Goal: Information Seeking & Learning: Compare options

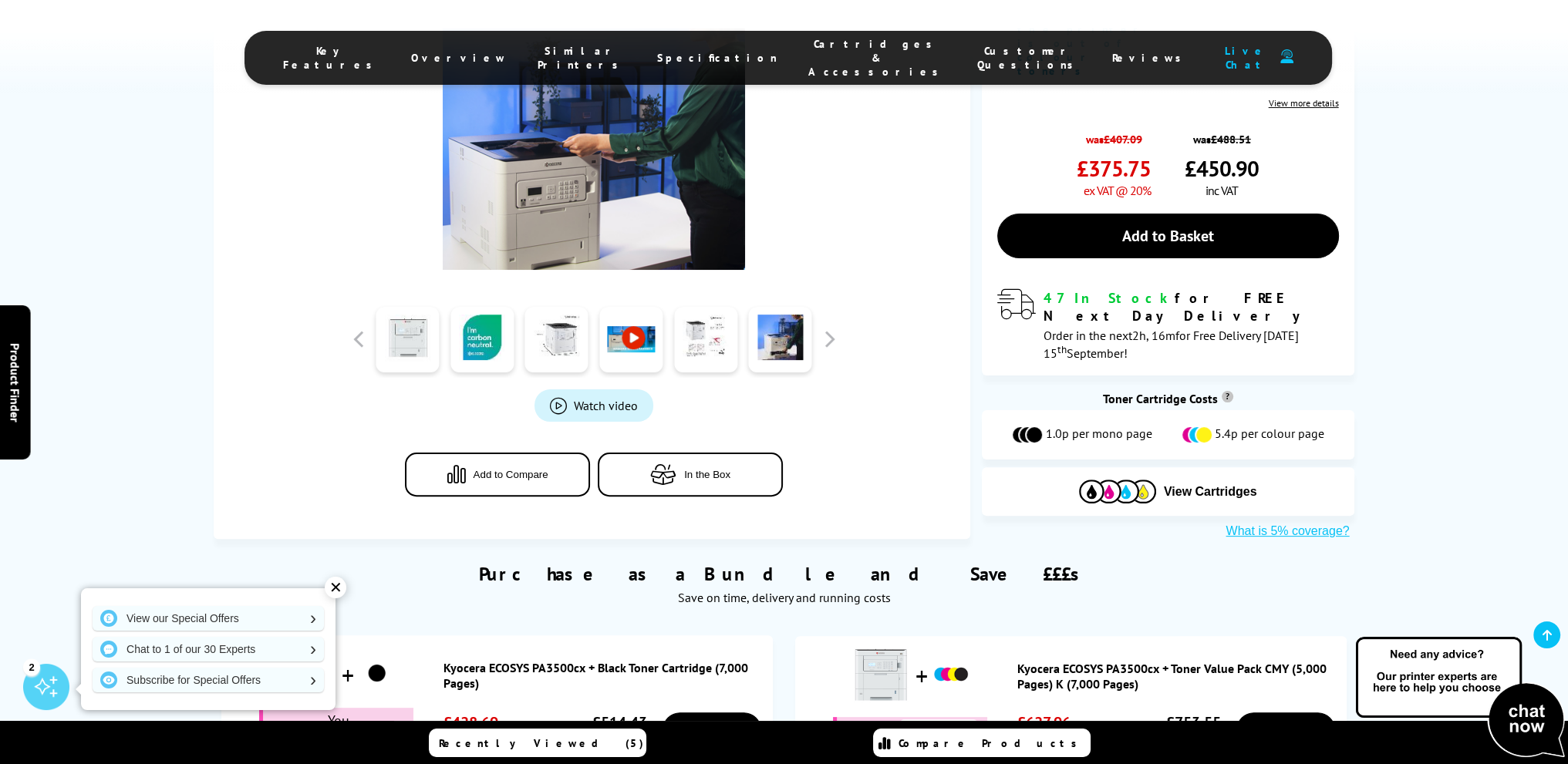
scroll to position [385, 0]
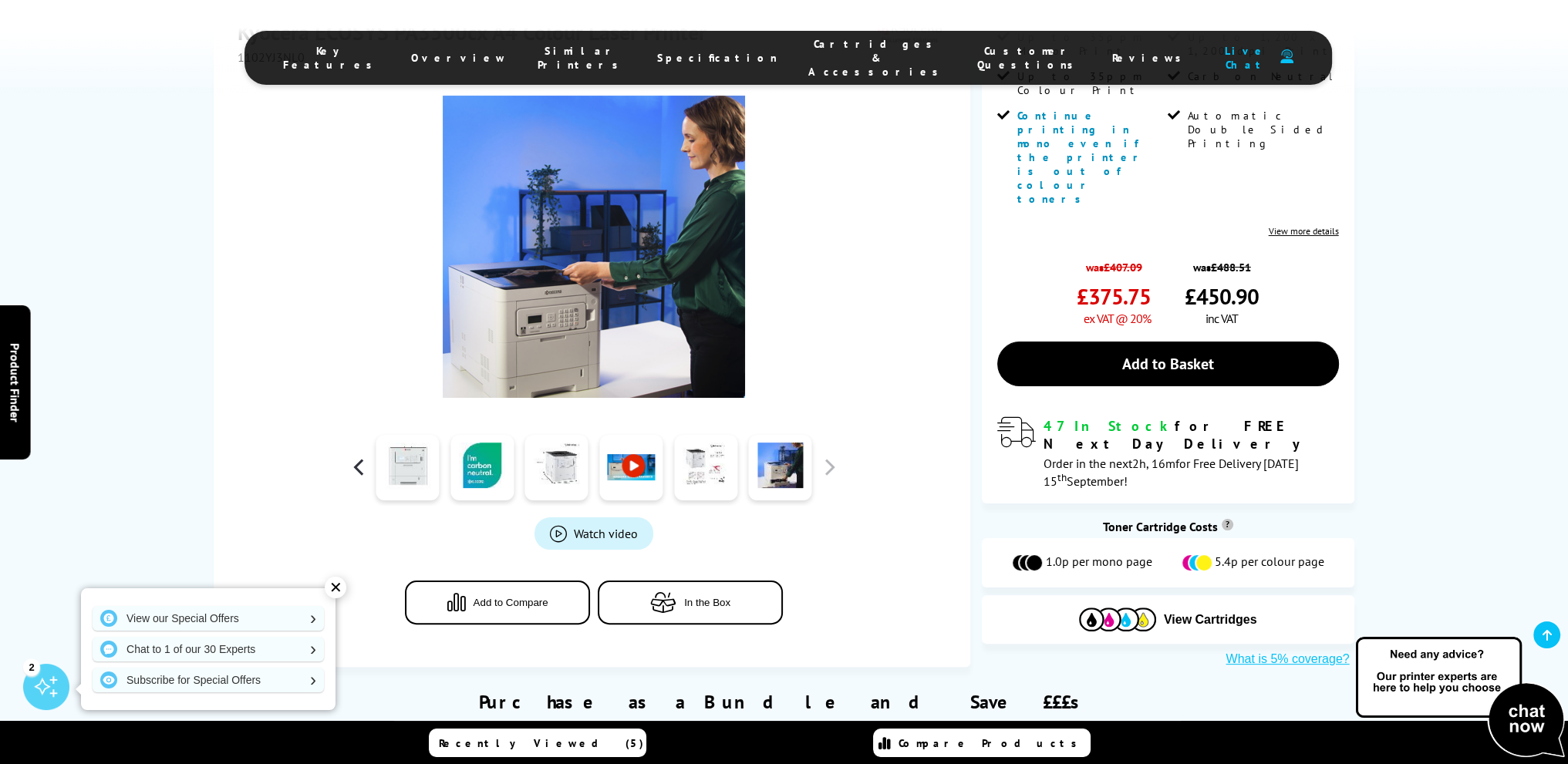
click at [357, 456] on button "button" at bounding box center [358, 467] width 23 height 23
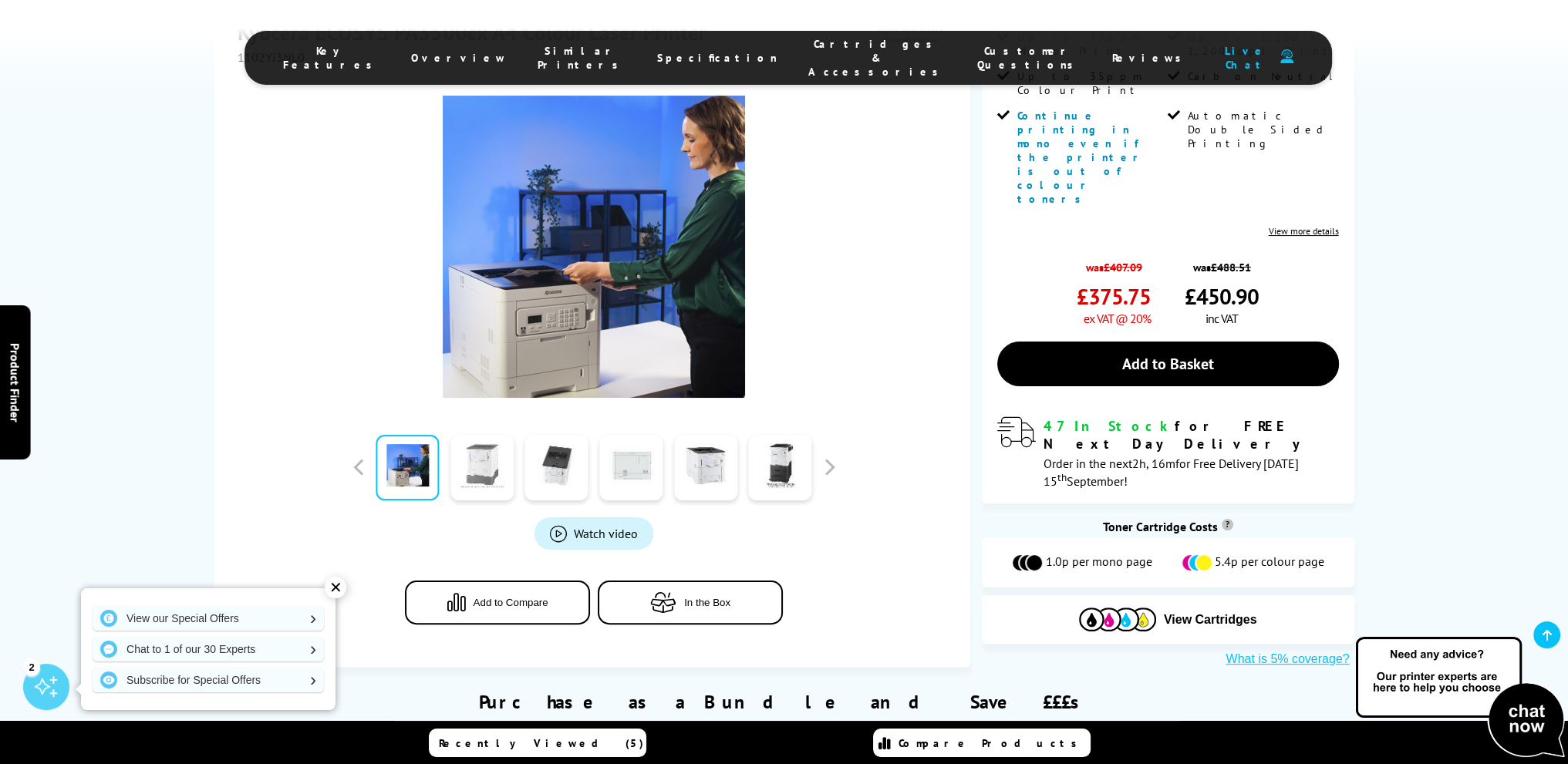
click at [469, 435] on link at bounding box center [481, 467] width 63 height 66
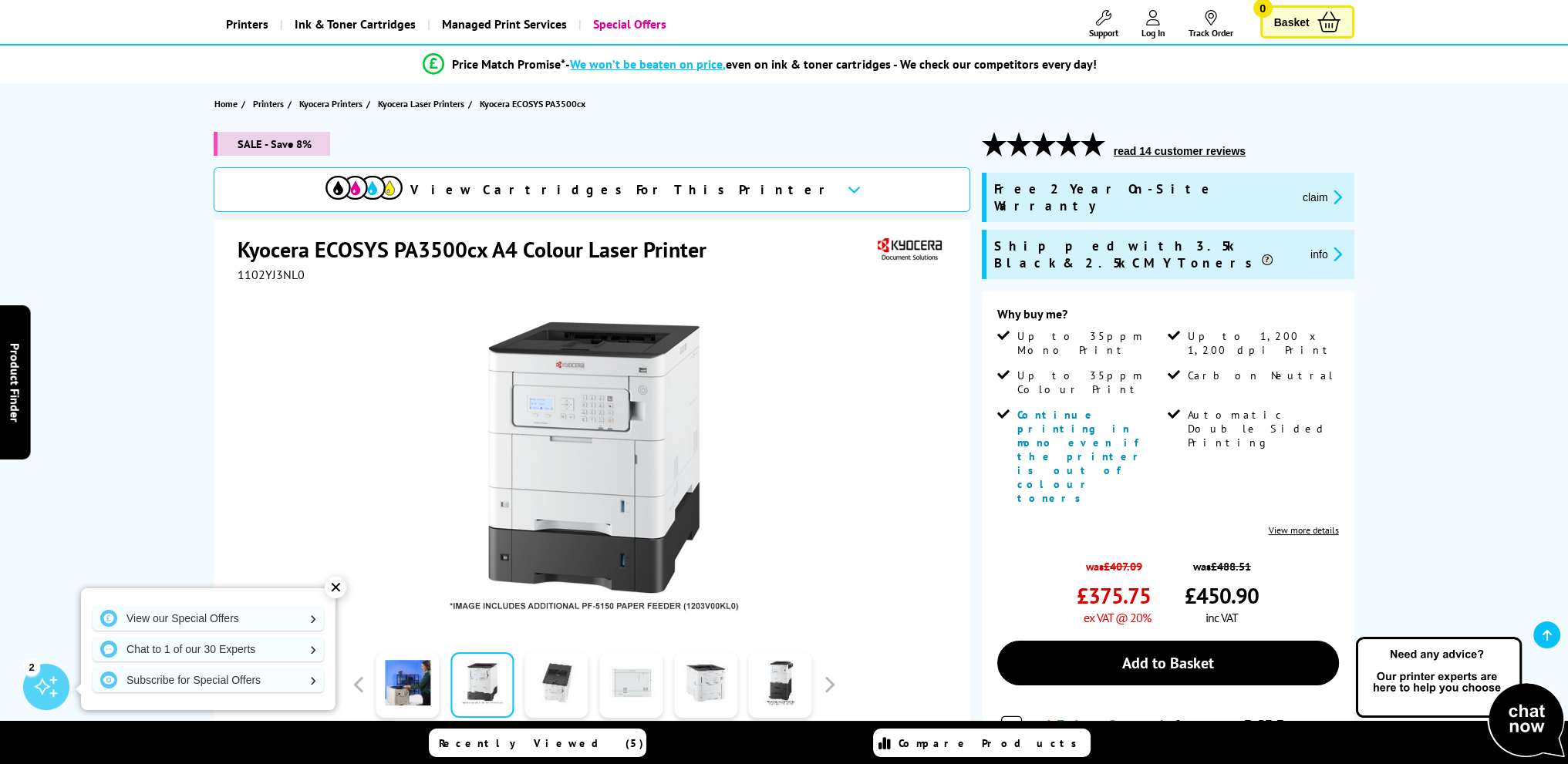
scroll to position [0, 0]
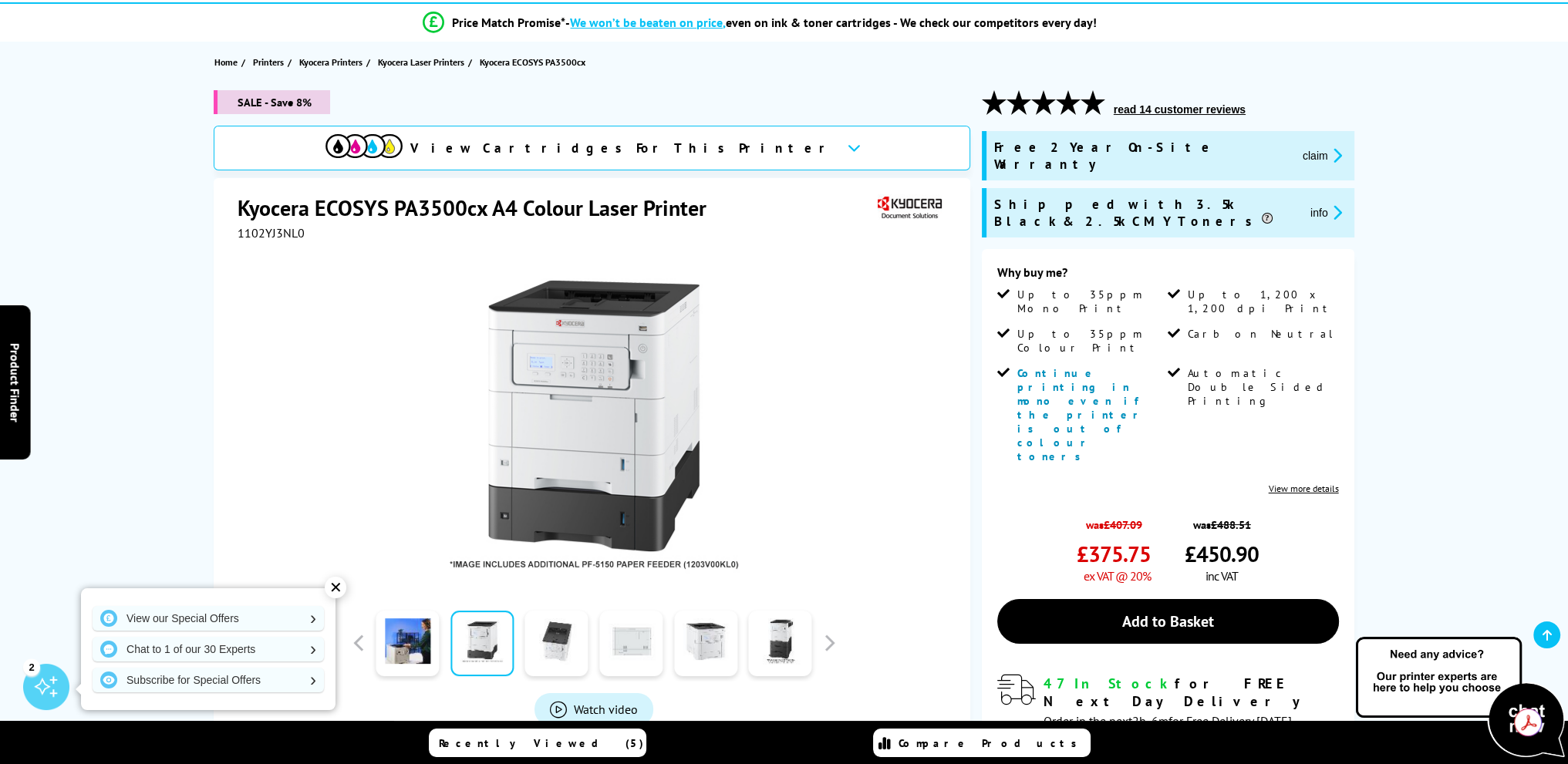
click at [333, 586] on div "✕" at bounding box center [335, 587] width 21 height 21
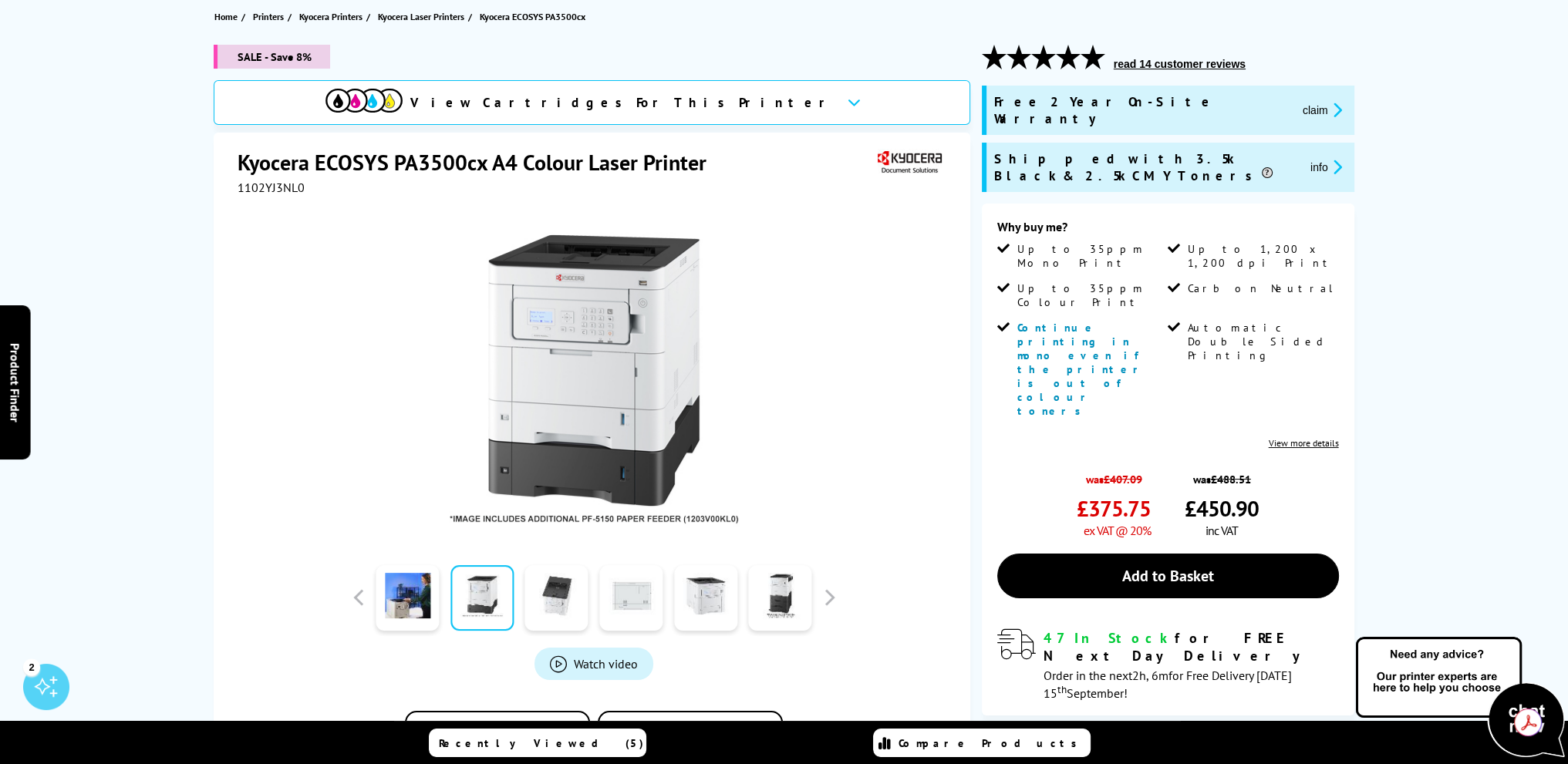
scroll to position [0, 0]
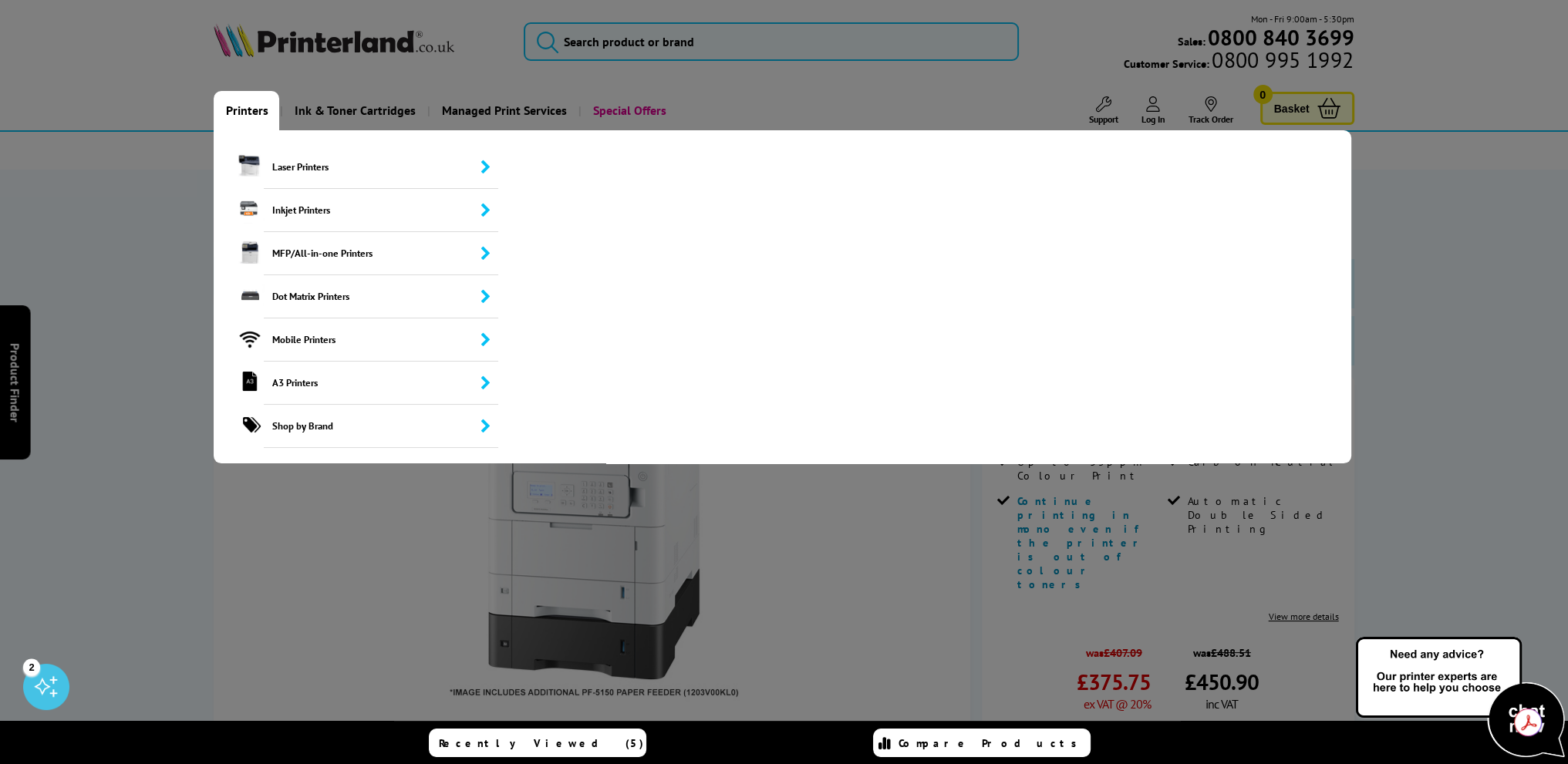
click at [246, 107] on link "Printers" at bounding box center [246, 111] width 66 height 39
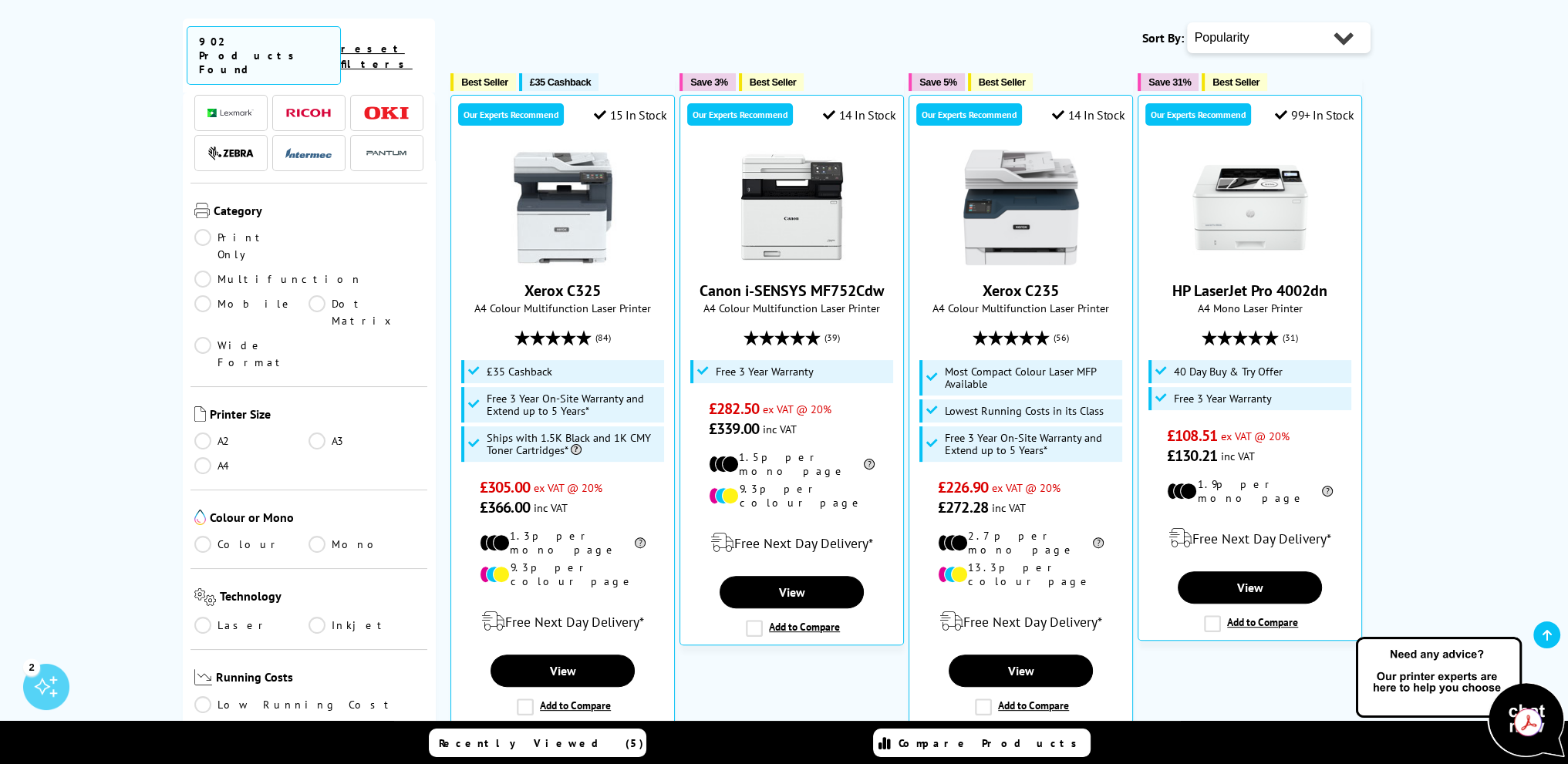
scroll to position [257, 0]
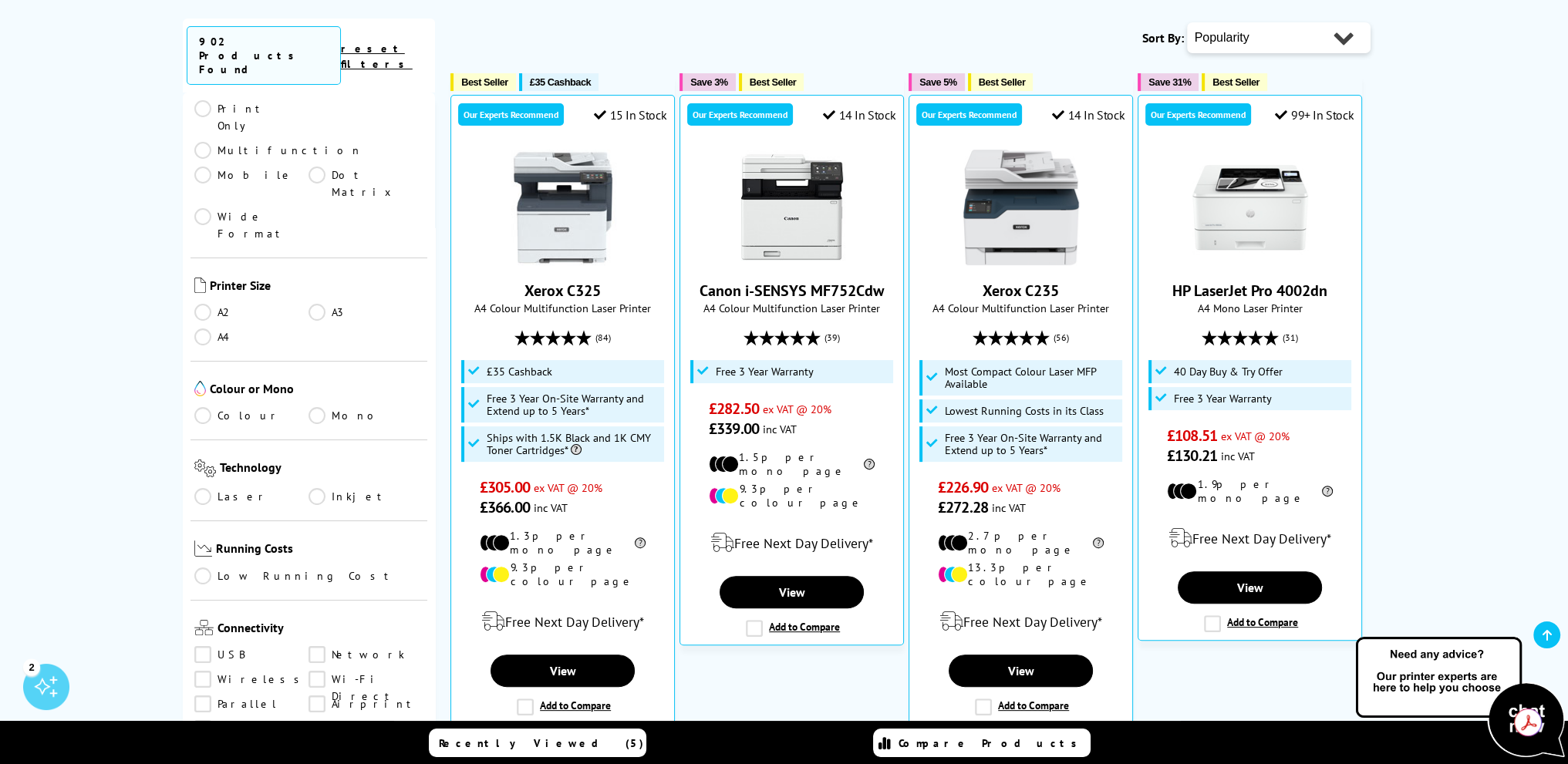
click at [319, 304] on link "A3" at bounding box center [366, 312] width 115 height 17
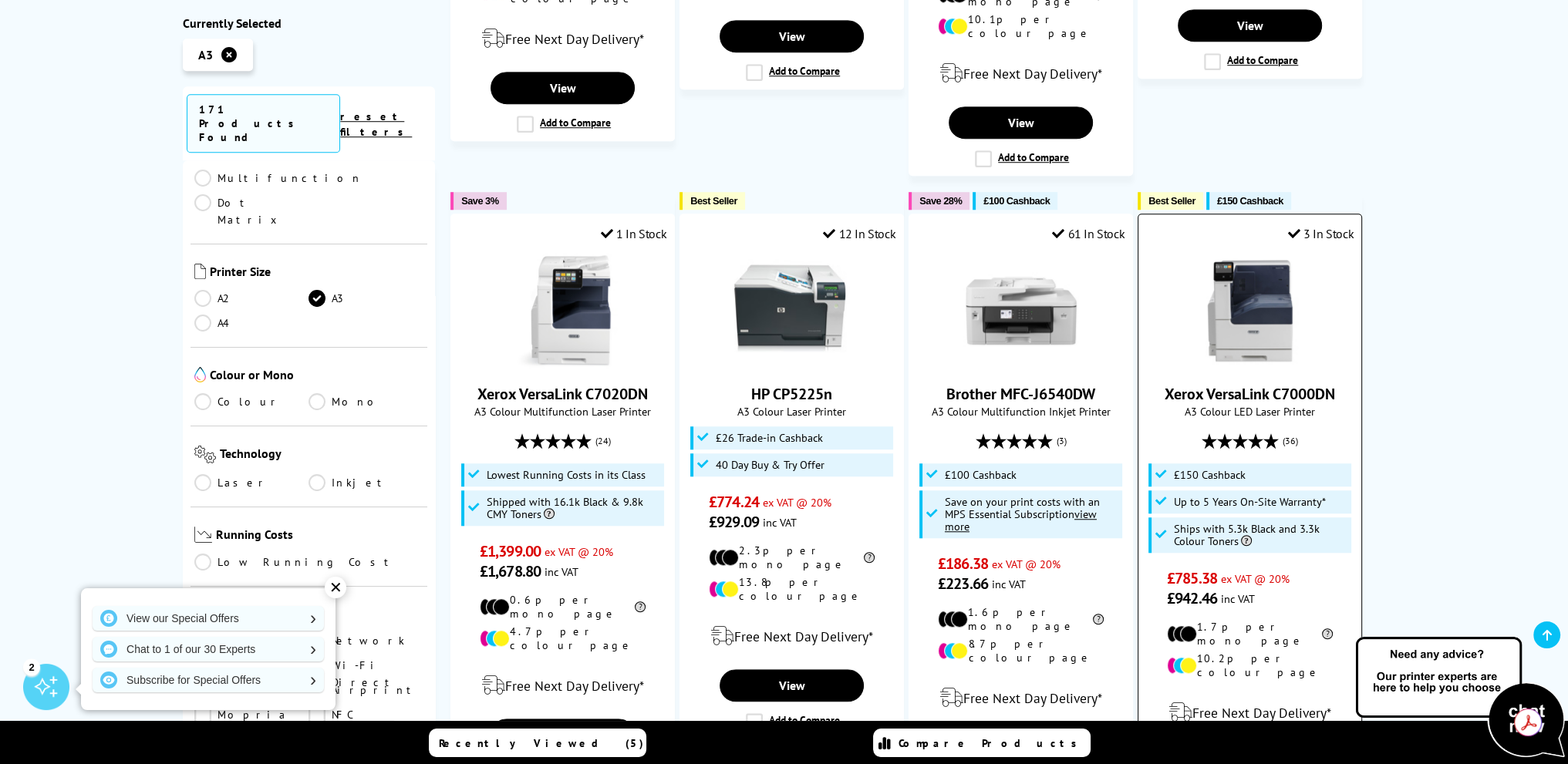
scroll to position [1543, 0]
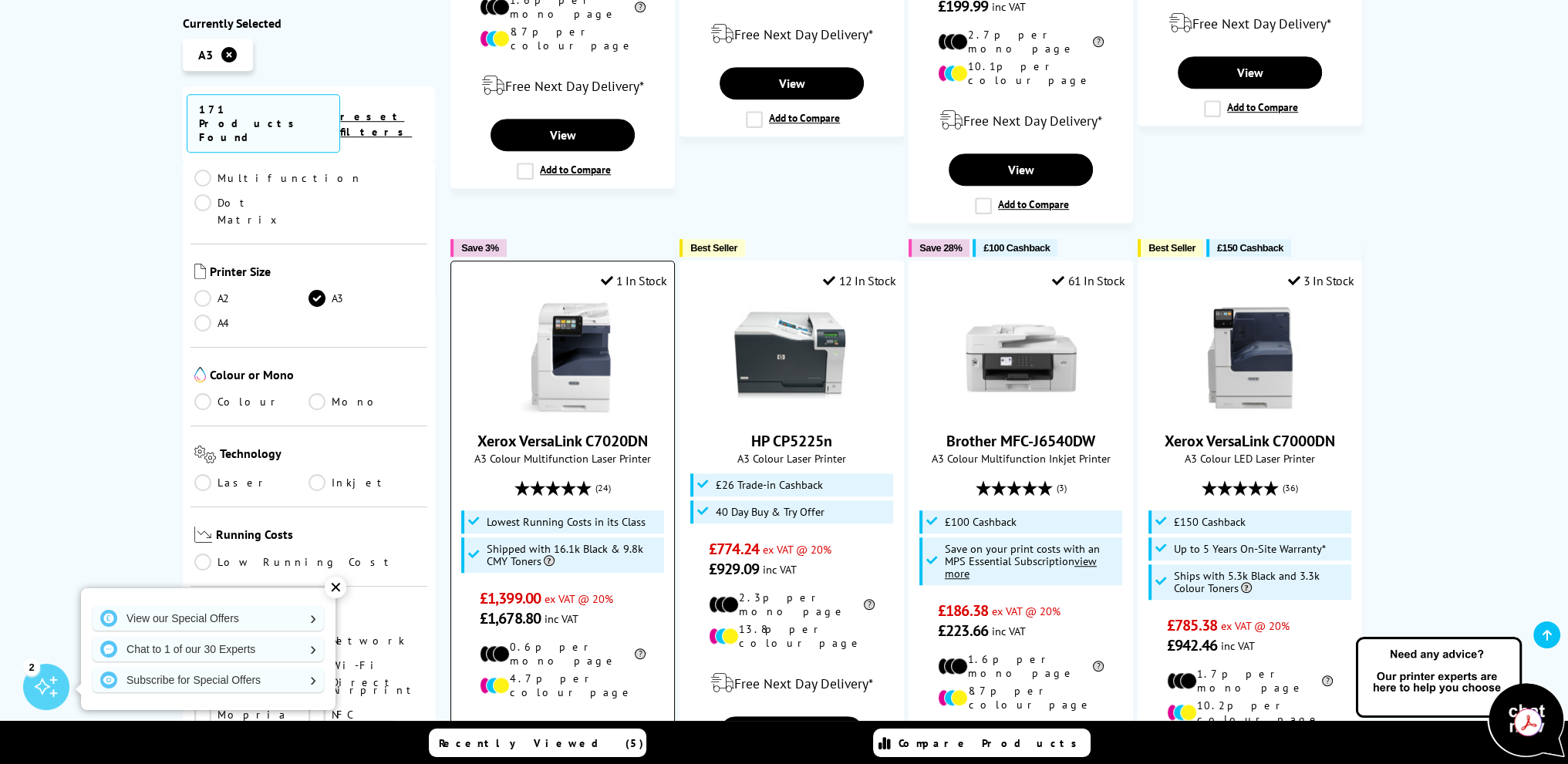
click at [578, 300] on img at bounding box center [563, 357] width 116 height 116
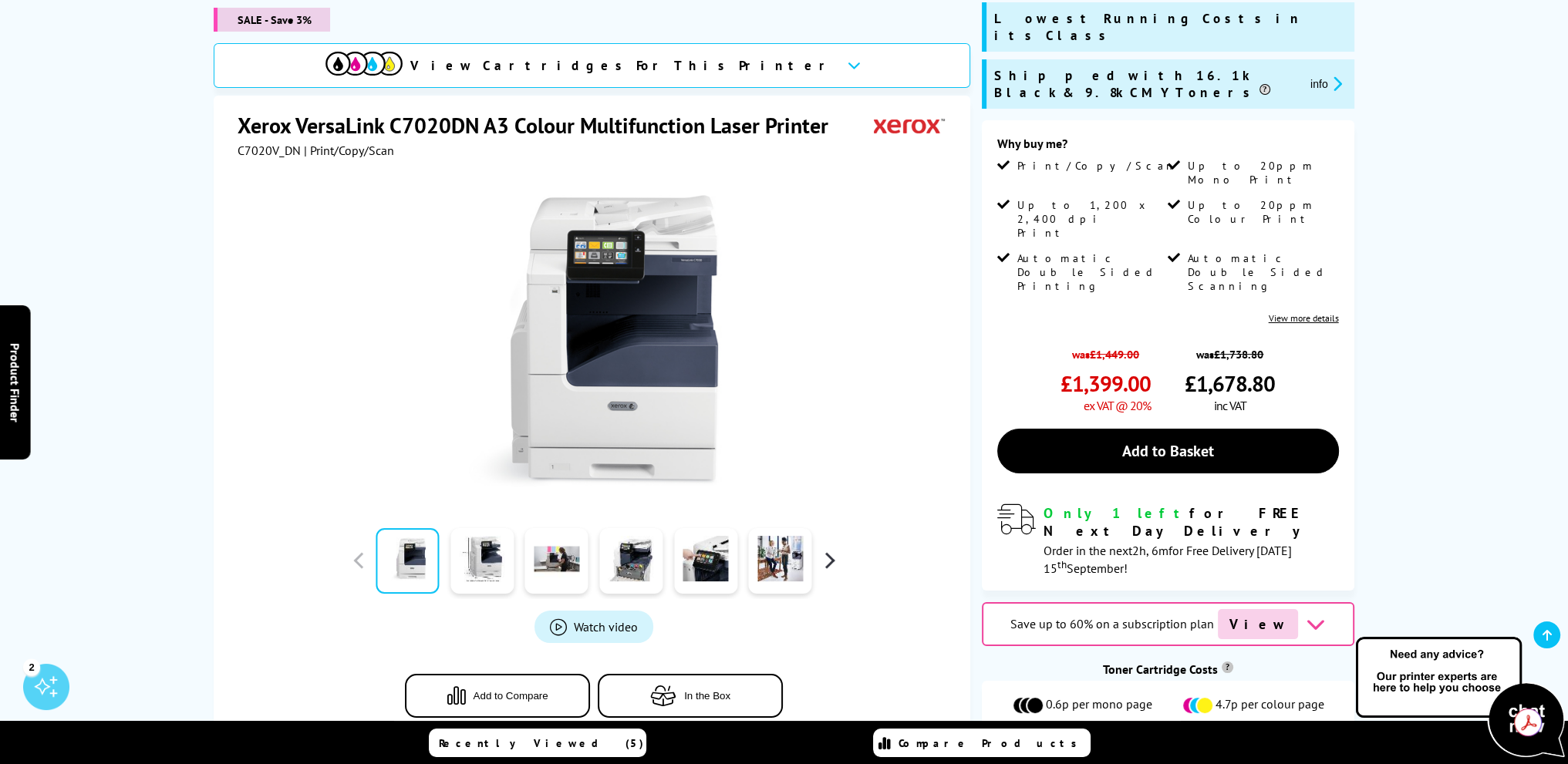
scroll to position [128, 0]
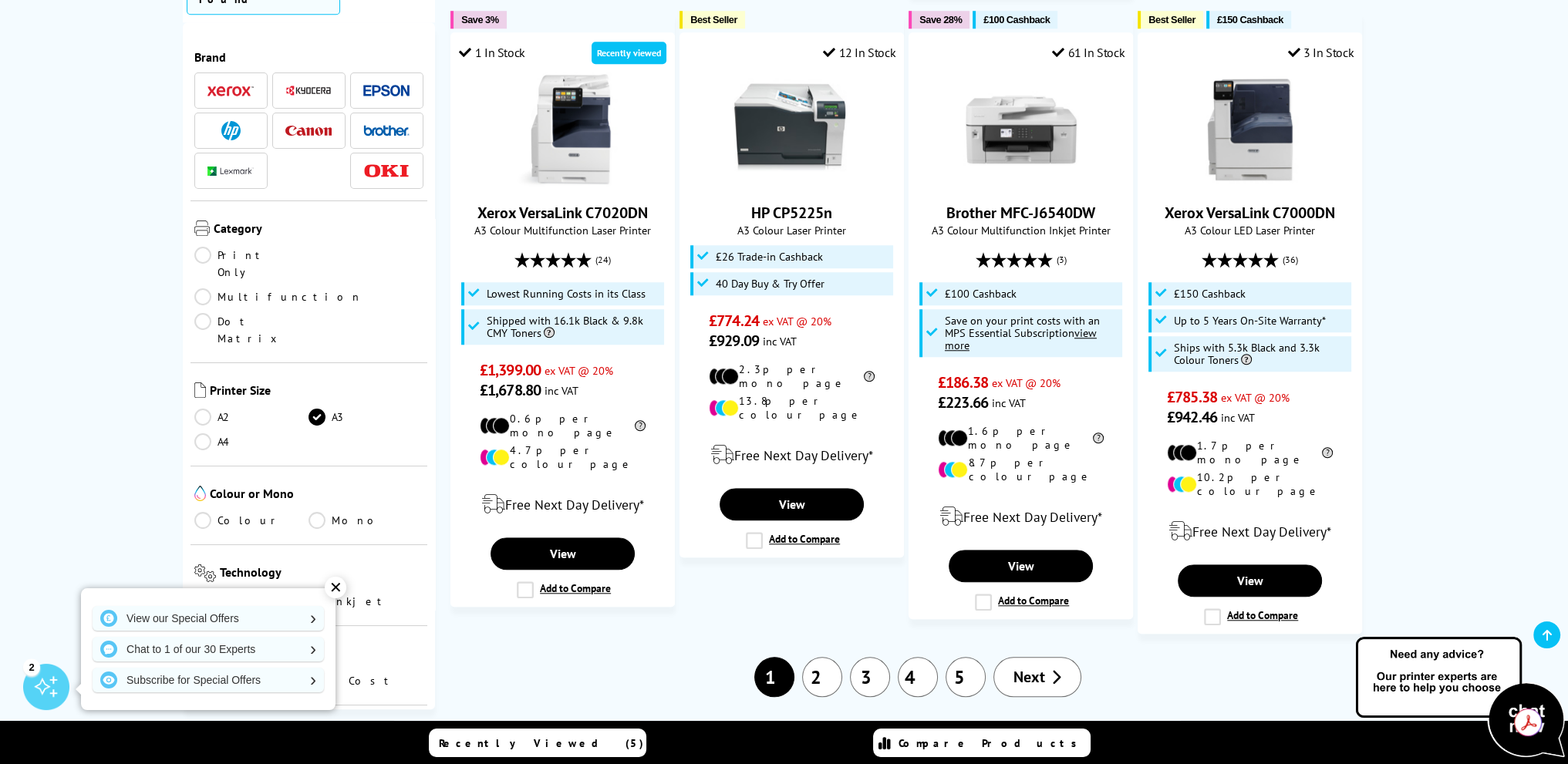
scroll to position [1815, 0]
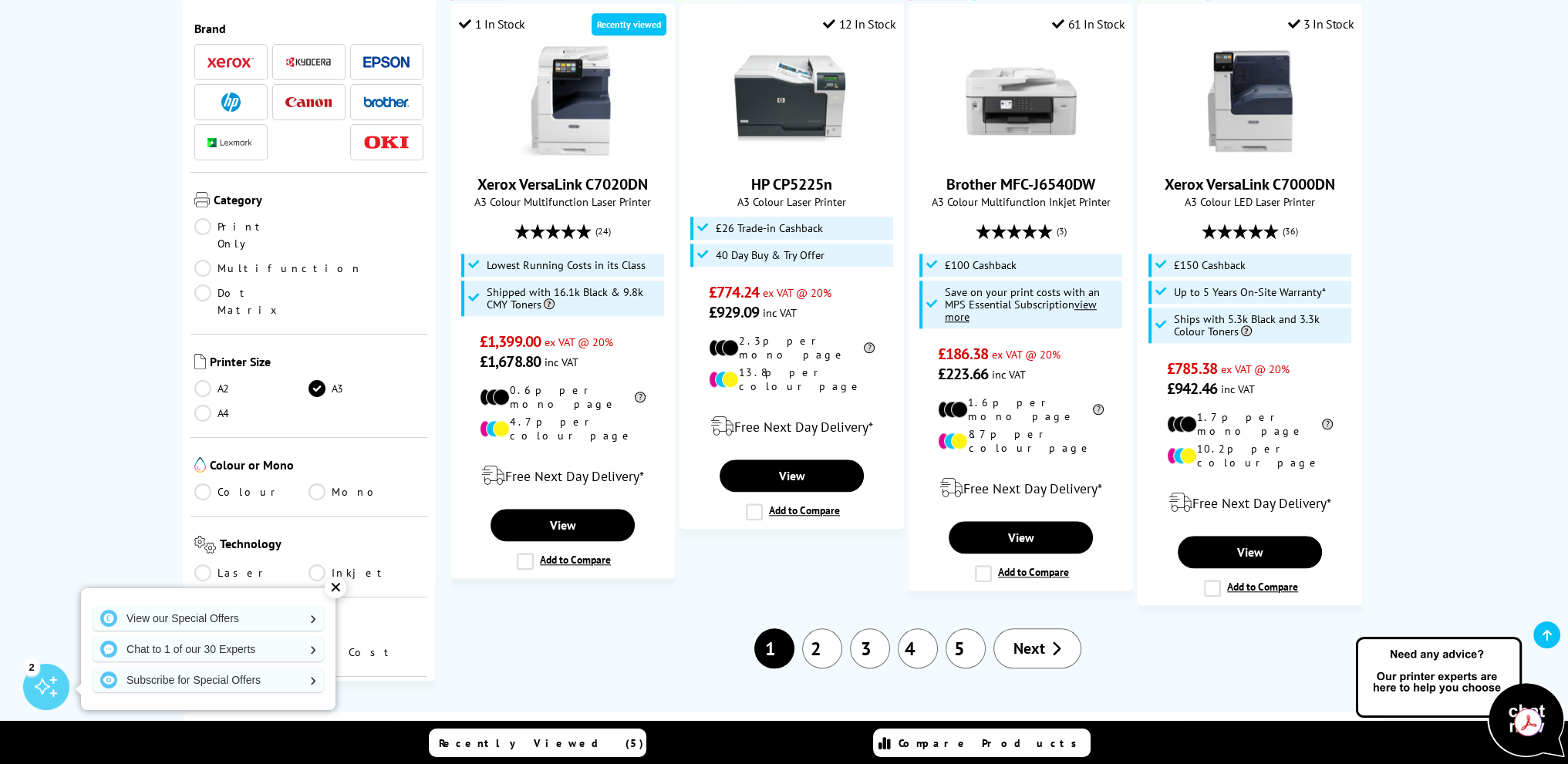
click at [814, 628] on link "2" at bounding box center [821, 648] width 40 height 40
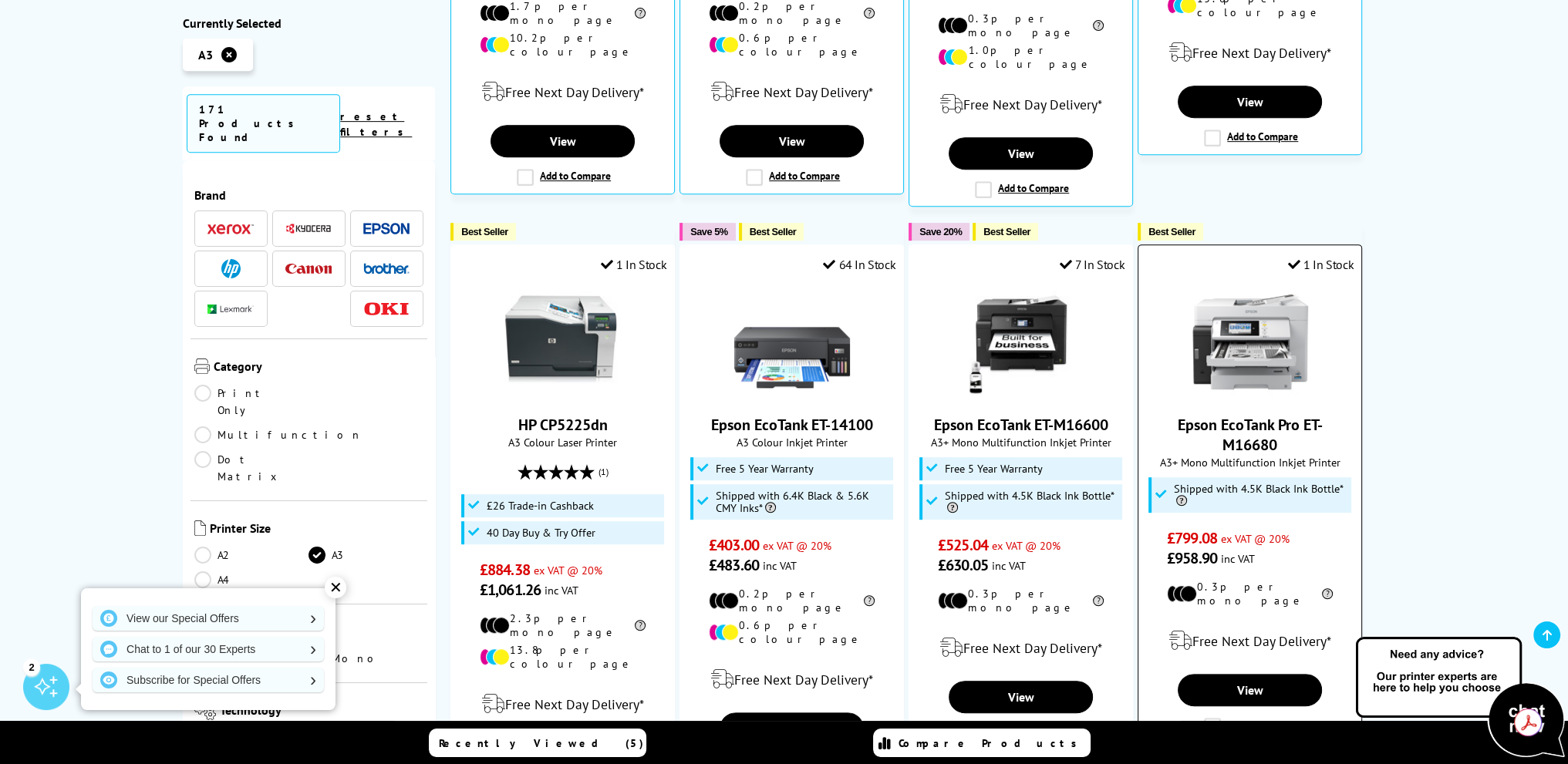
scroll to position [900, 0]
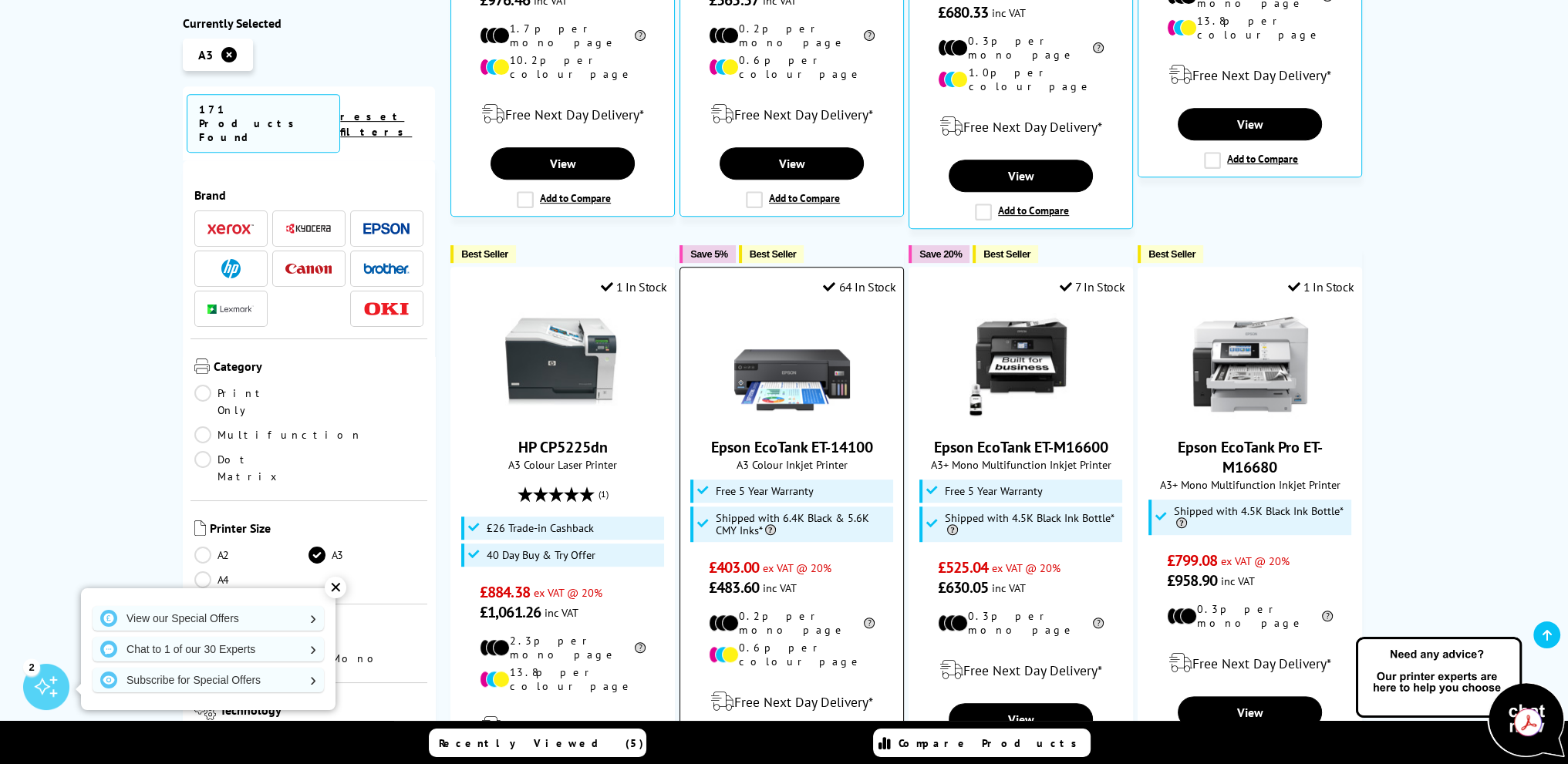
click at [771, 317] on img at bounding box center [792, 364] width 116 height 116
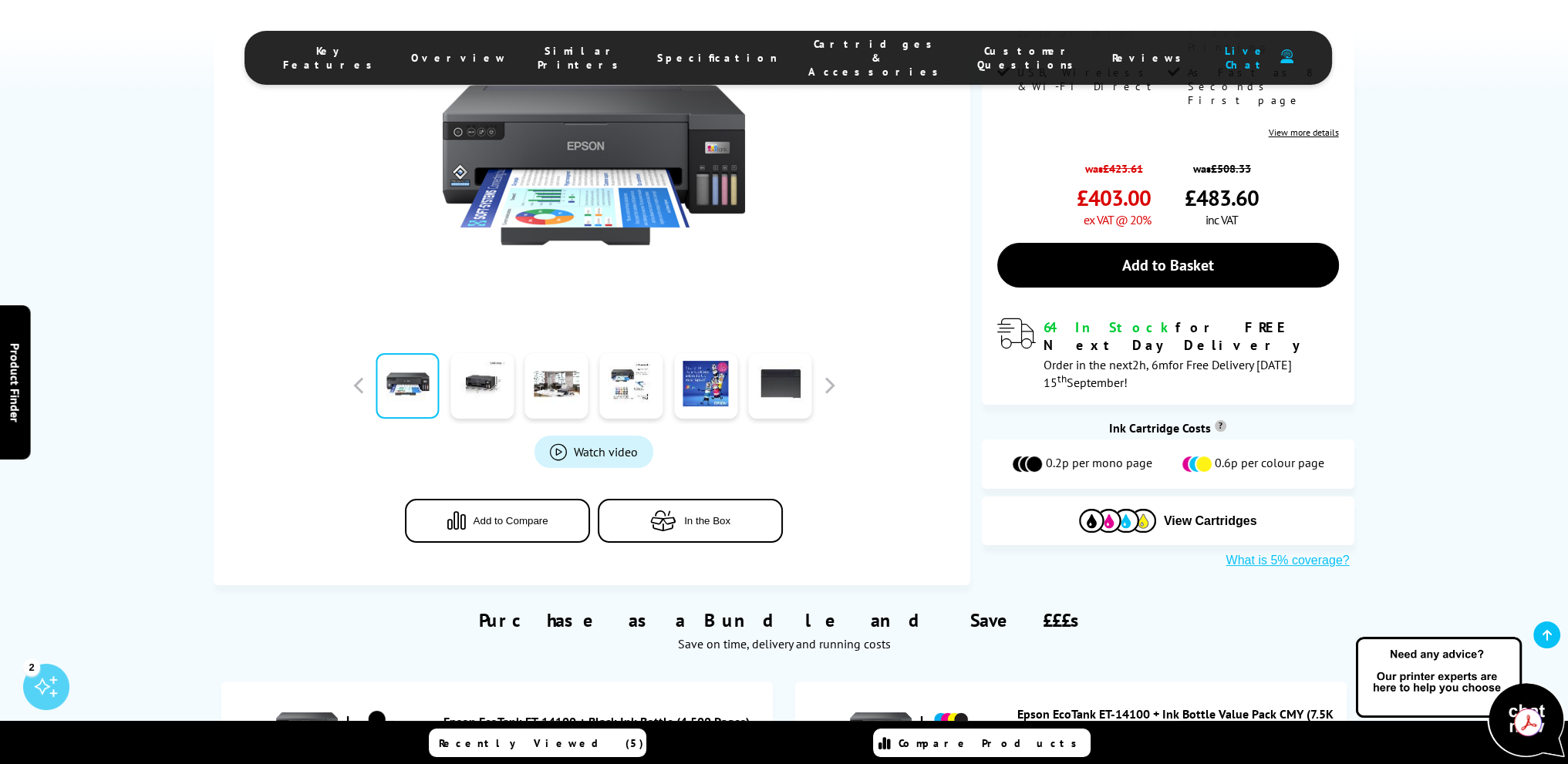
scroll to position [257, 0]
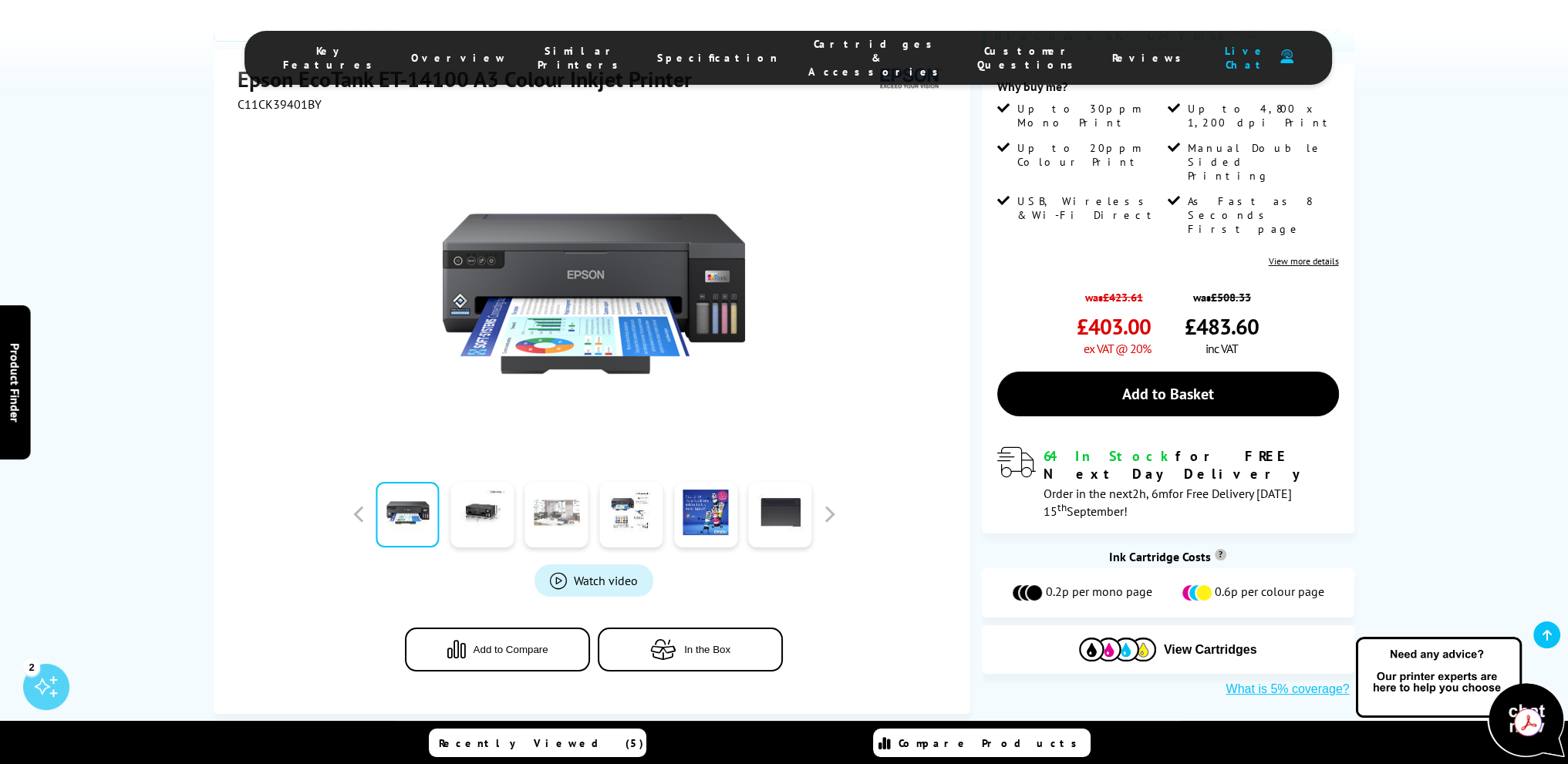
click at [560, 522] on link at bounding box center [556, 515] width 63 height 66
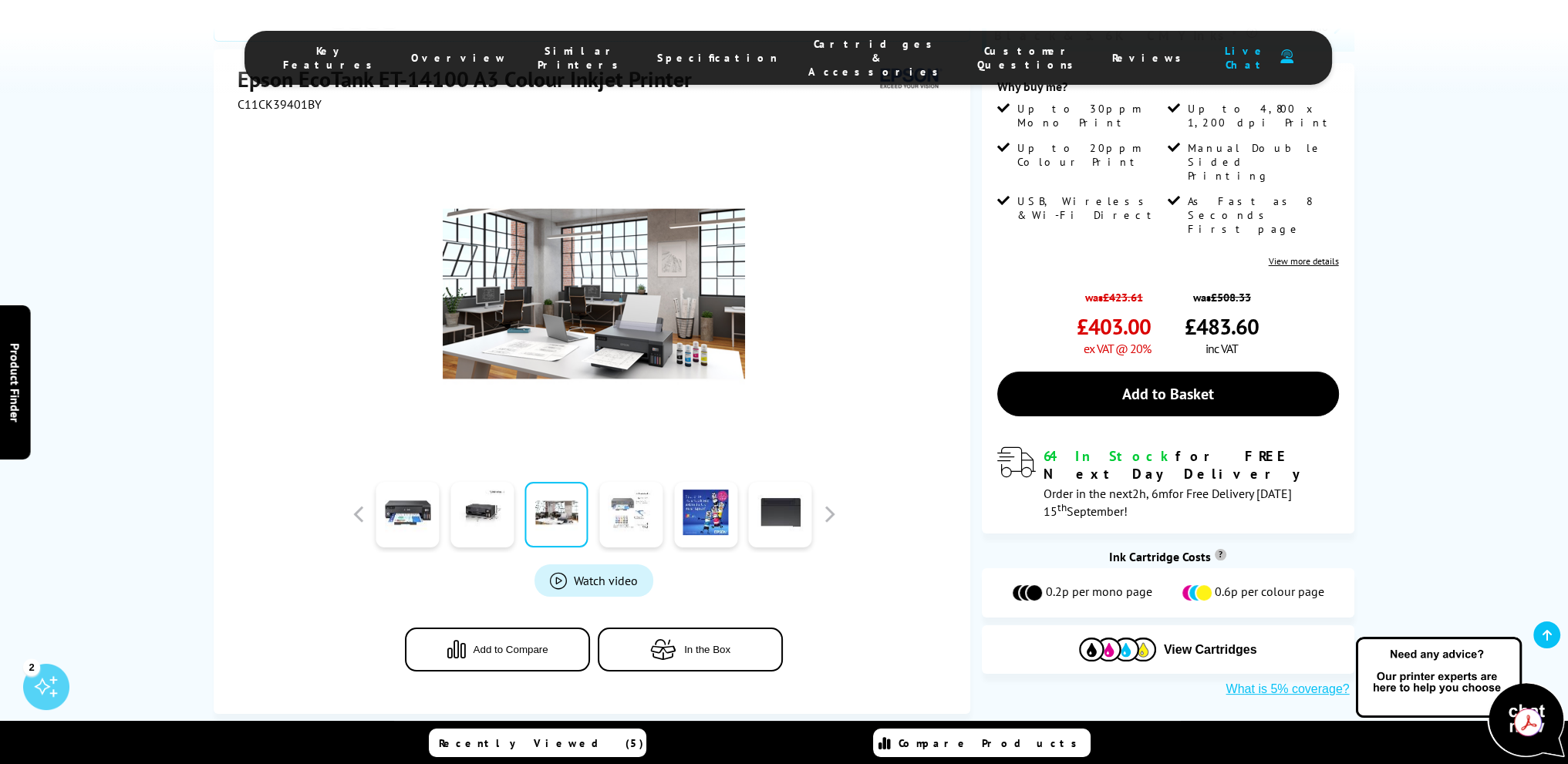
click at [628, 518] on link at bounding box center [630, 515] width 63 height 66
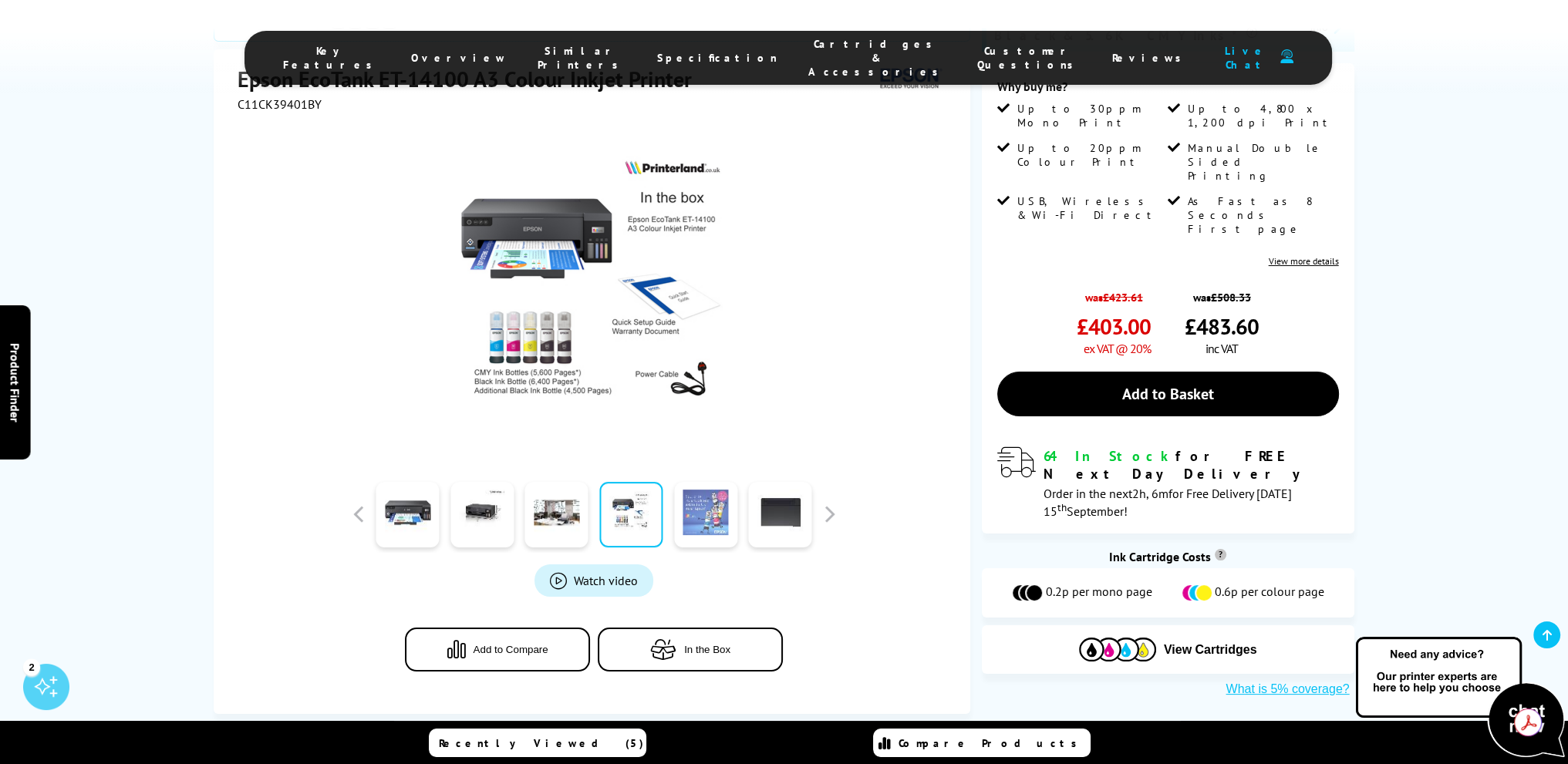
click at [704, 514] on link at bounding box center [705, 515] width 63 height 66
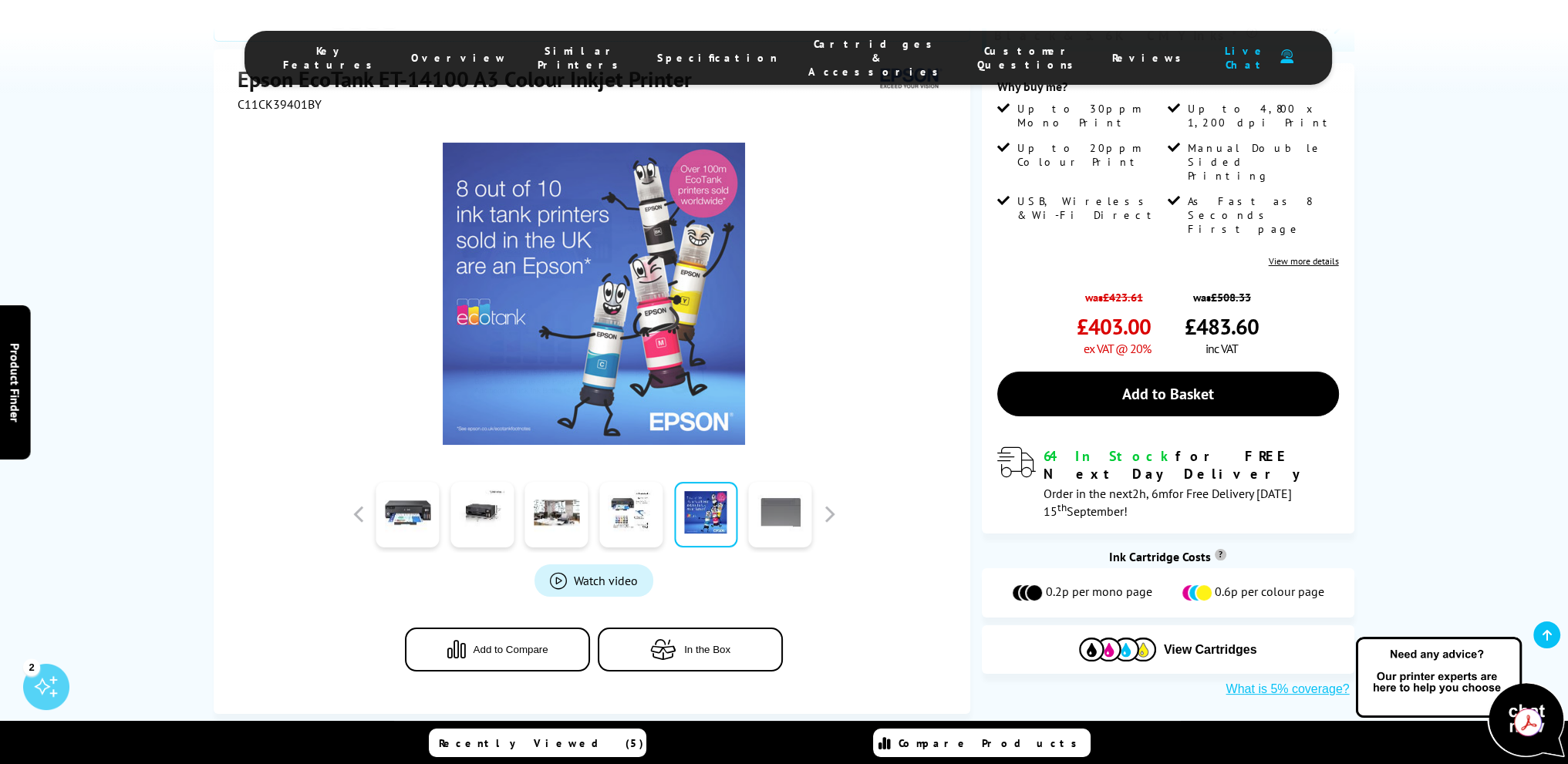
click at [802, 518] on link at bounding box center [780, 515] width 63 height 66
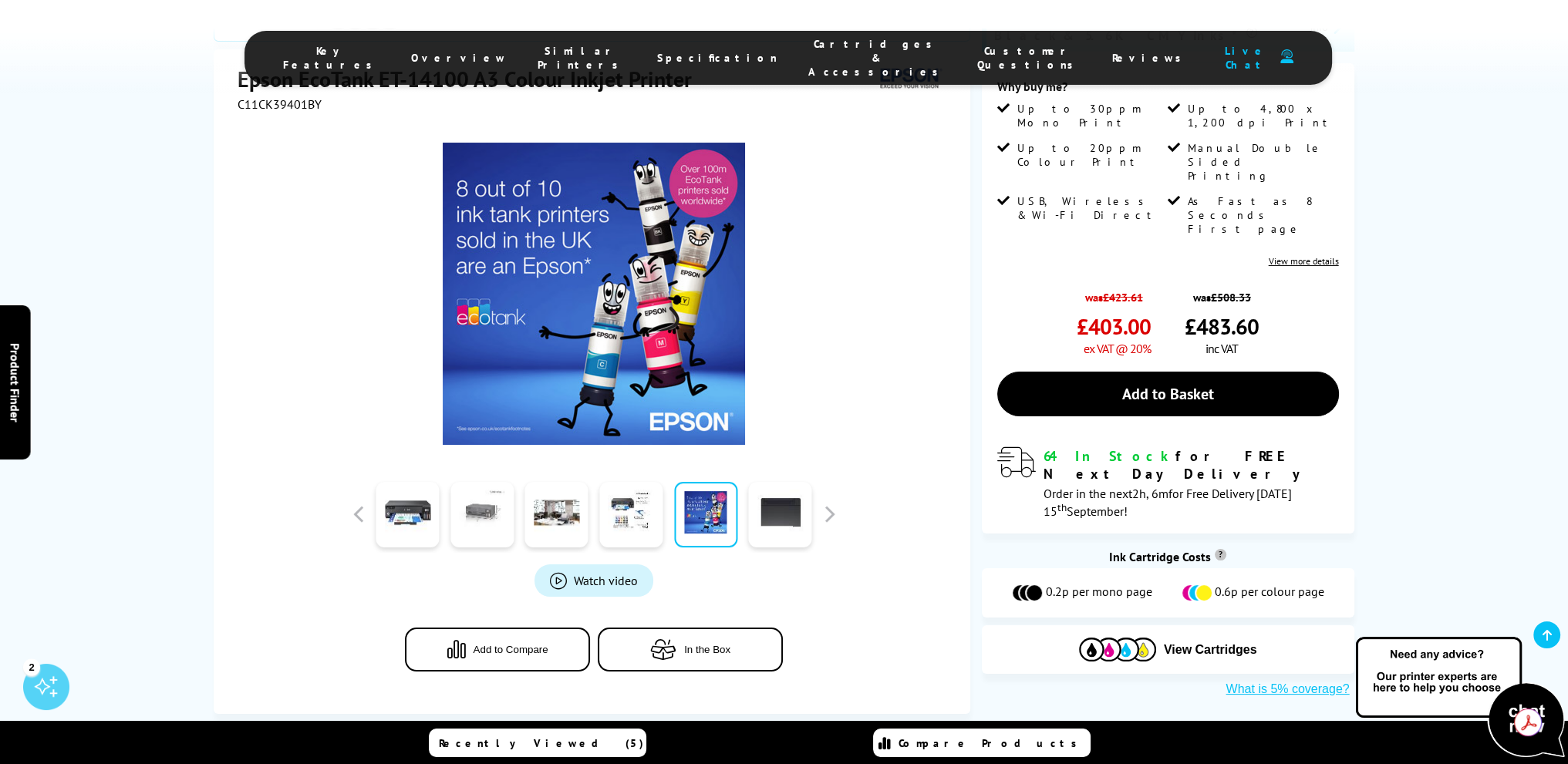
click at [475, 518] on link at bounding box center [481, 515] width 63 height 66
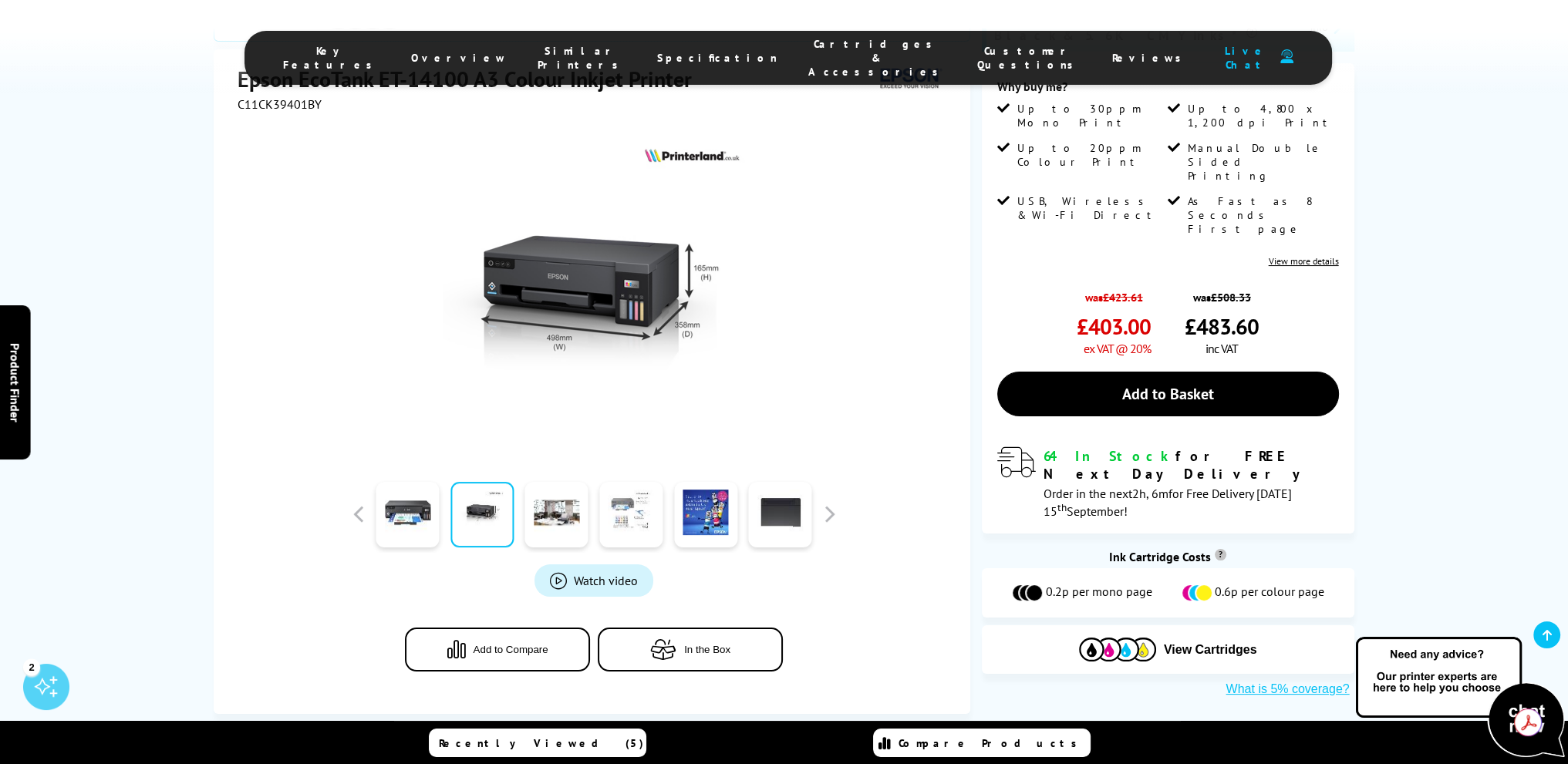
click at [641, 512] on link at bounding box center [630, 515] width 63 height 66
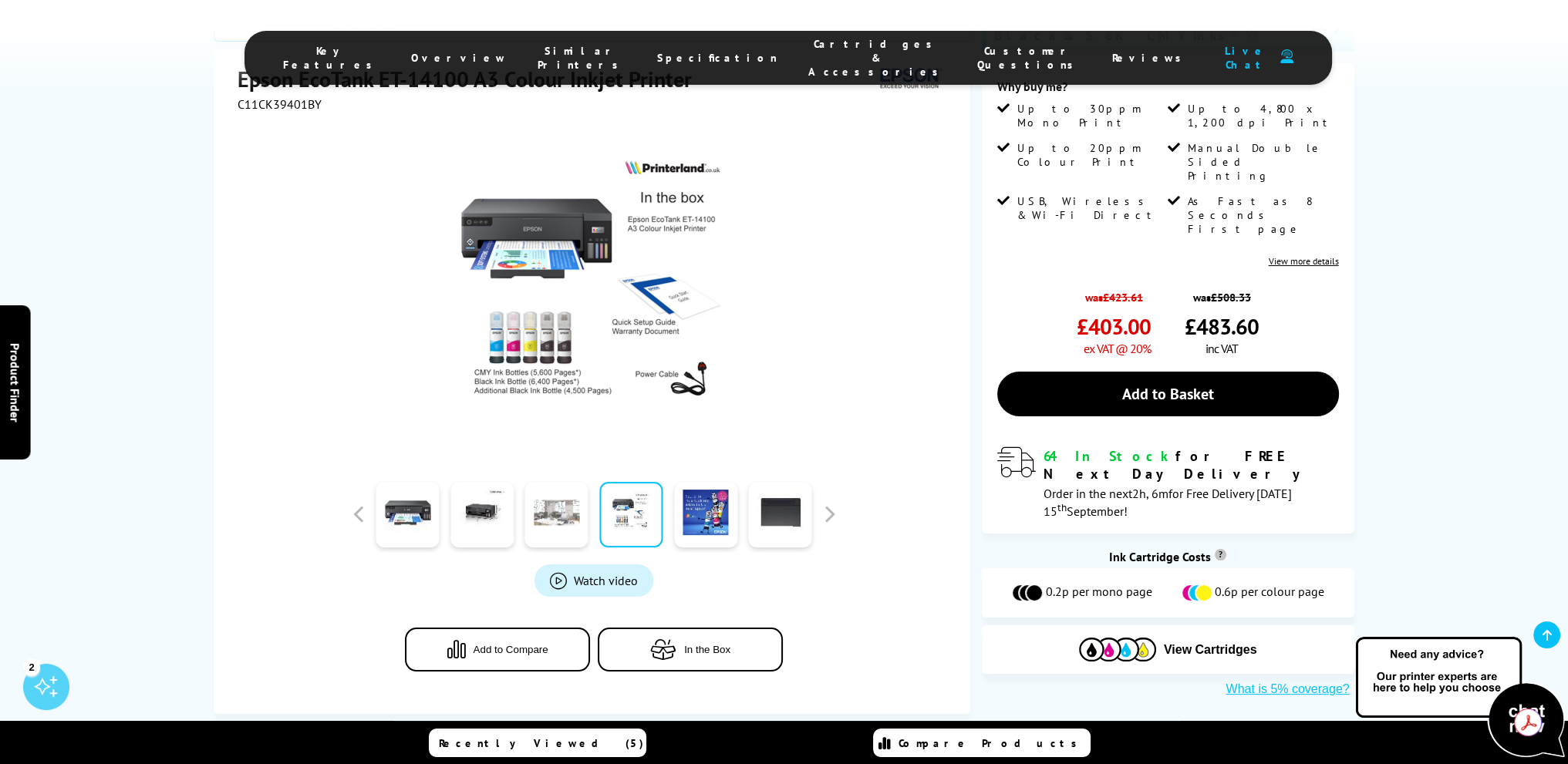
click at [555, 521] on link at bounding box center [556, 515] width 63 height 66
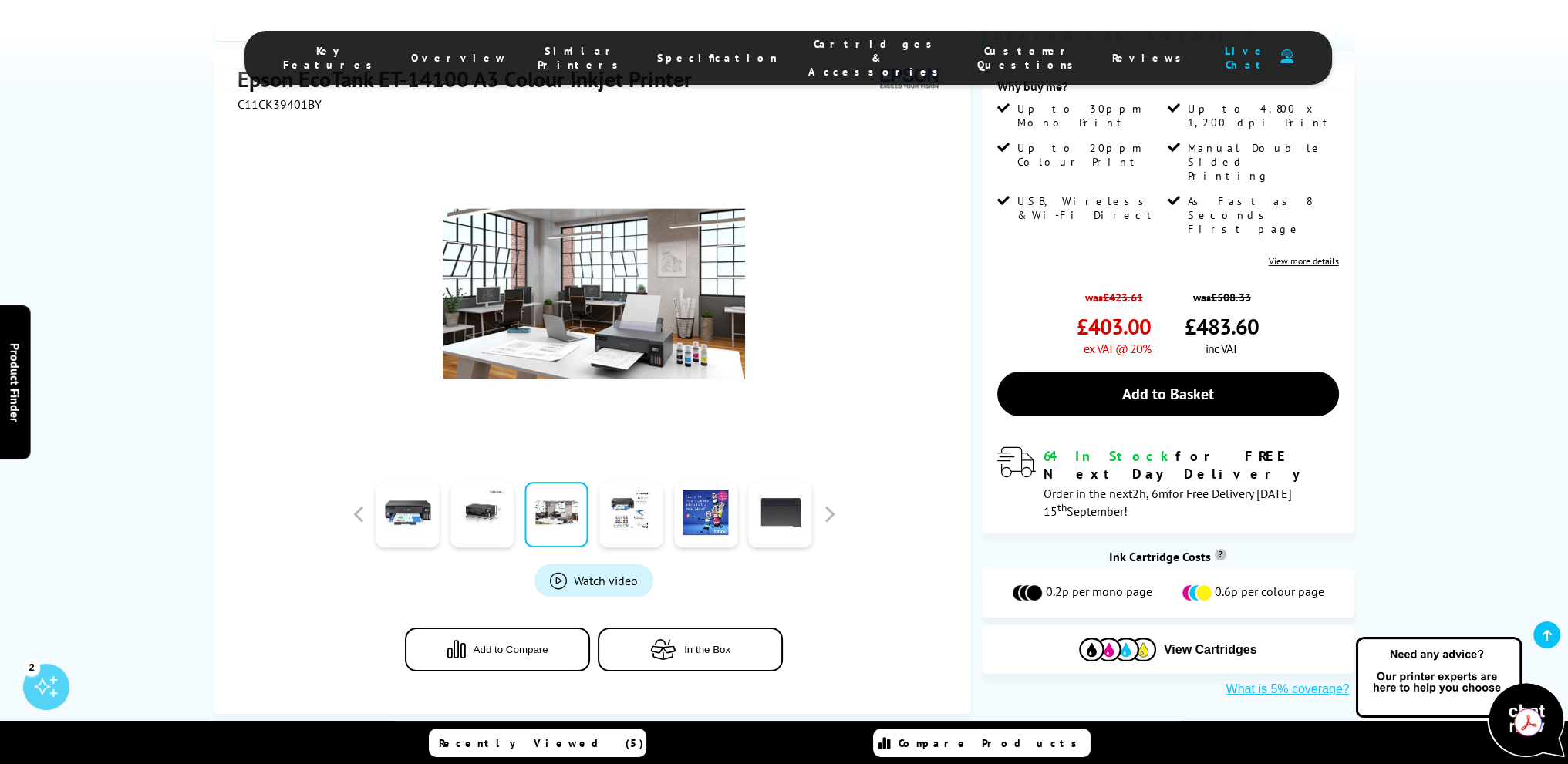
click at [598, 341] on img at bounding box center [594, 294] width 302 height 302
click at [700, 522] on link at bounding box center [705, 515] width 63 height 66
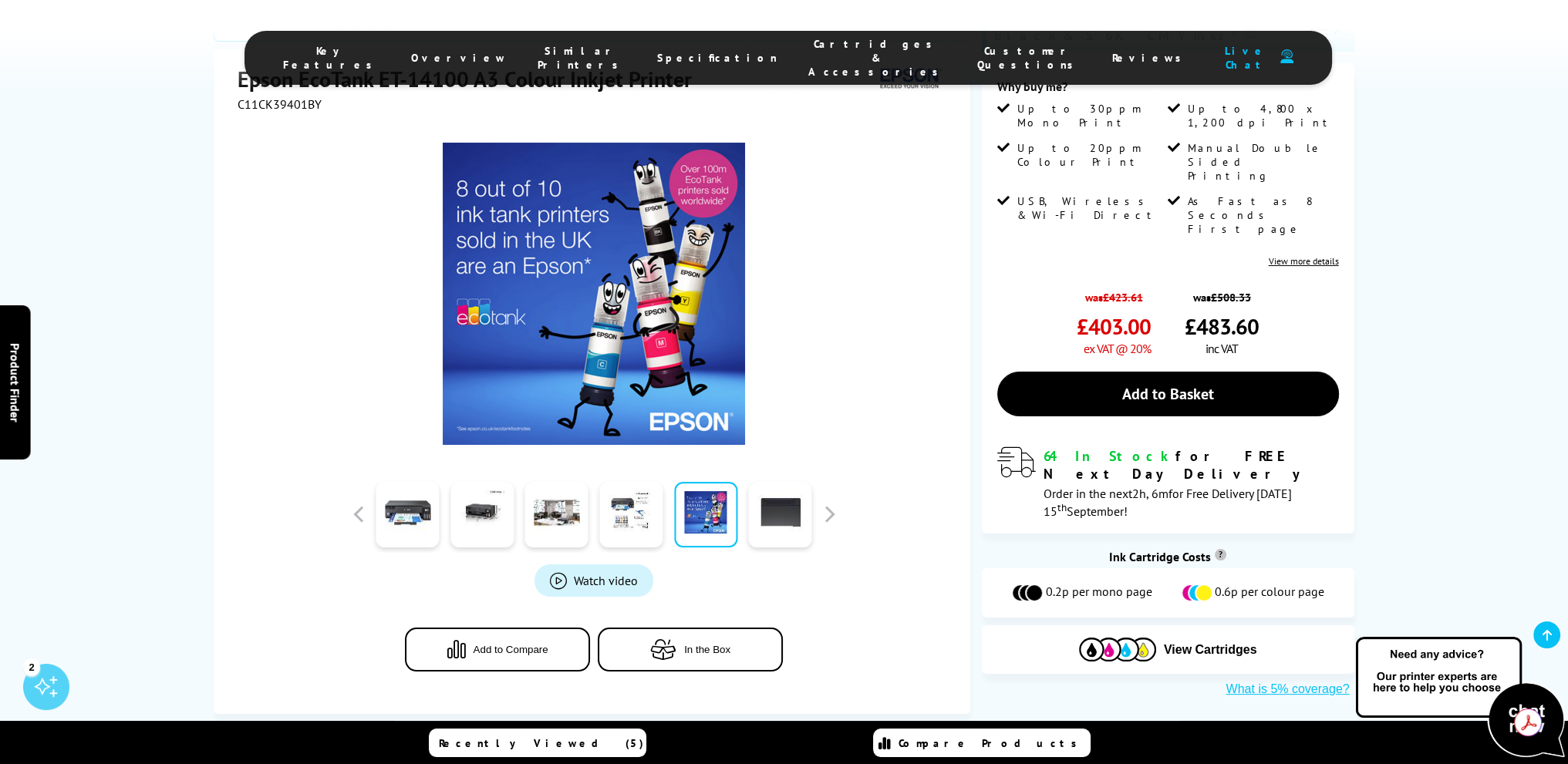
click at [586, 518] on link at bounding box center [556, 515] width 63 height 66
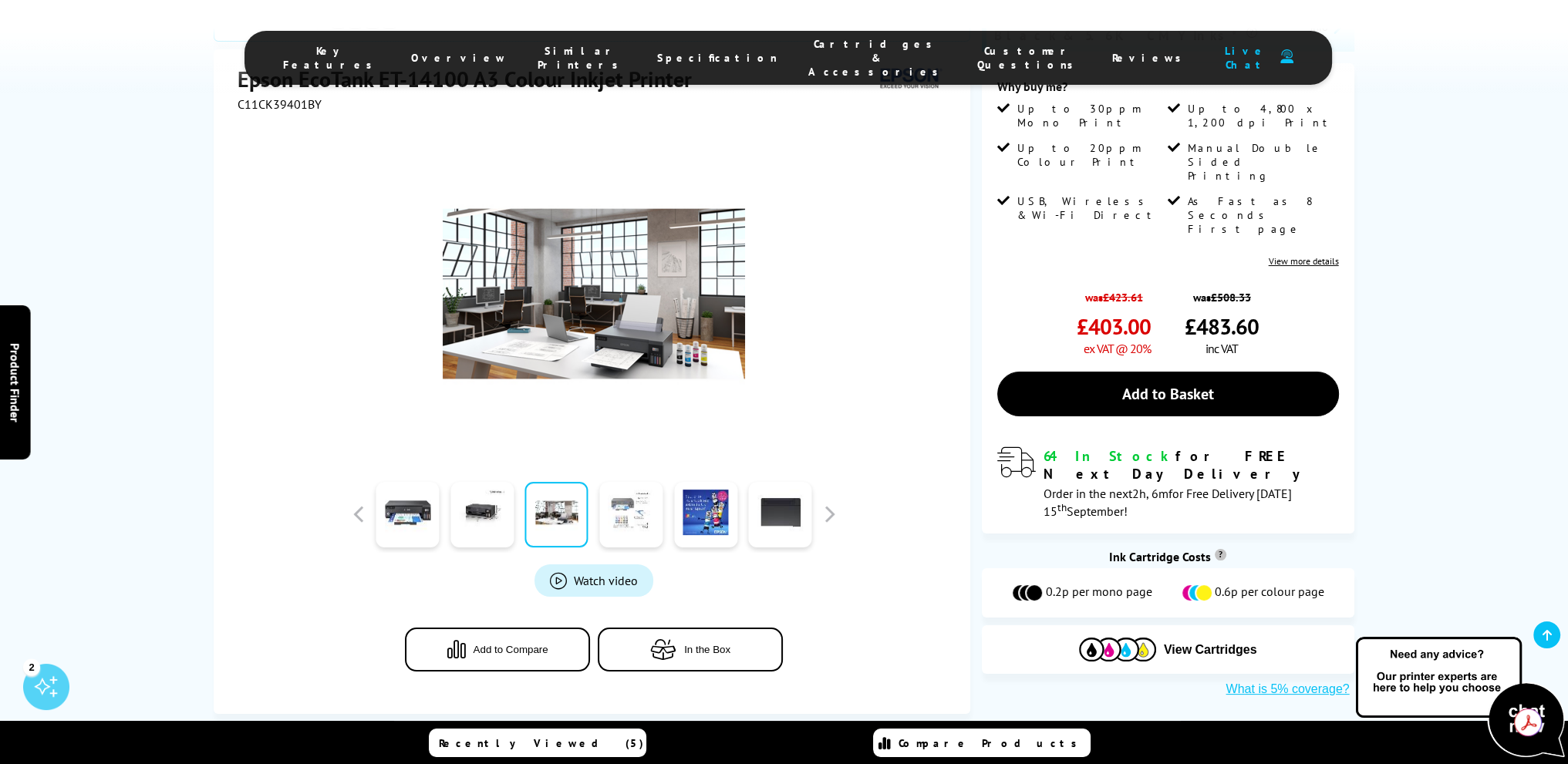
click at [625, 521] on link at bounding box center [630, 515] width 63 height 66
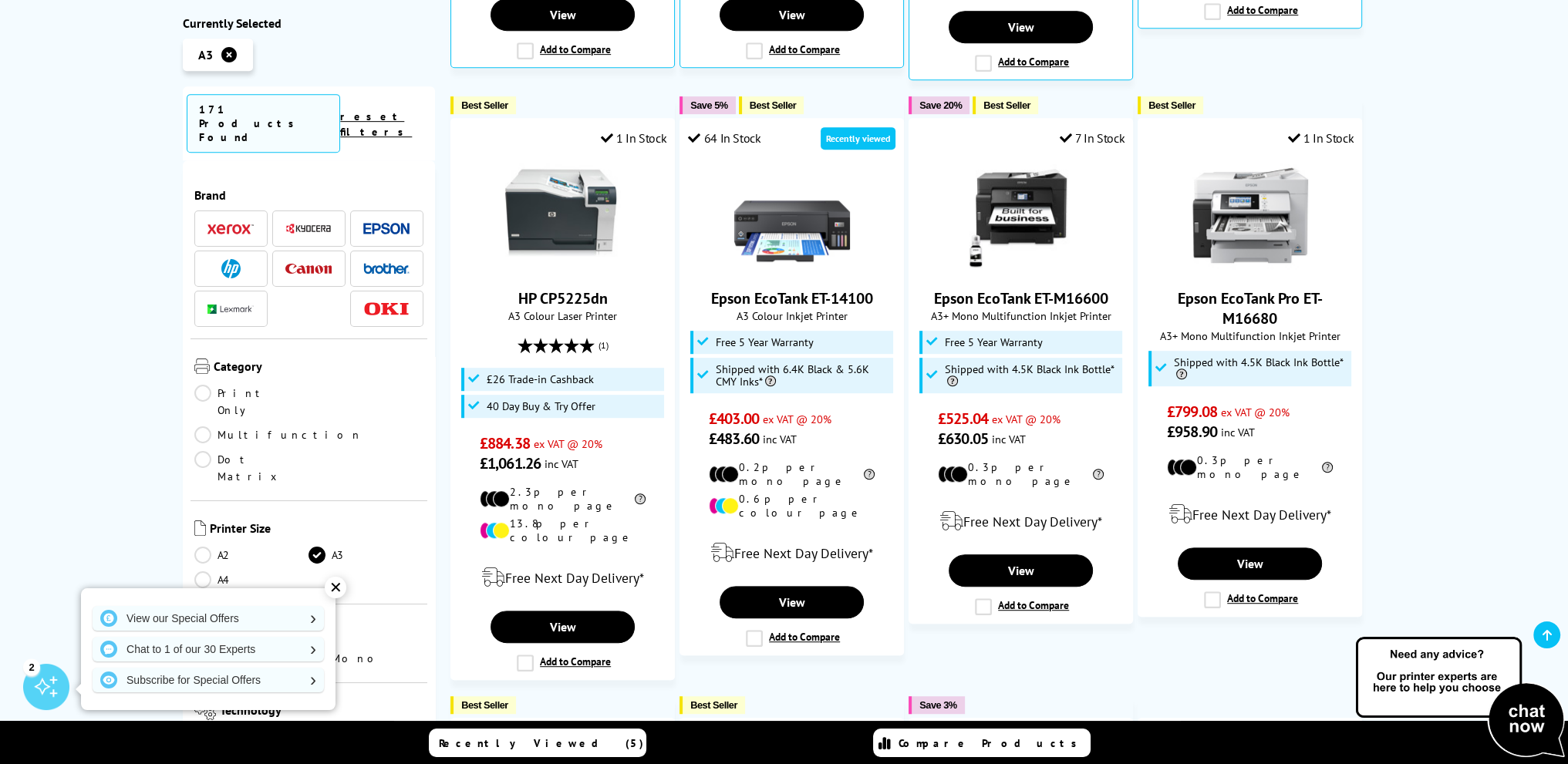
scroll to position [1027, 0]
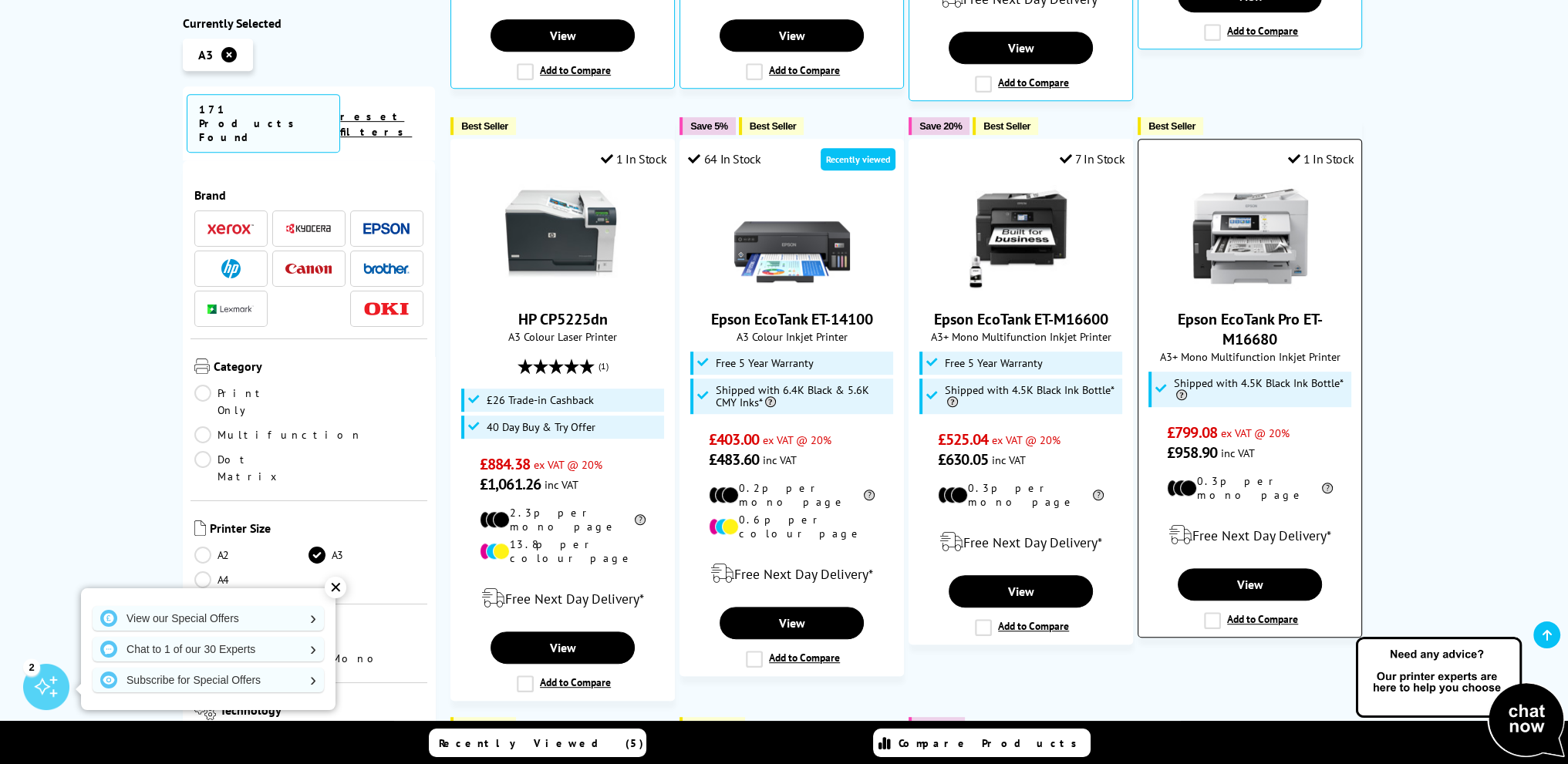
click at [1230, 185] on img at bounding box center [1249, 236] width 116 height 116
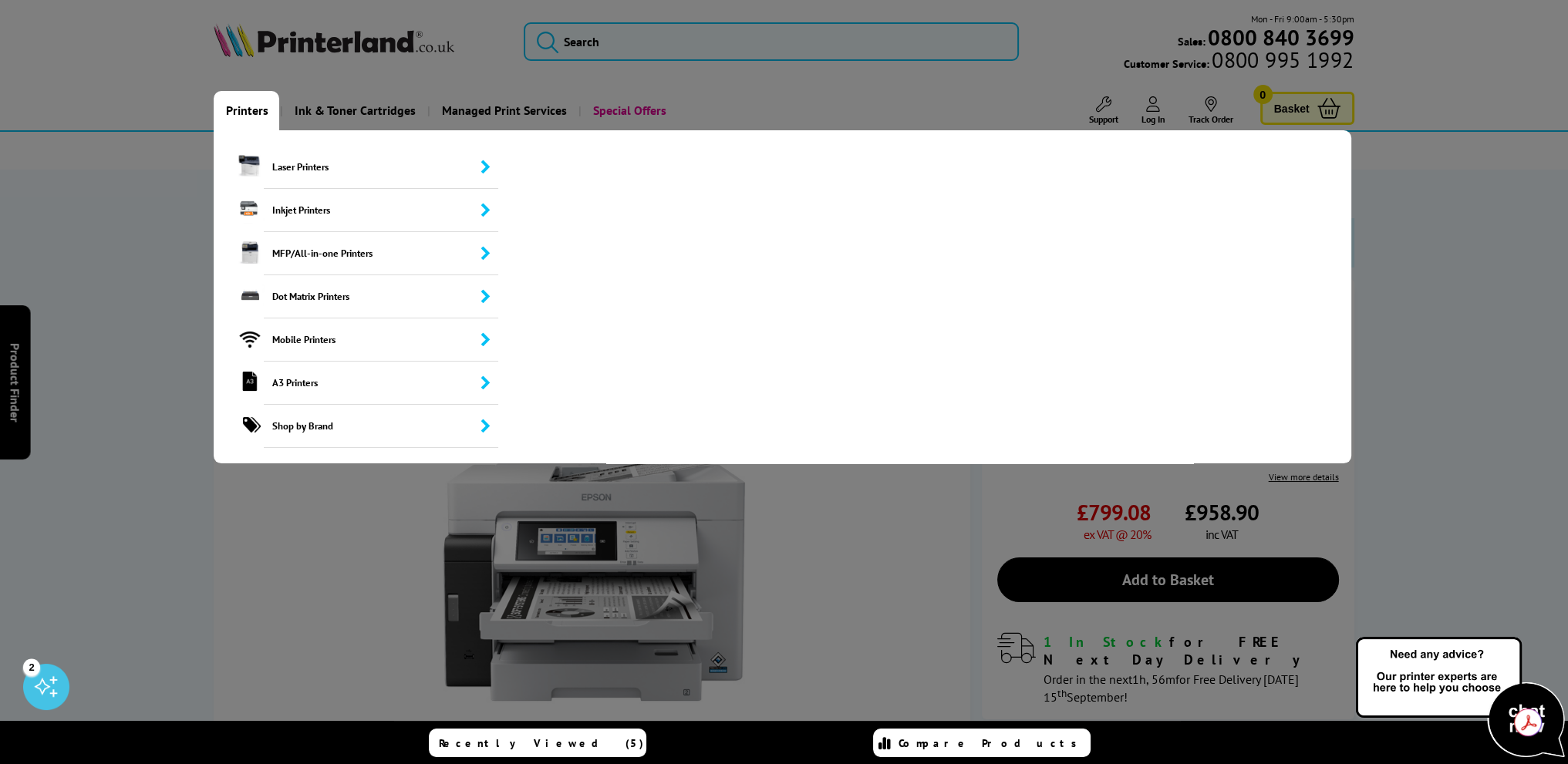
click at [239, 110] on link "Printers" at bounding box center [246, 111] width 66 height 39
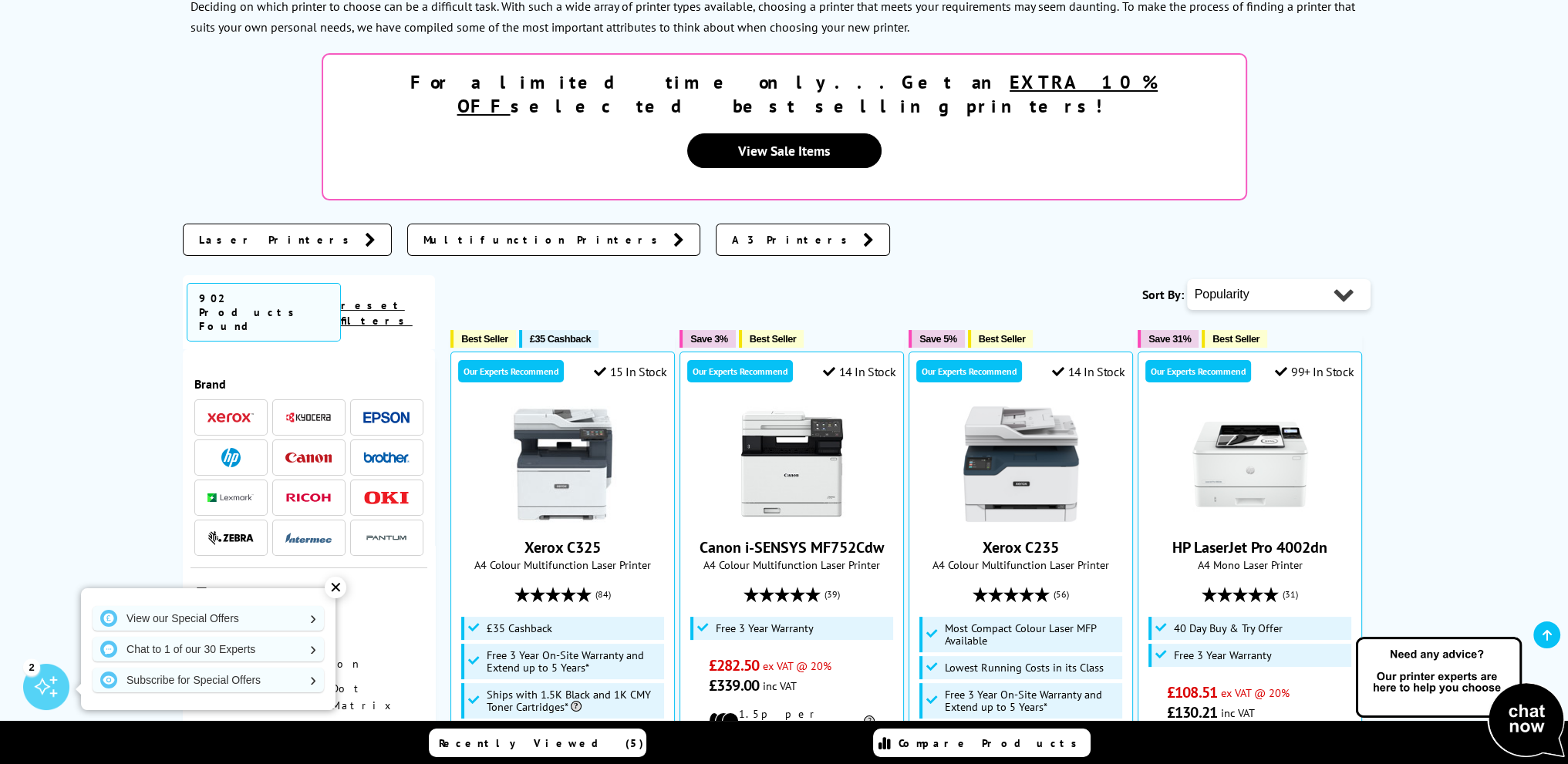
scroll to position [385, 0]
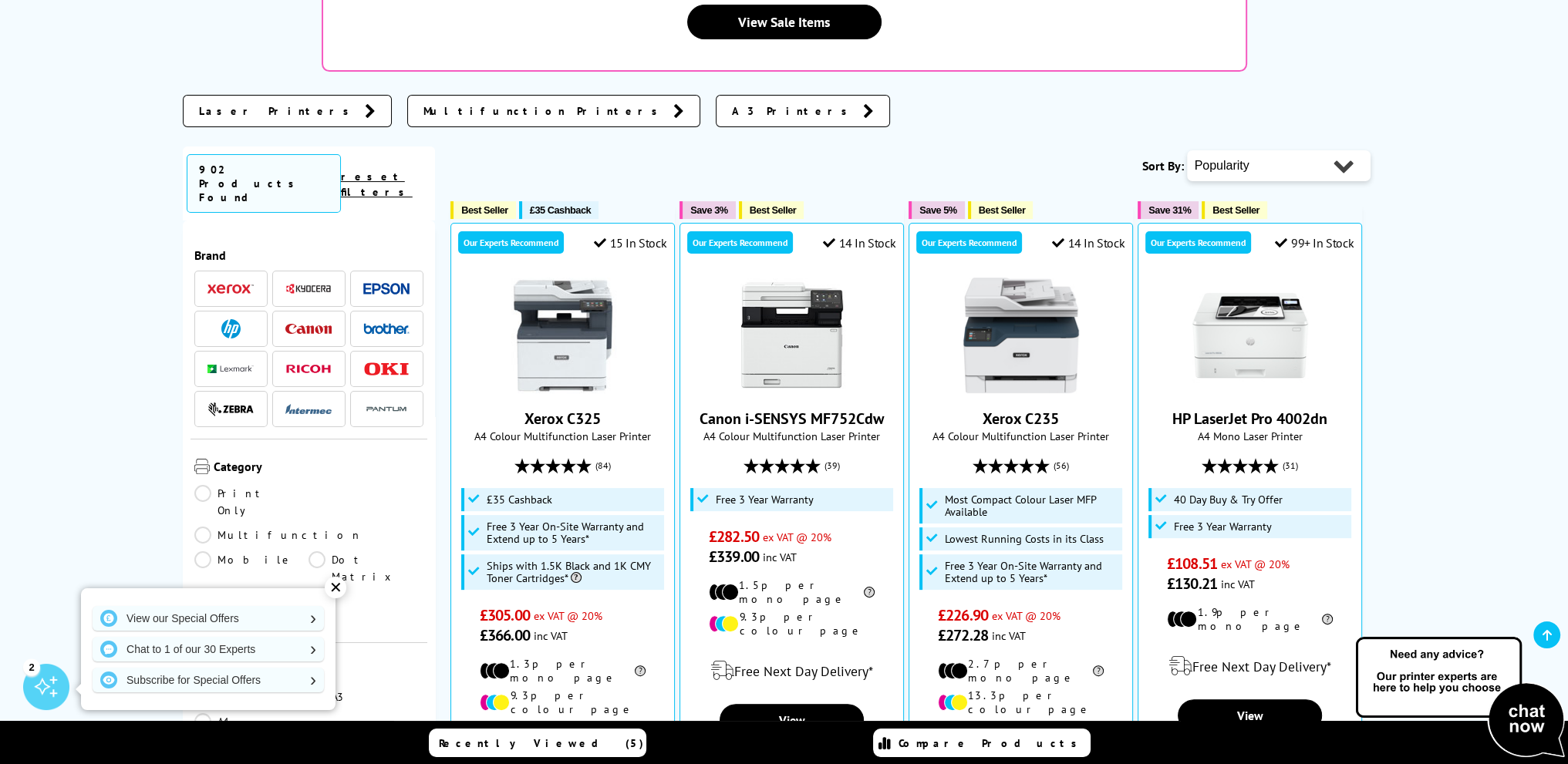
click at [237, 283] on img at bounding box center [231, 288] width 46 height 11
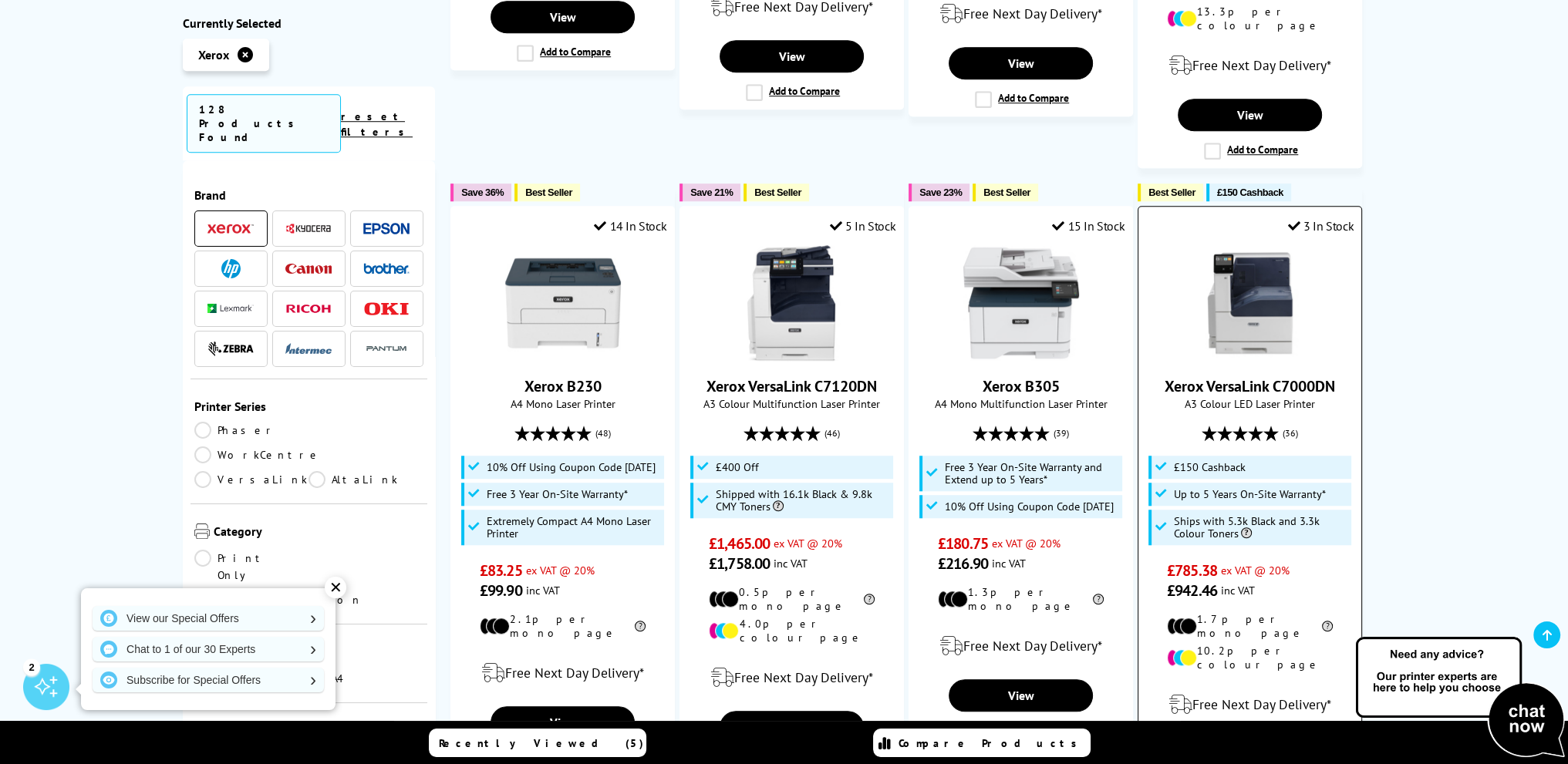
scroll to position [1670, 0]
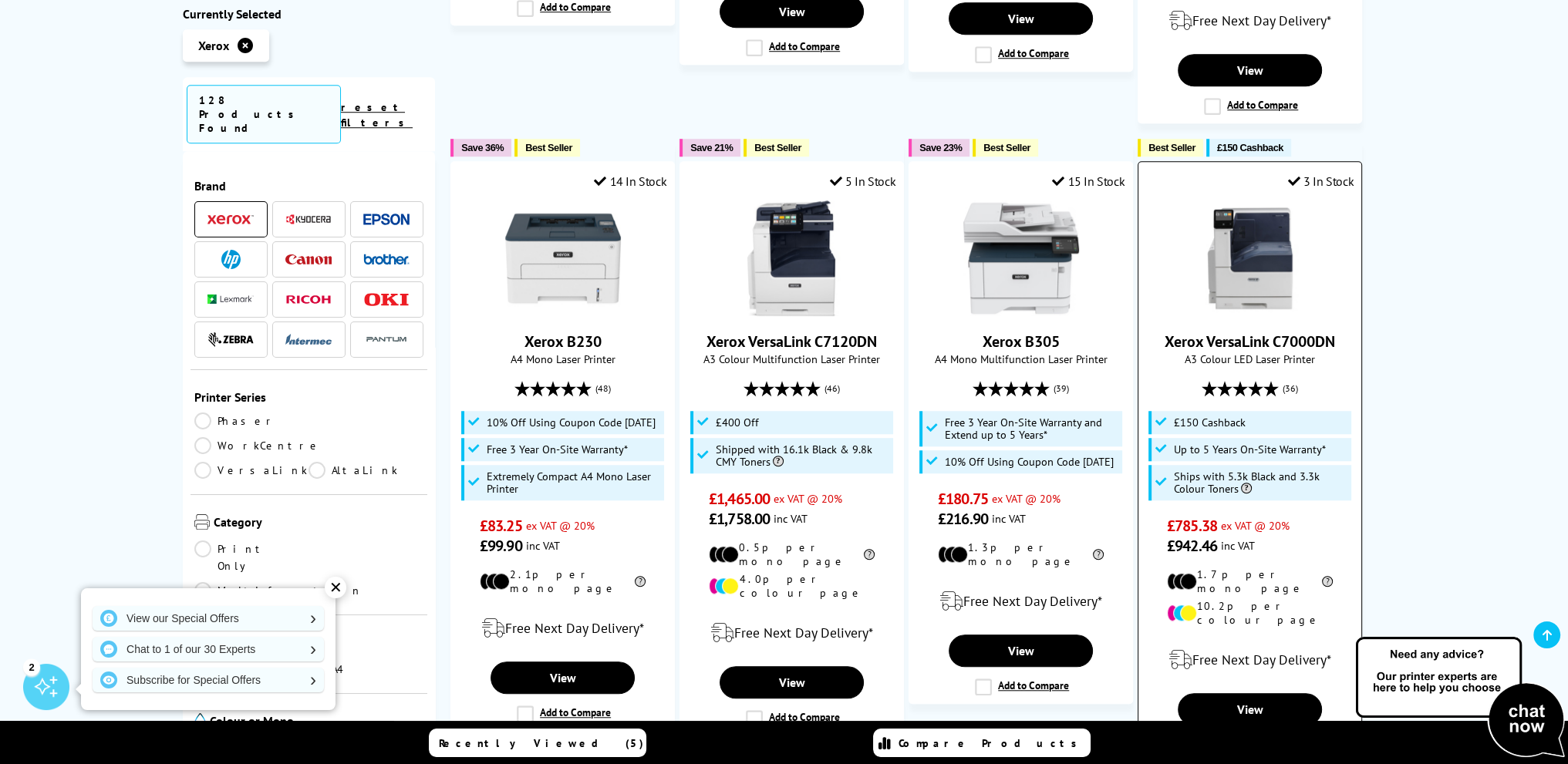
click at [1252, 200] on img at bounding box center [1249, 258] width 116 height 116
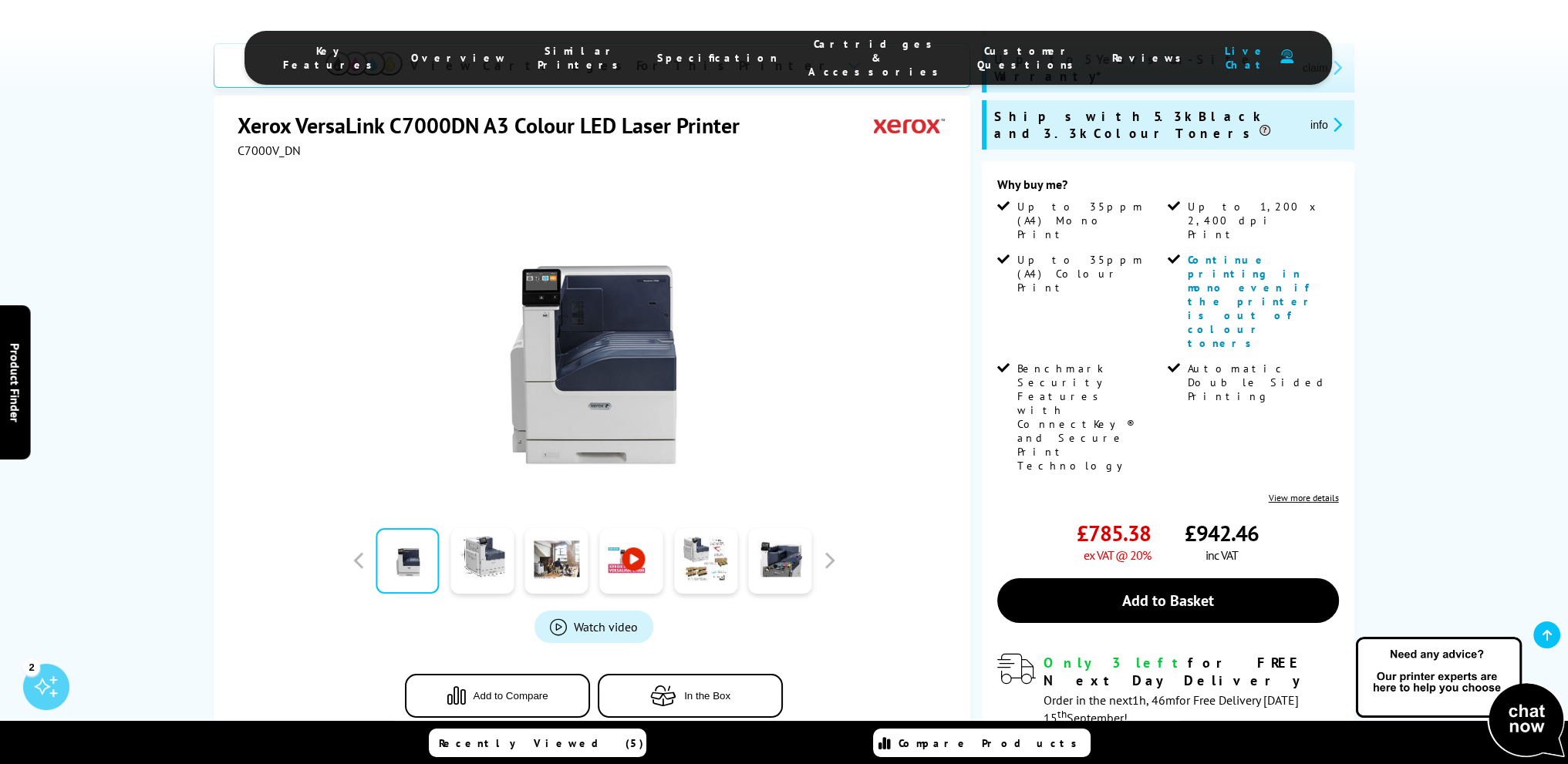
scroll to position [385, 0]
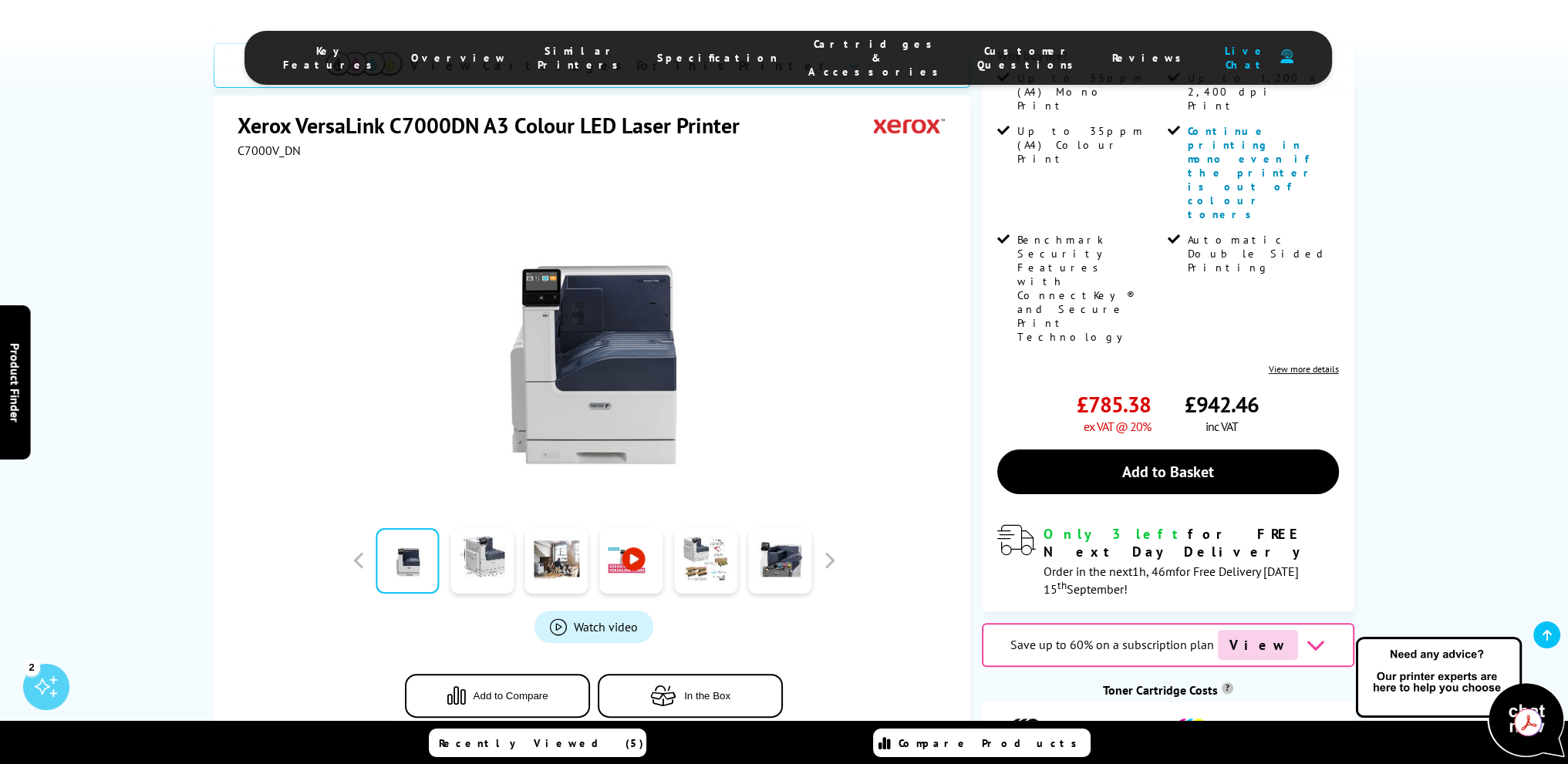
drag, startPoint x: 1479, startPoint y: 370, endPoint x: 1503, endPoint y: 383, distance: 27.3
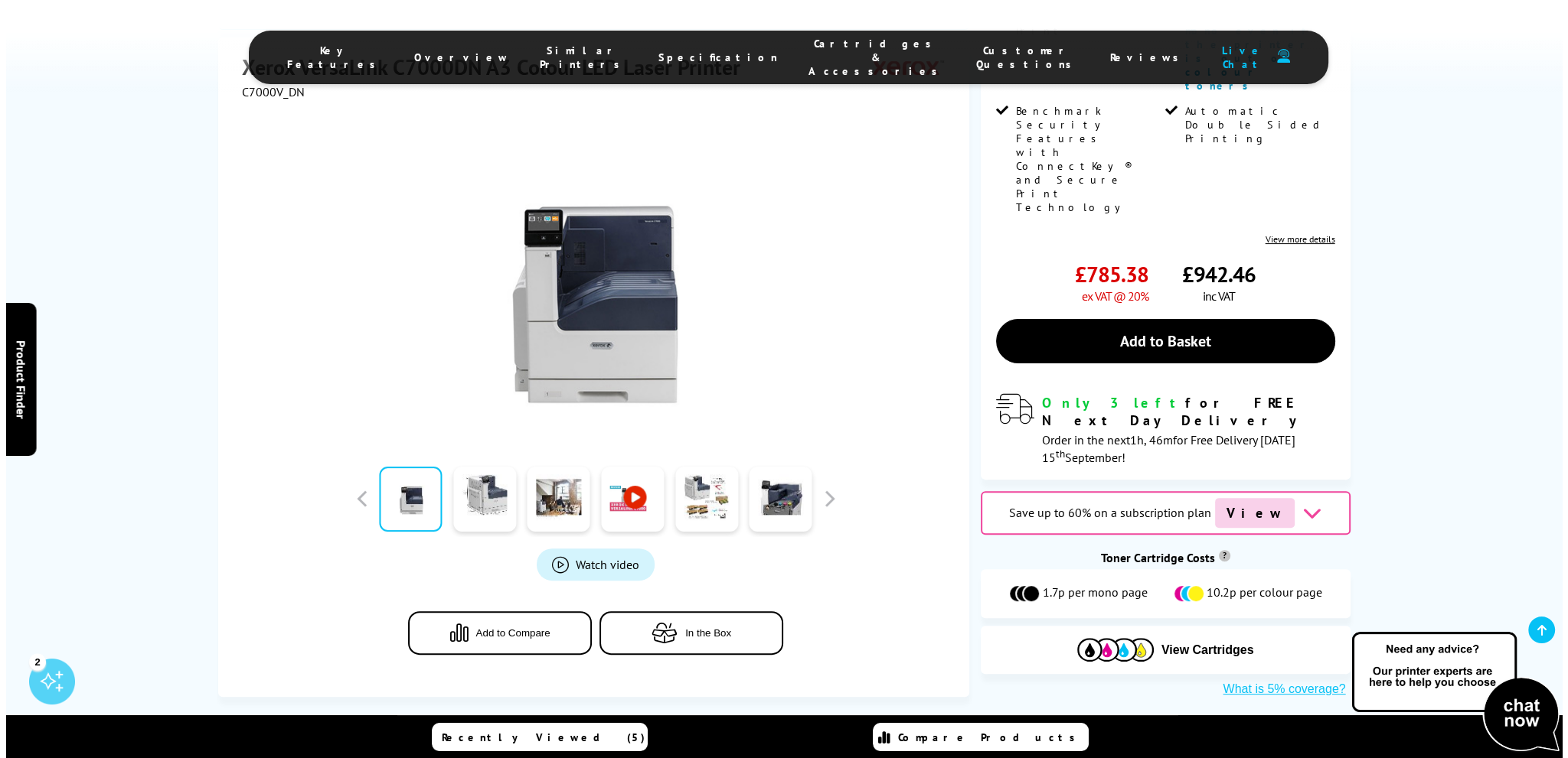
scroll to position [255, 0]
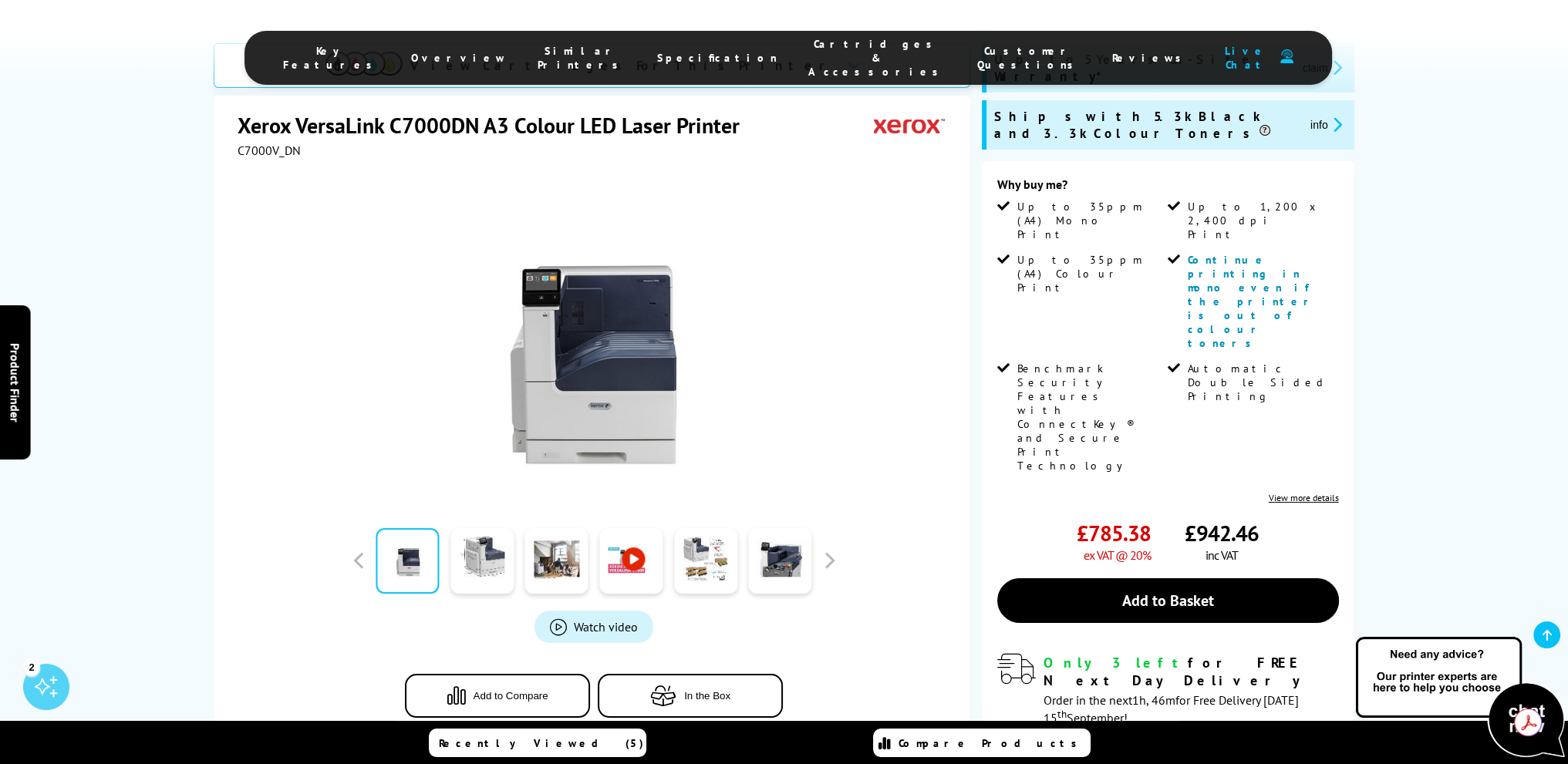
click at [555, 397] on img at bounding box center [594, 340] width 302 height 302
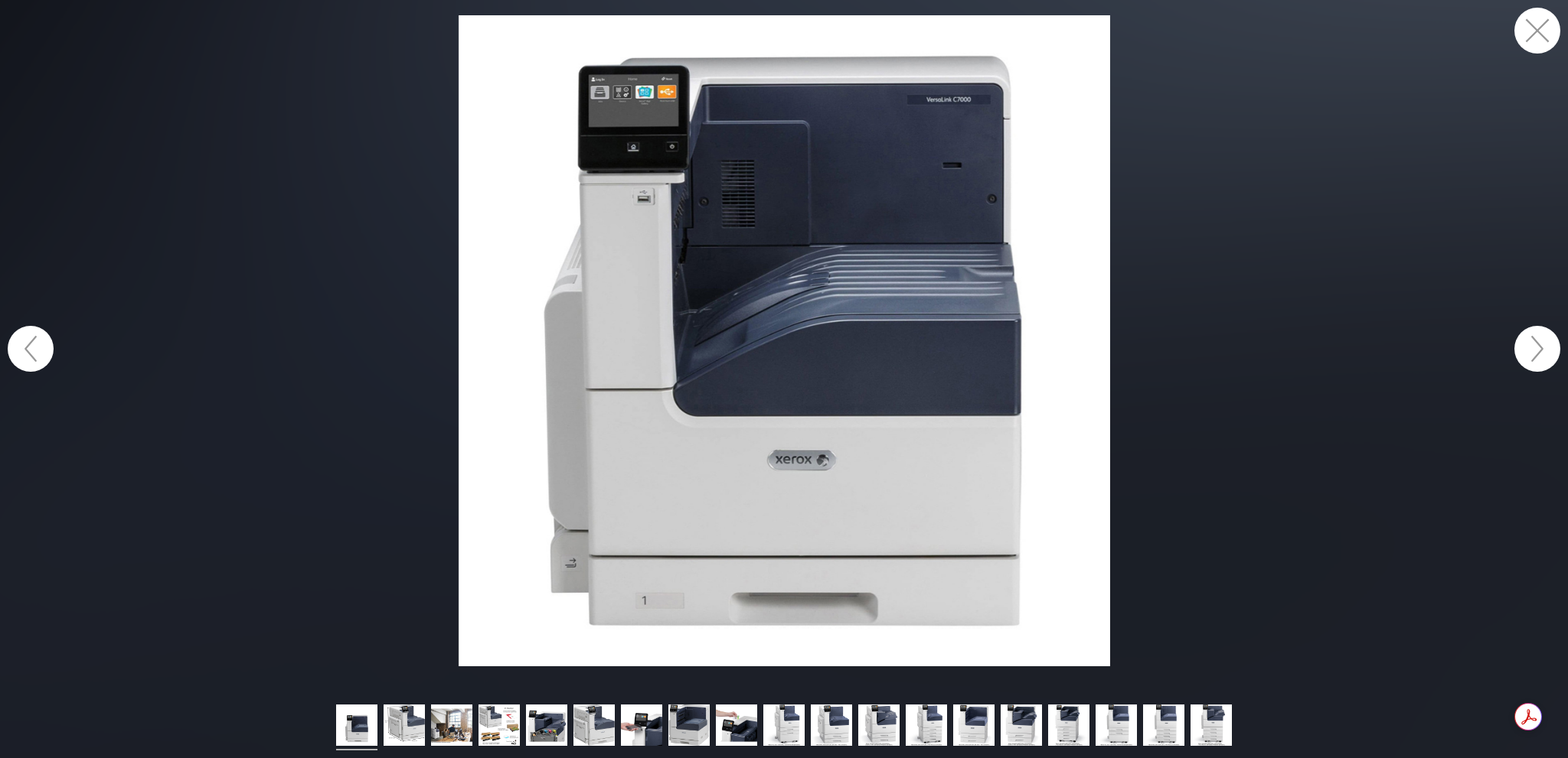
click at [1531, 349] on button "button" at bounding box center [1537, 349] width 46 height 46
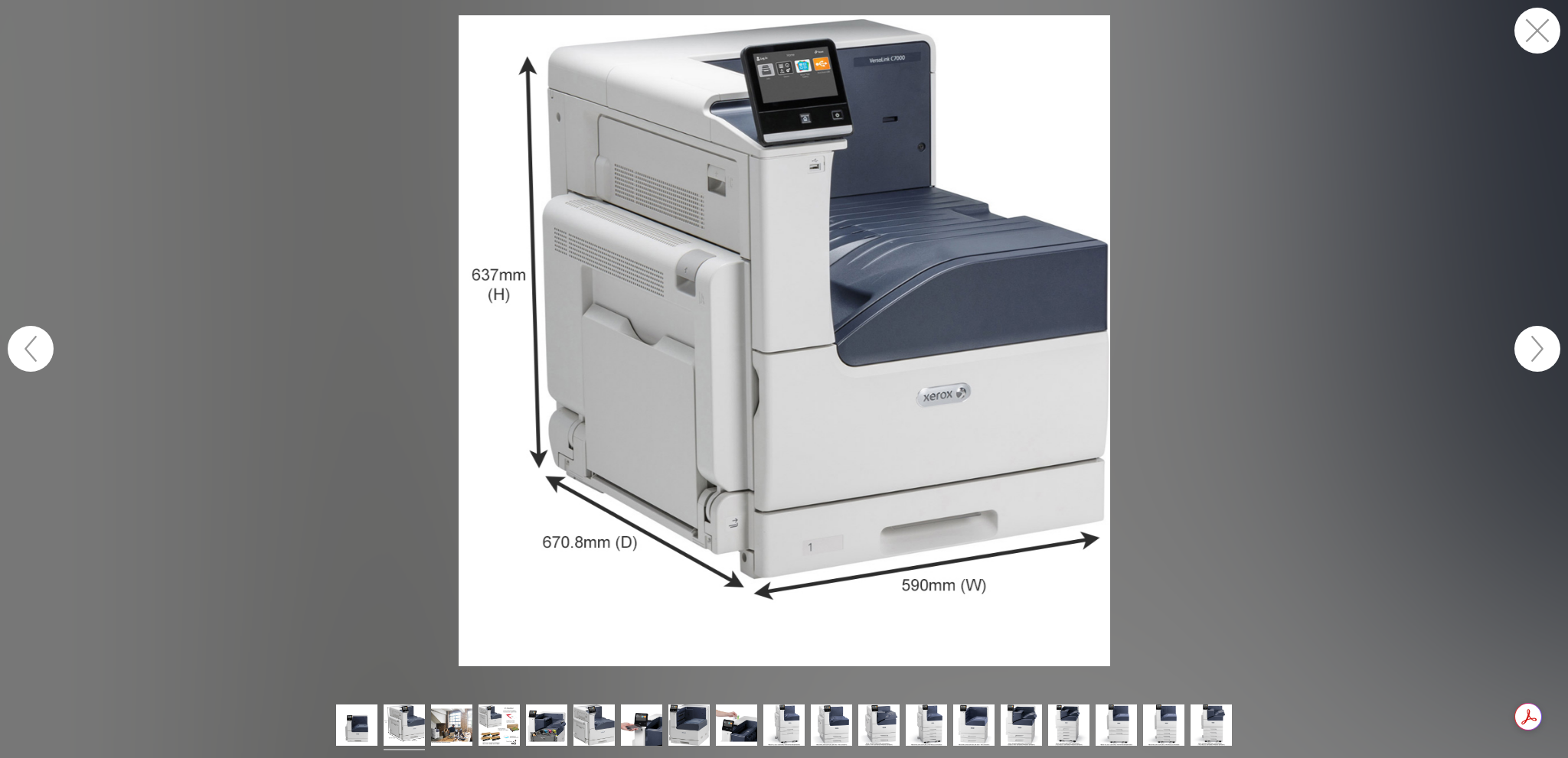
click at [1544, 349] on button "button" at bounding box center [1537, 349] width 46 height 46
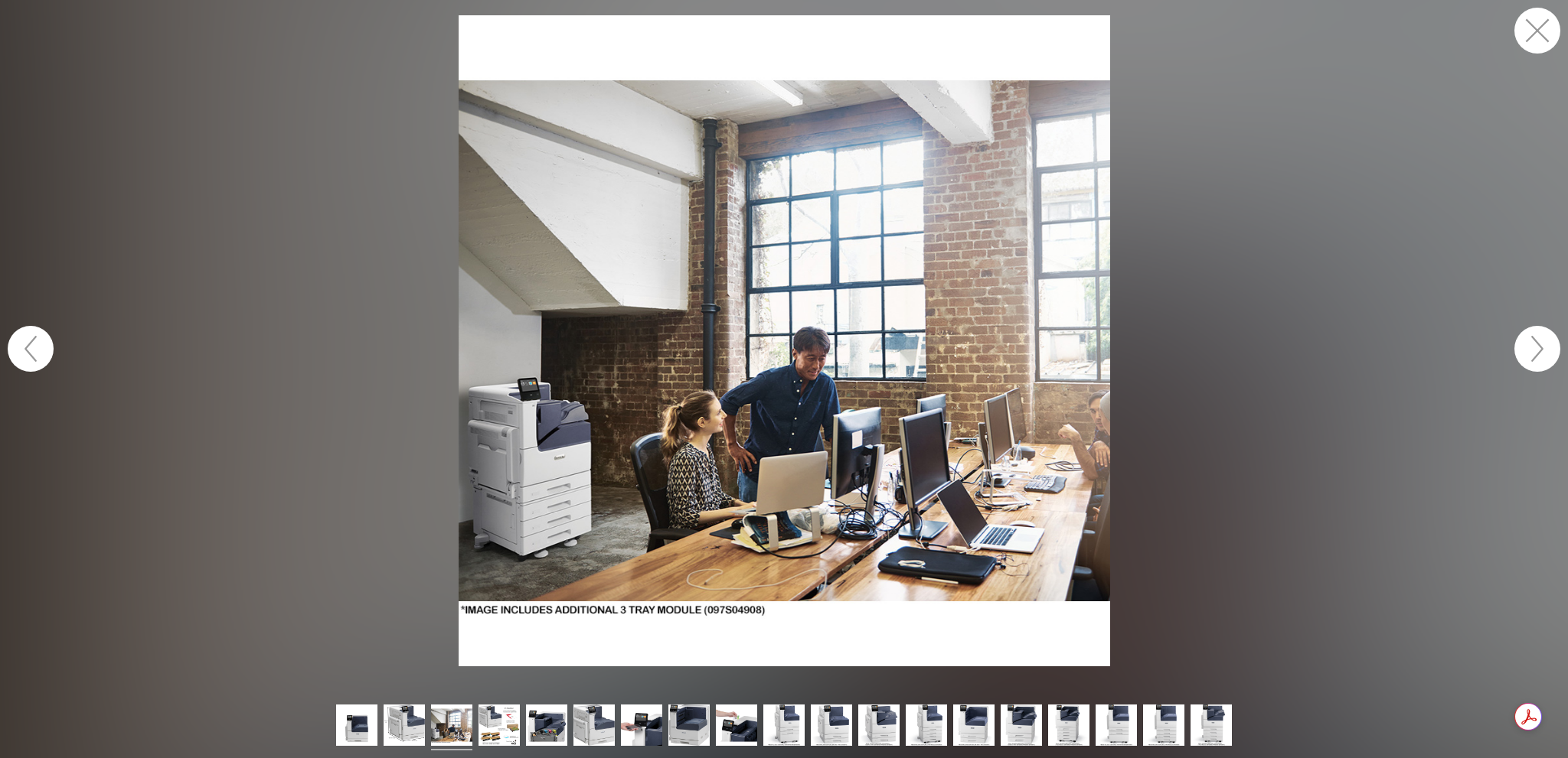
click at [1544, 355] on button "button" at bounding box center [1537, 349] width 46 height 46
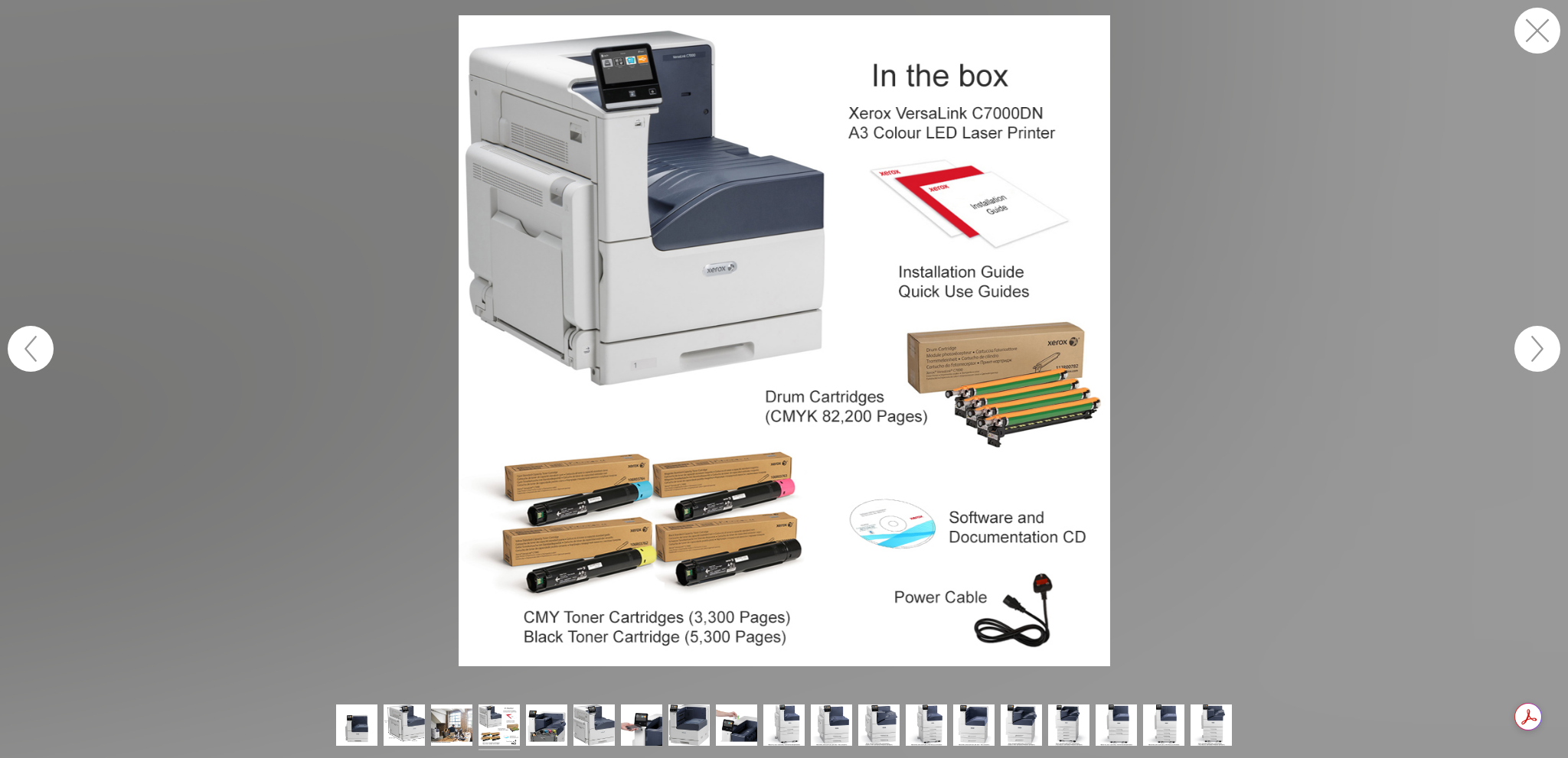
click at [1539, 356] on button "button" at bounding box center [1537, 349] width 46 height 46
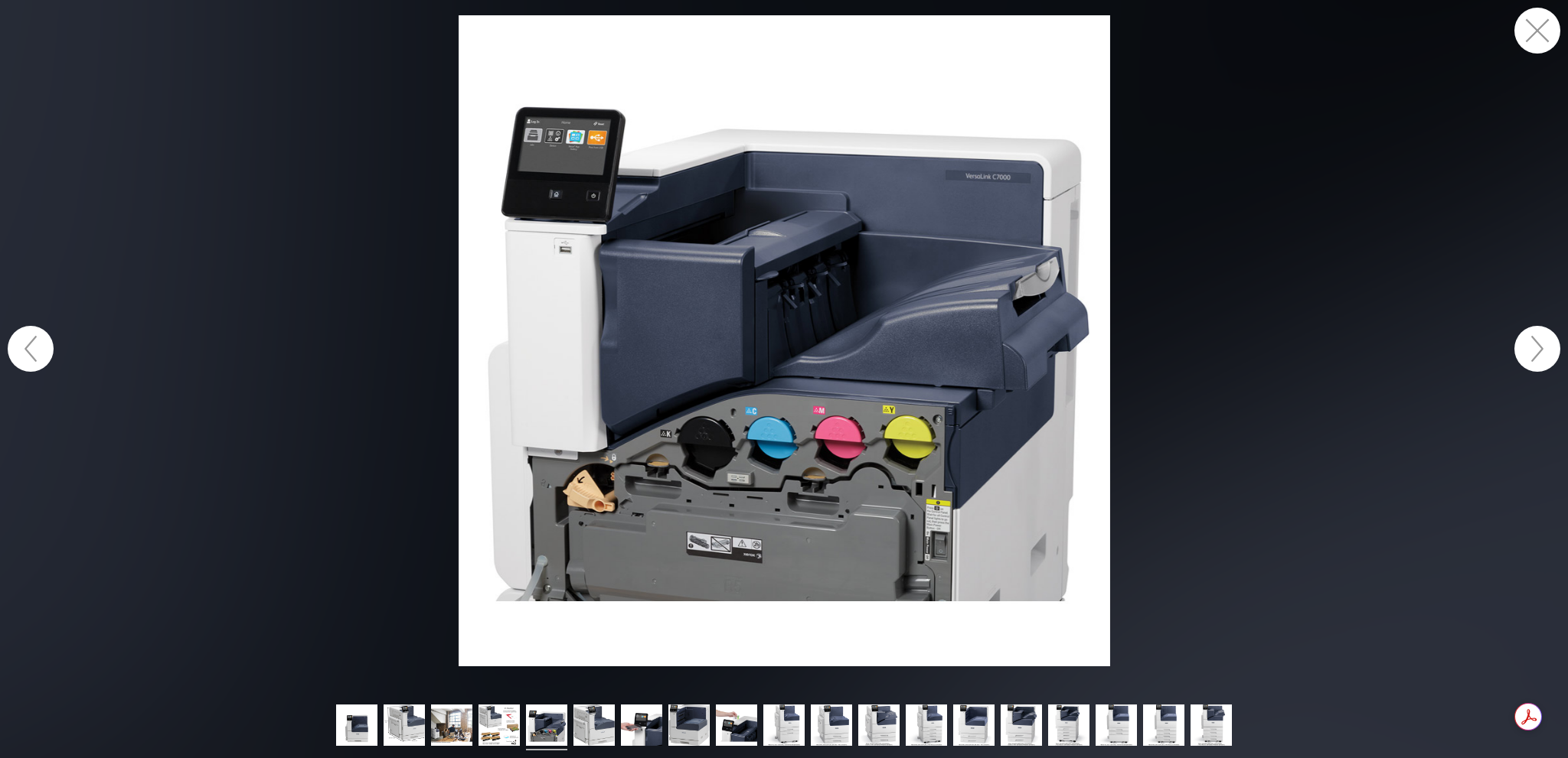
click at [1541, 356] on button "button" at bounding box center [1537, 349] width 46 height 46
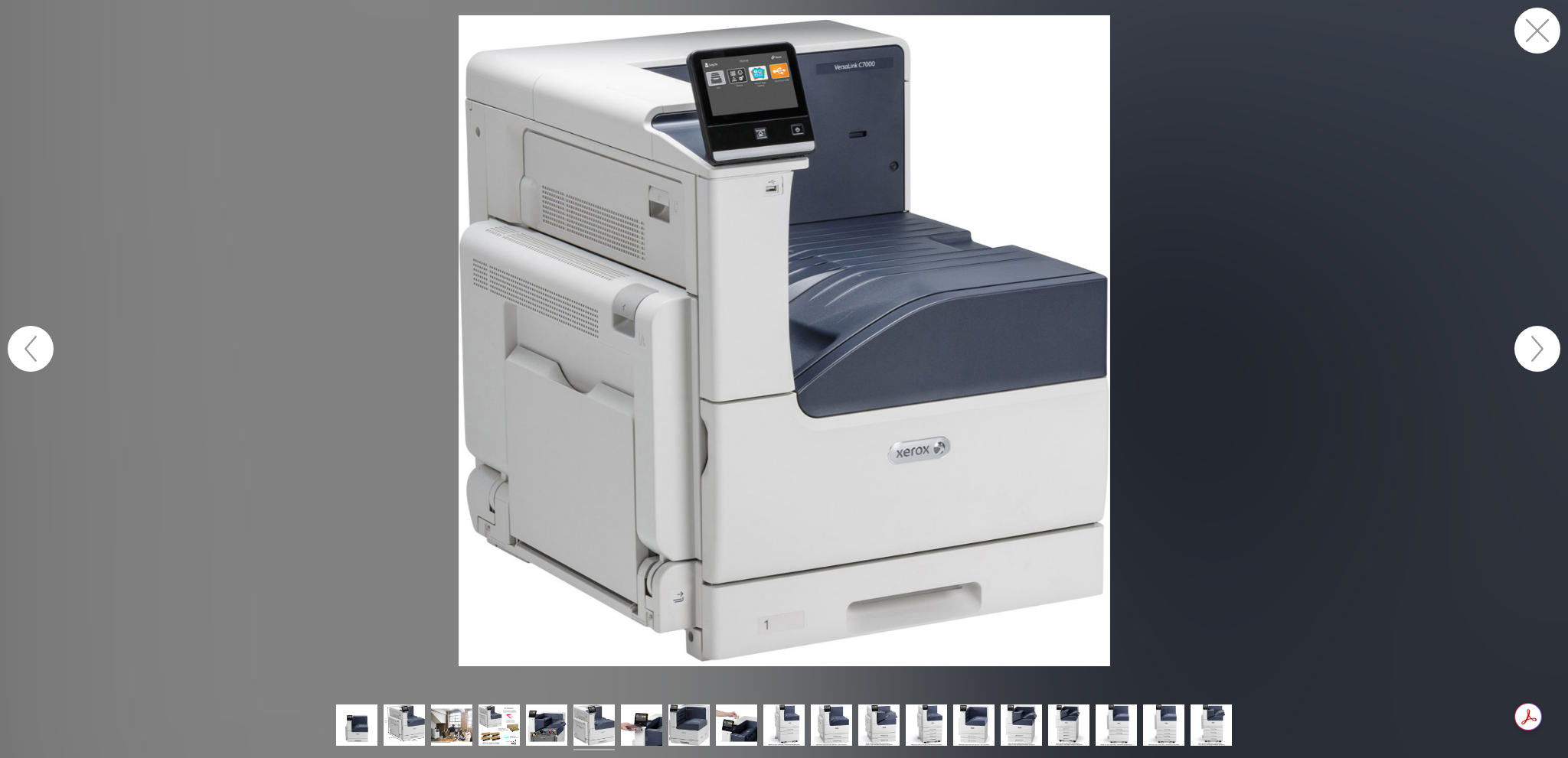
click at [1544, 355] on button "button" at bounding box center [1537, 349] width 46 height 46
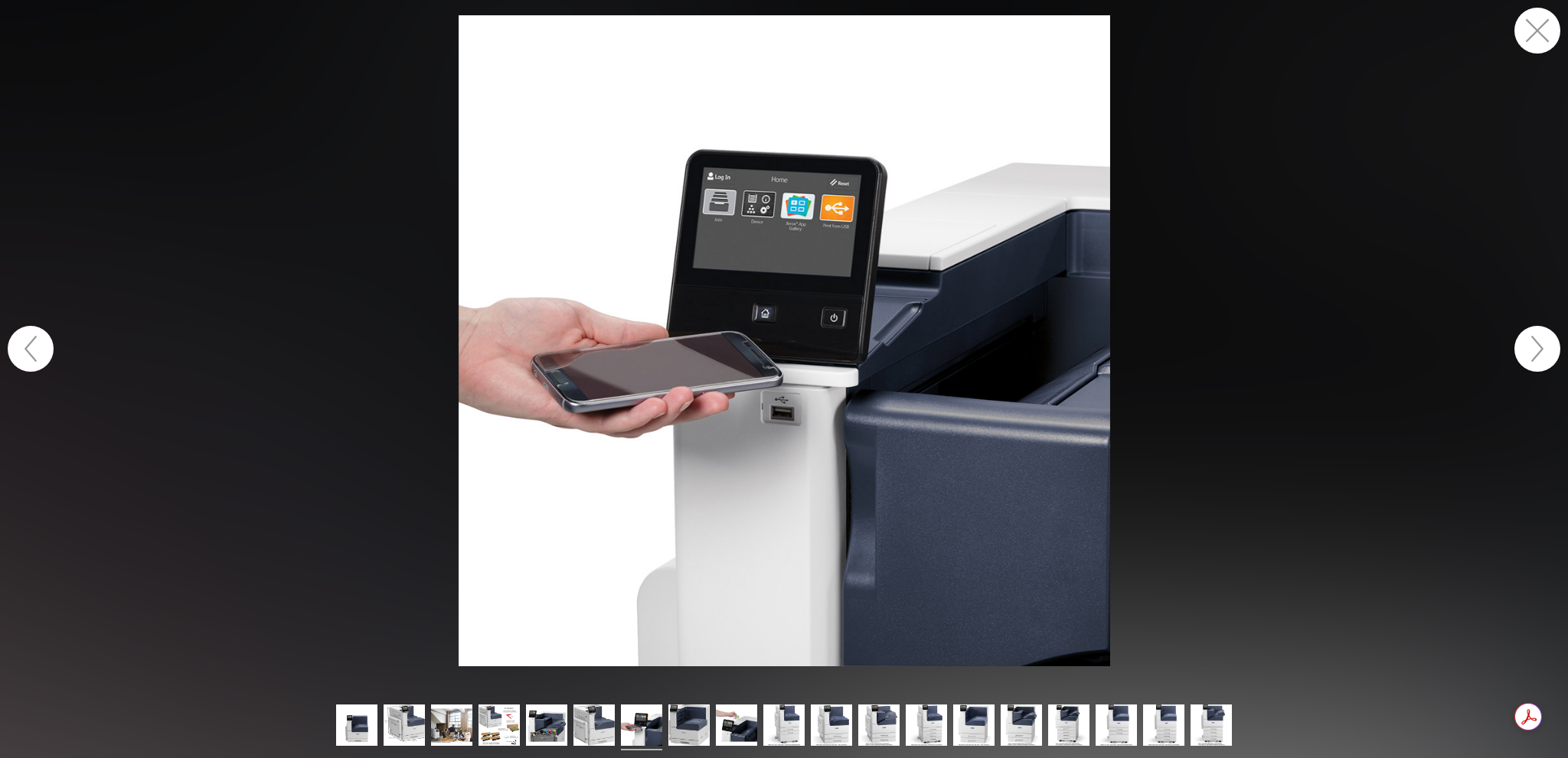
click at [1544, 355] on button "button" at bounding box center [1537, 349] width 46 height 46
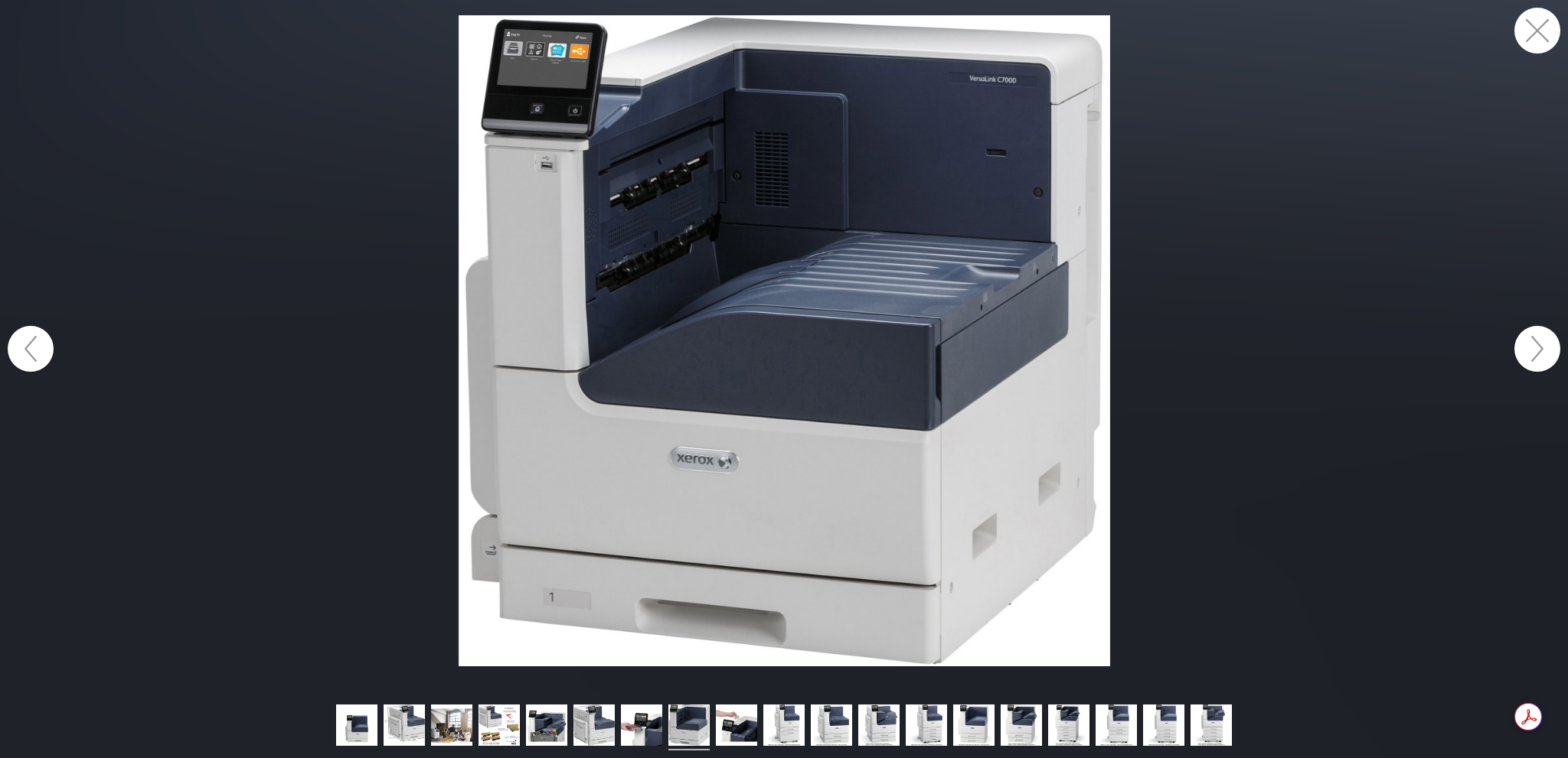
click at [1544, 355] on button "button" at bounding box center [1537, 349] width 46 height 46
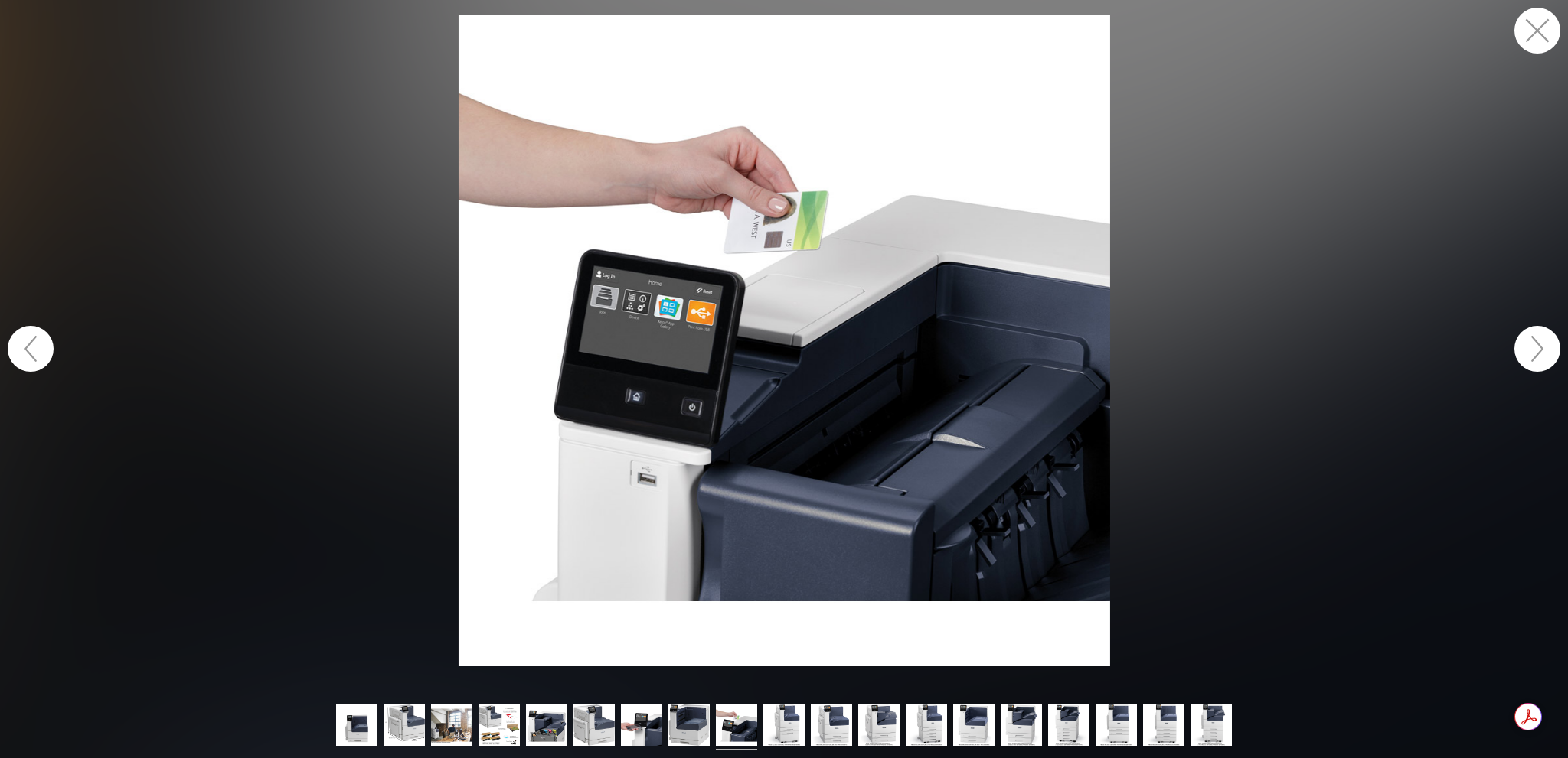
click at [1544, 355] on button "button" at bounding box center [1537, 349] width 46 height 46
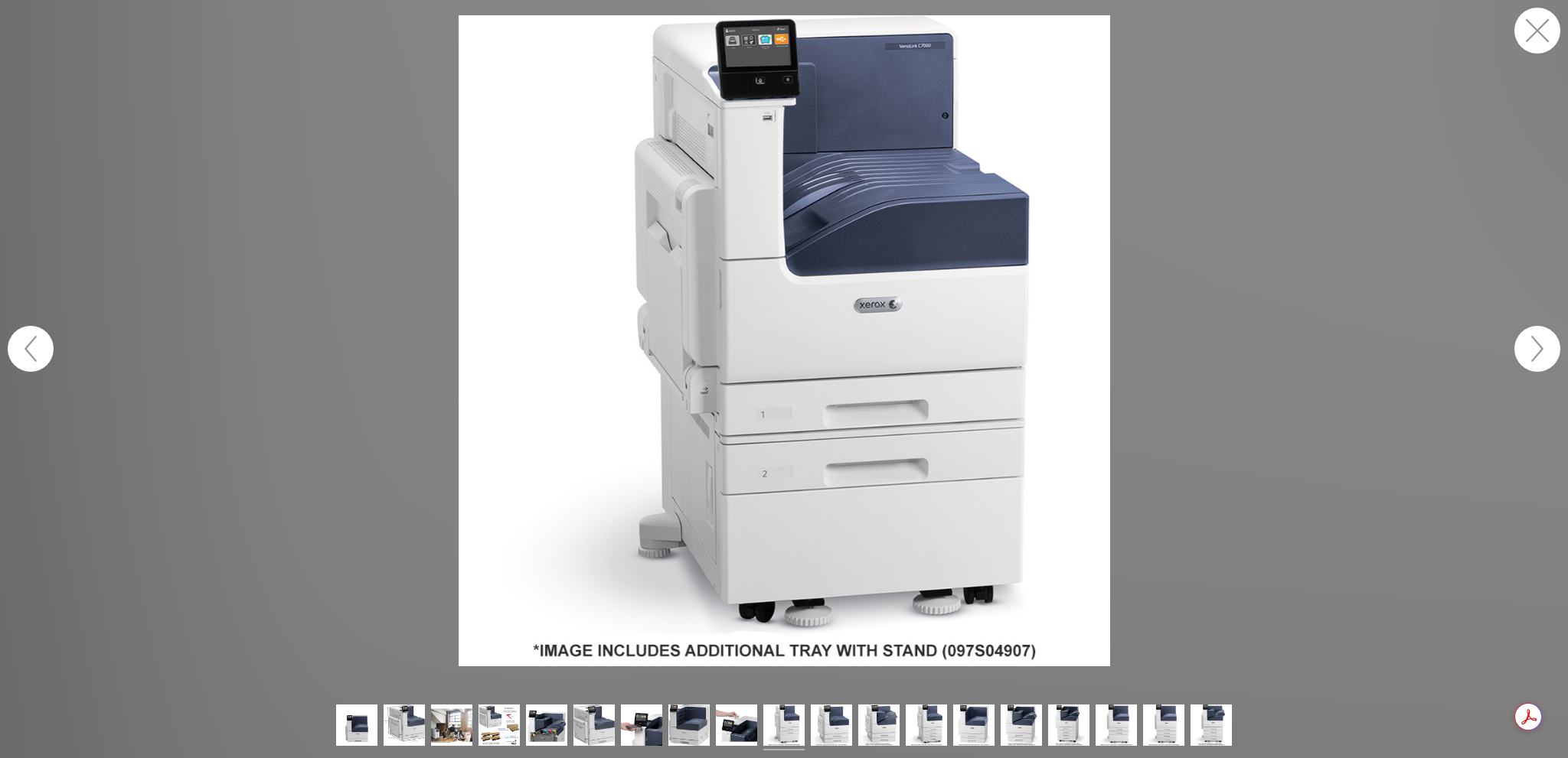
click at [1544, 355] on button "button" at bounding box center [1537, 349] width 46 height 46
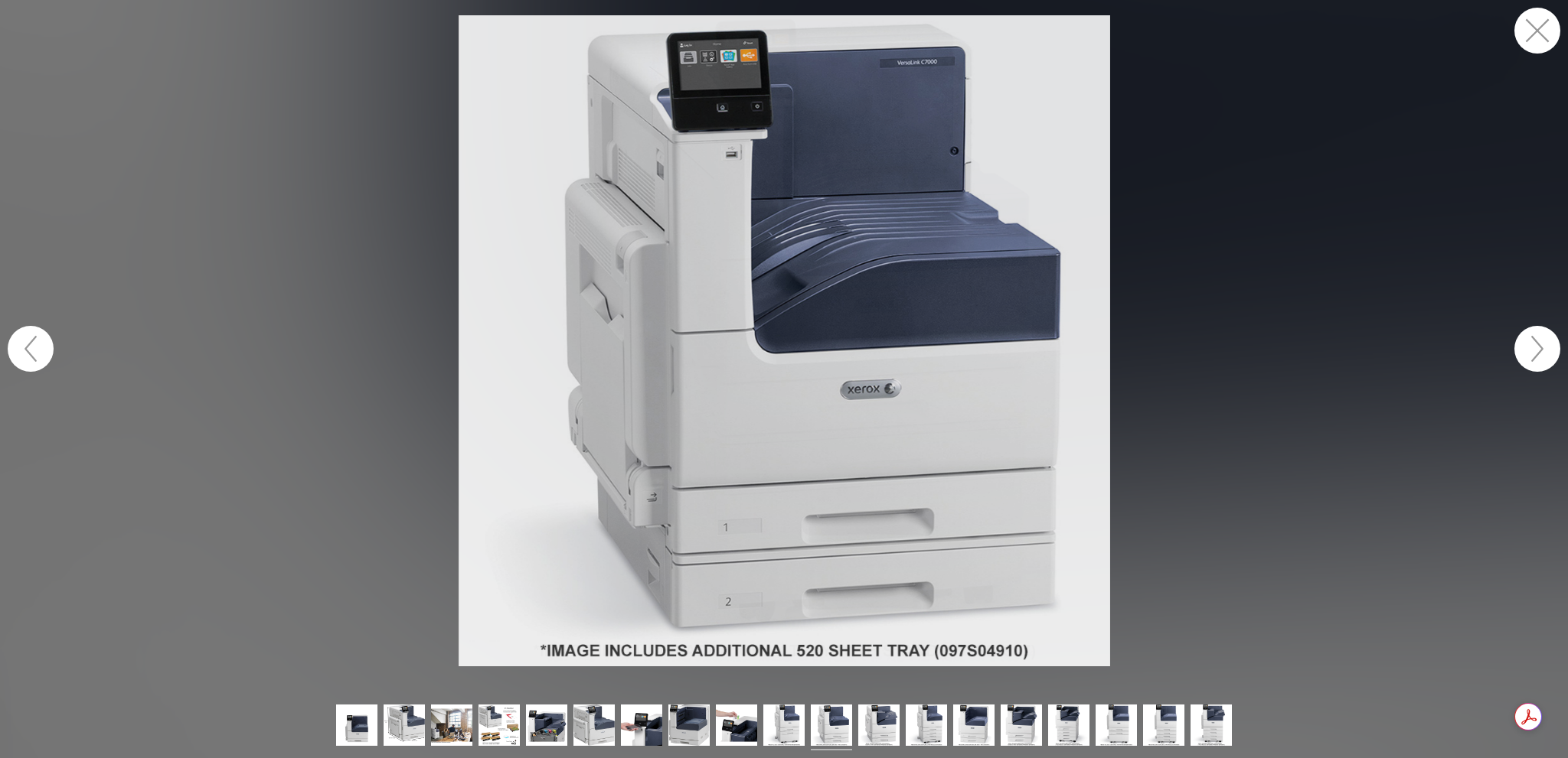
click at [1544, 355] on button "button" at bounding box center [1537, 349] width 46 height 46
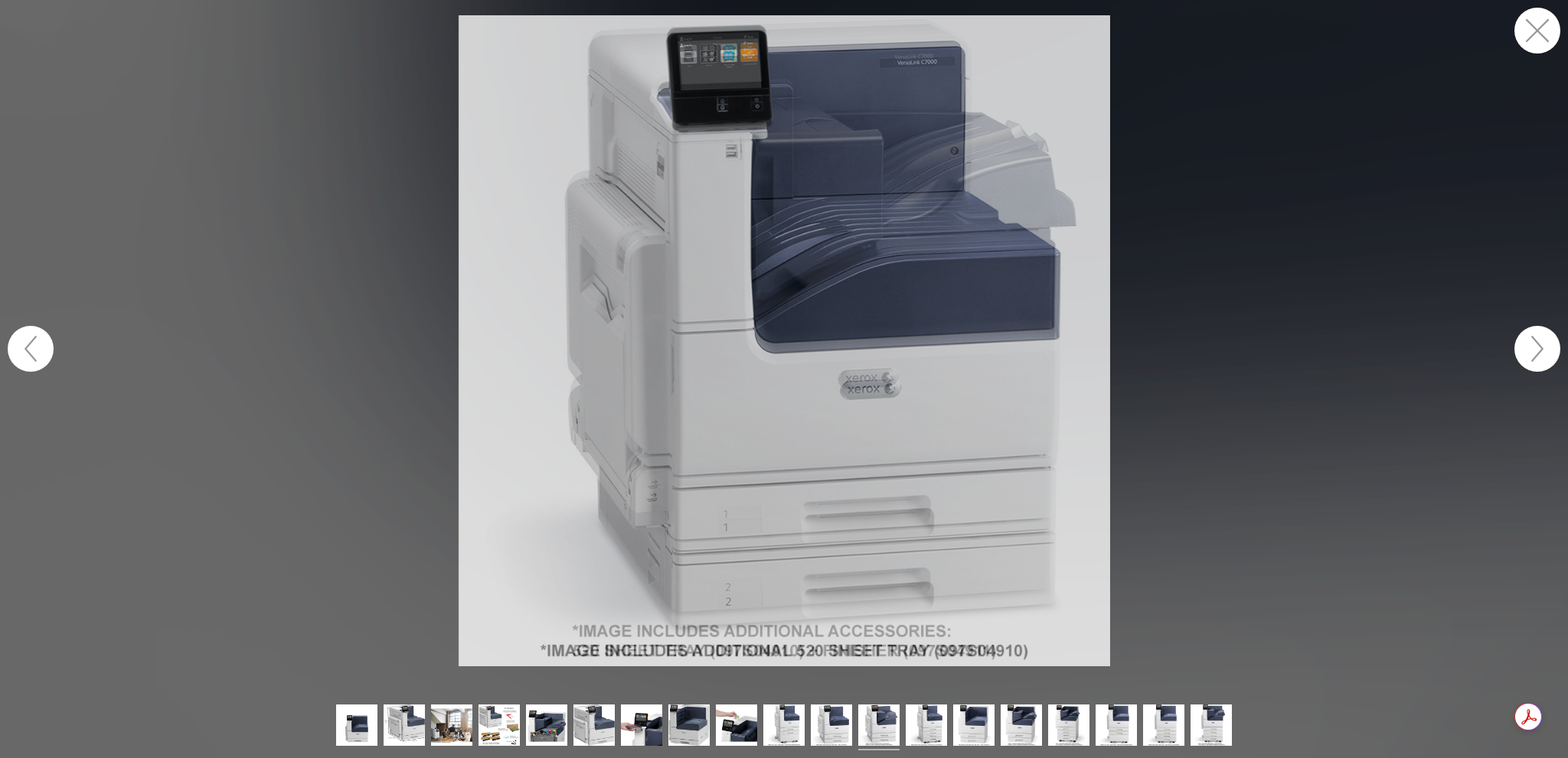
click at [1537, 36] on button "button" at bounding box center [1537, 30] width 46 height 46
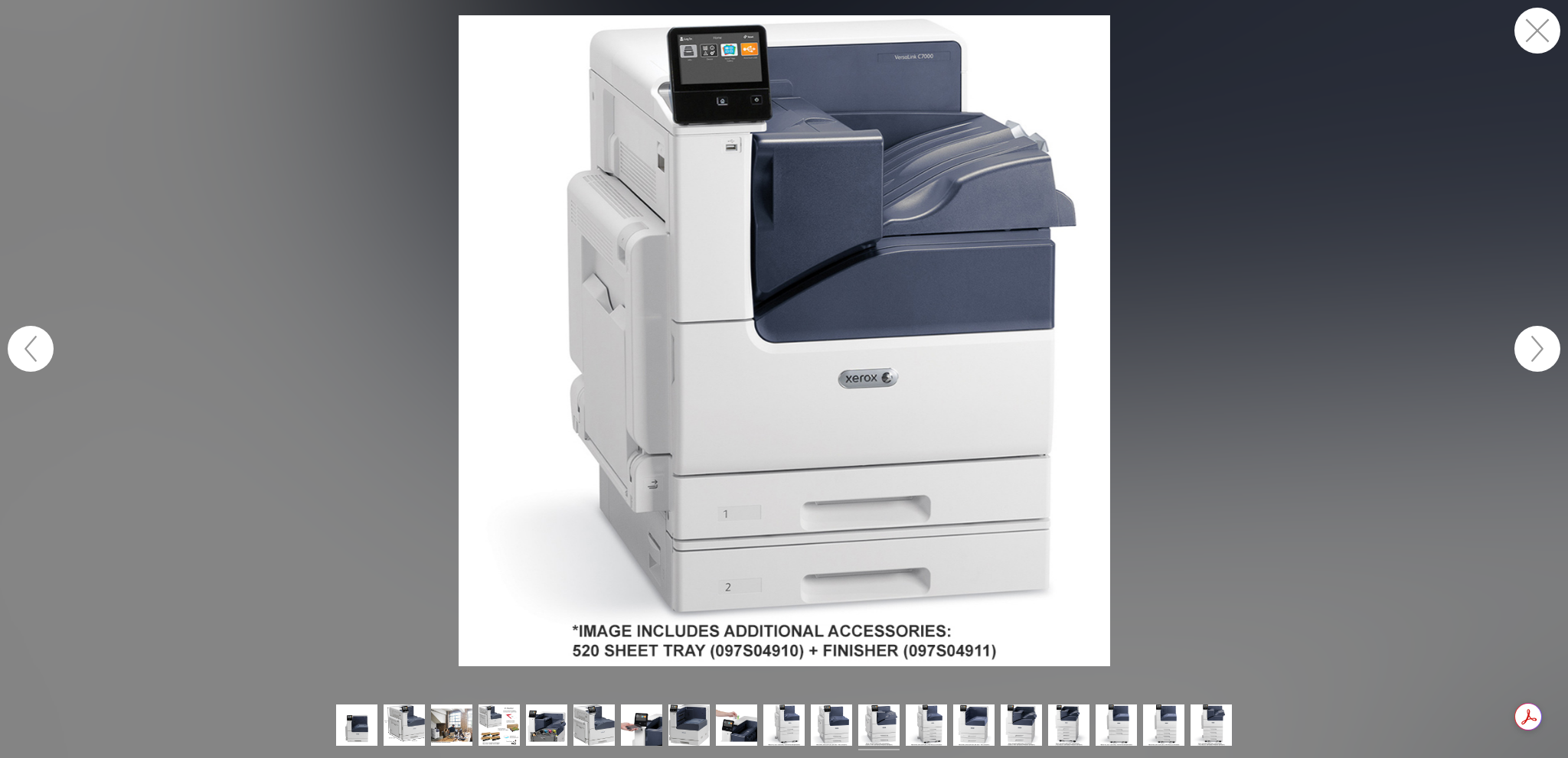
click at [1535, 33] on button "button" at bounding box center [1537, 30] width 46 height 46
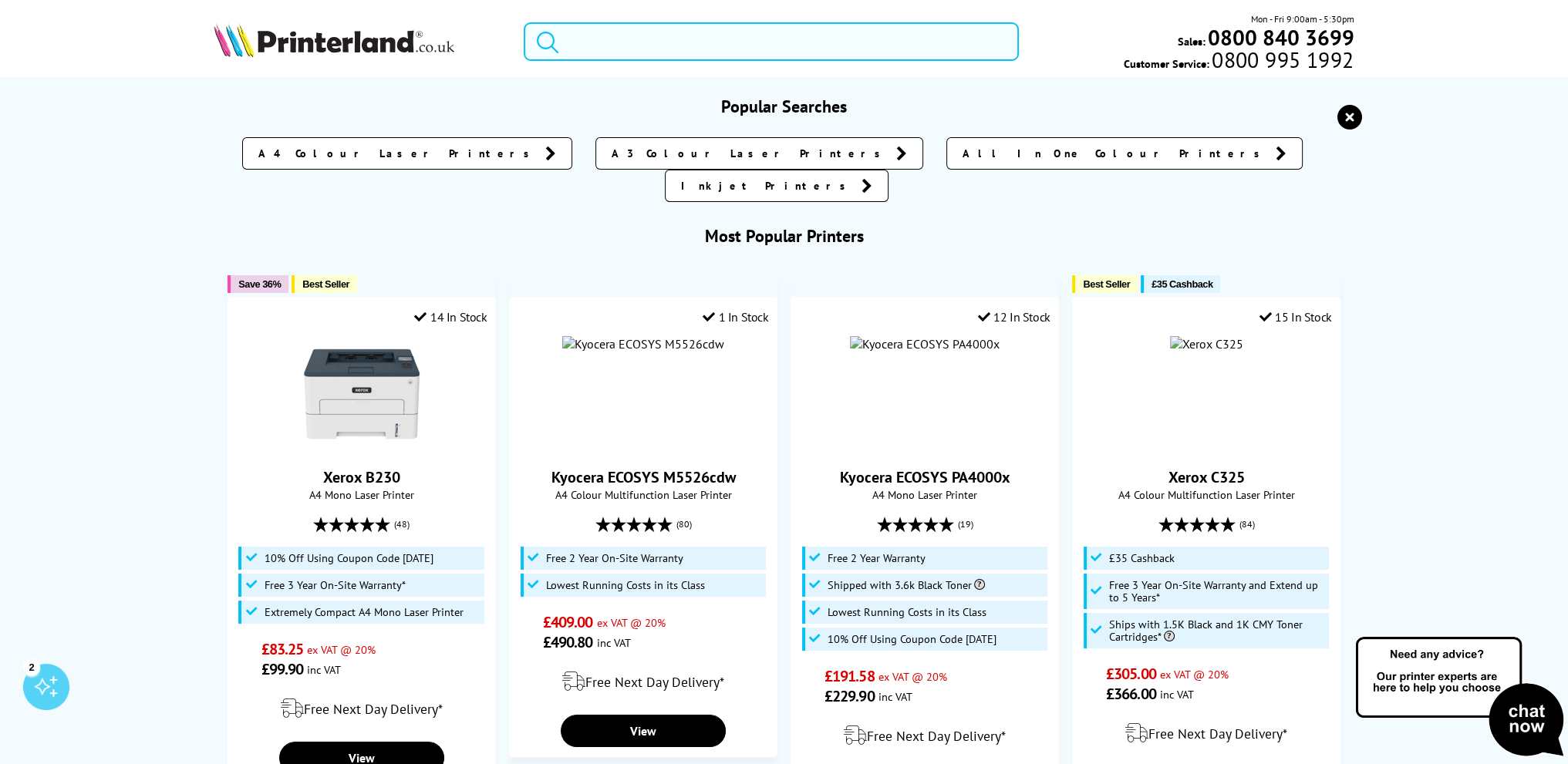
click at [651, 41] on input "search" at bounding box center [770, 41] width 495 height 39
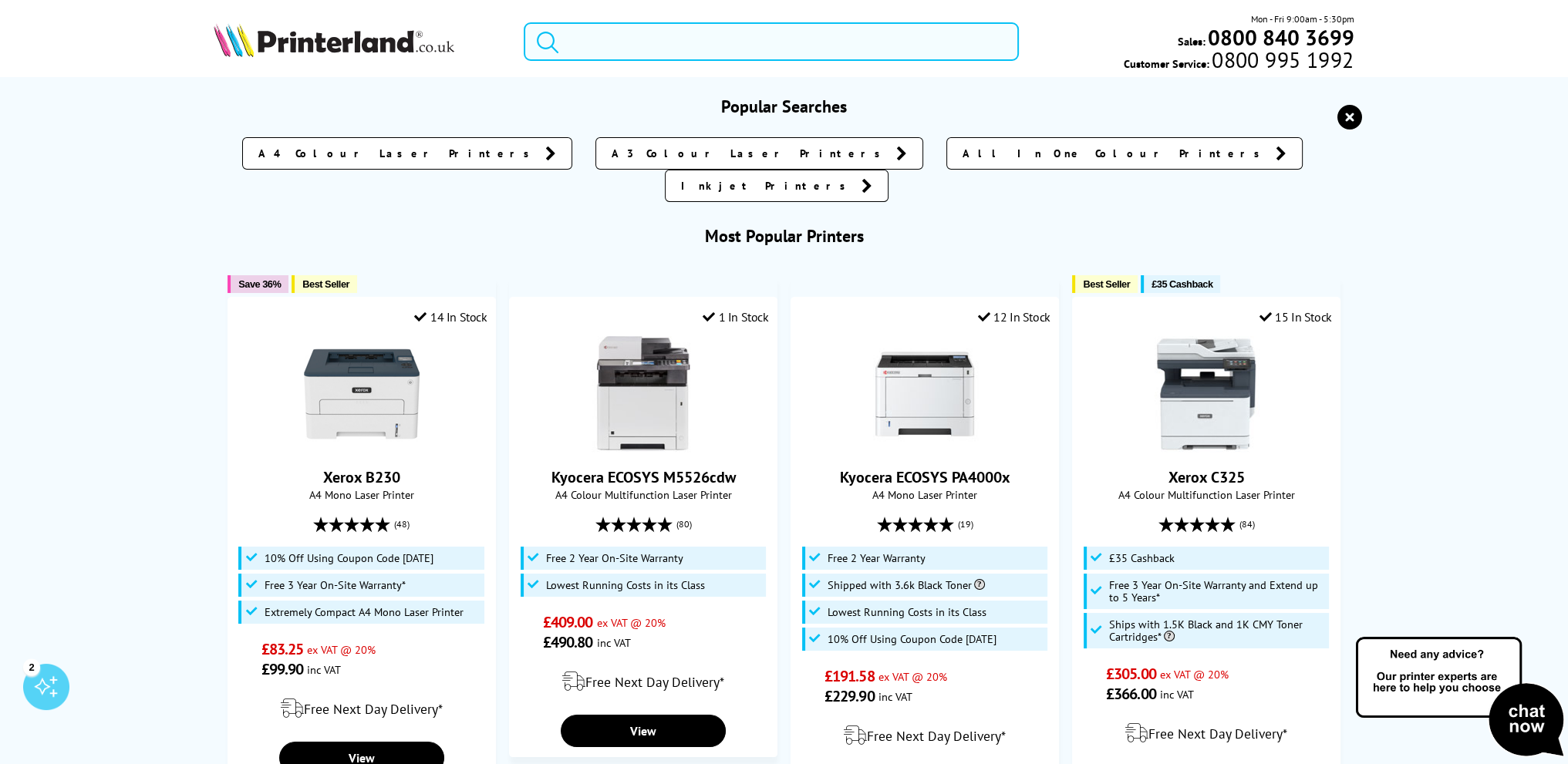
paste input "Epson EcoTank ET-8550"
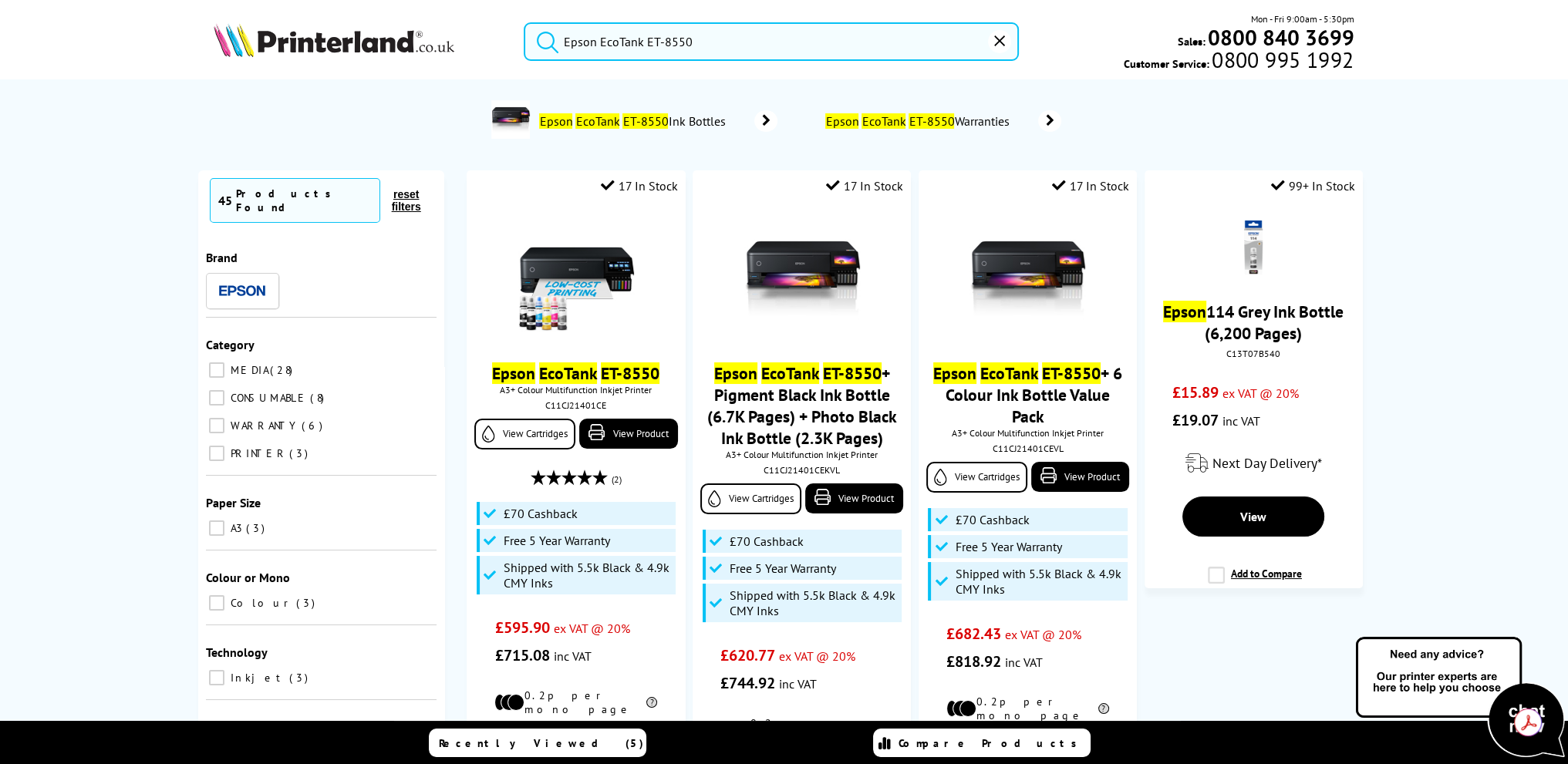
type input "Epson EcoTank ET-8550"
click at [524, 22] on button "submit" at bounding box center [543, 39] width 39 height 34
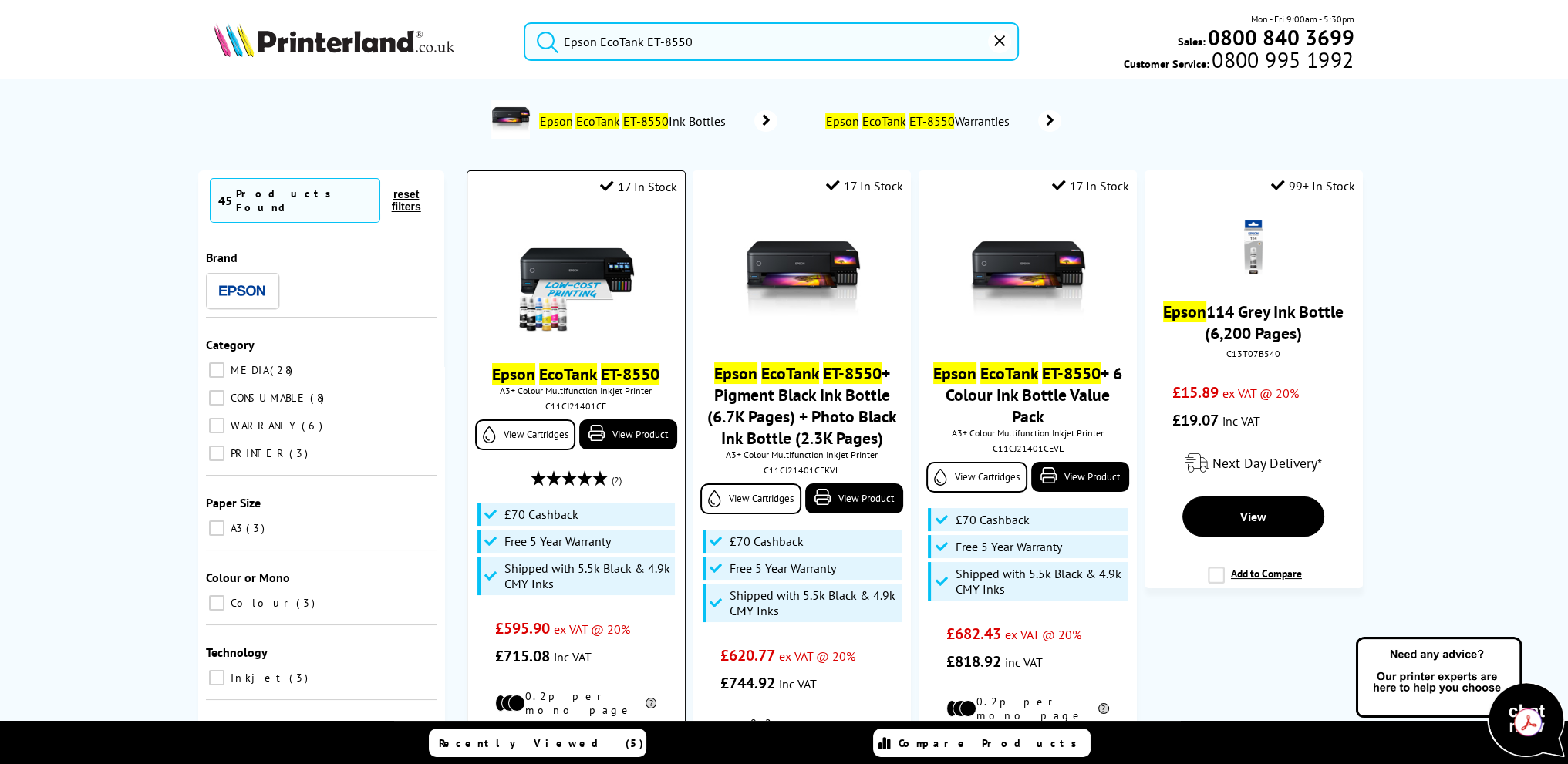
scroll to position [128, 0]
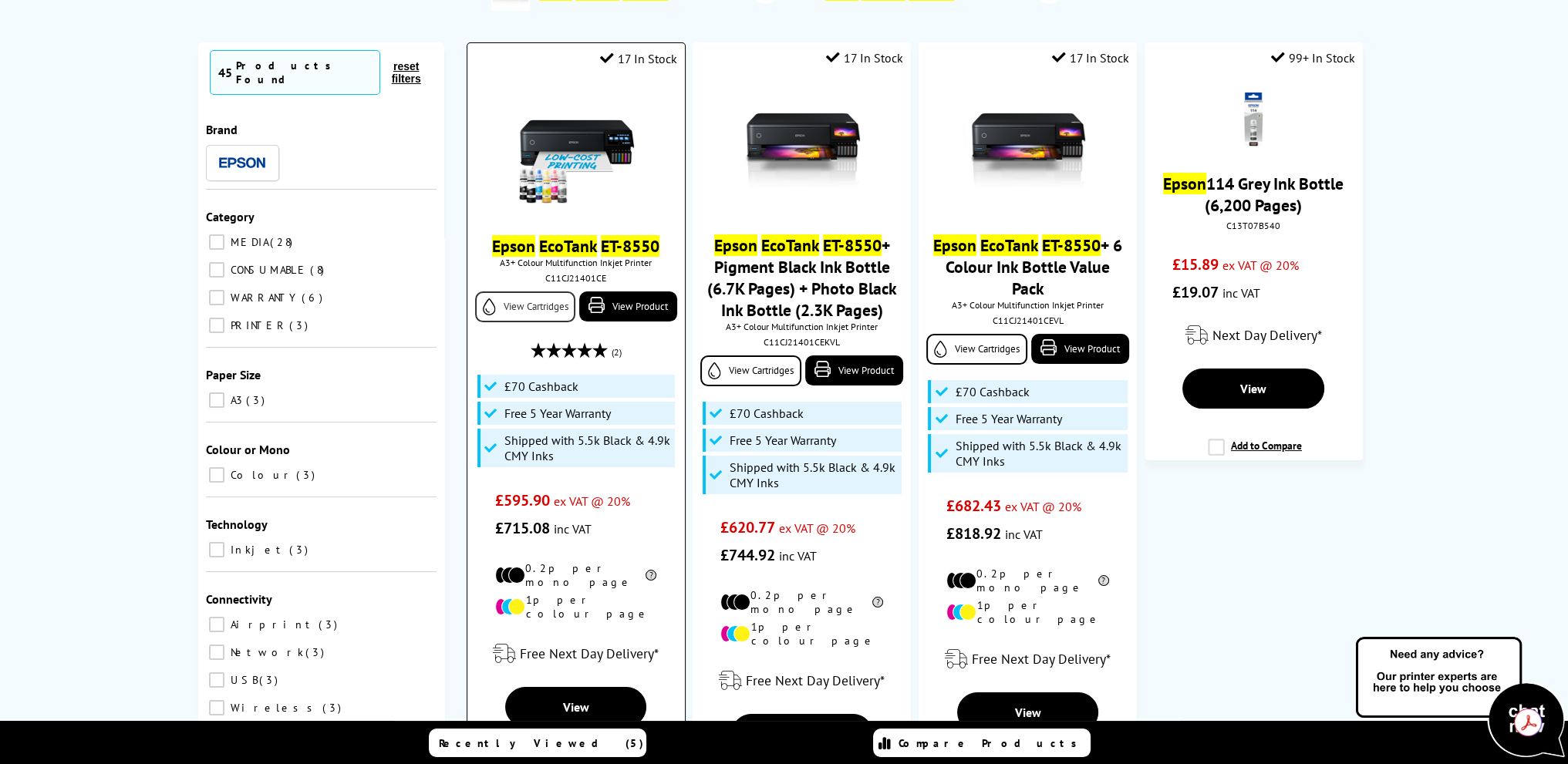
click at [535, 305] on link "View Cartridges" at bounding box center [525, 307] width 100 height 31
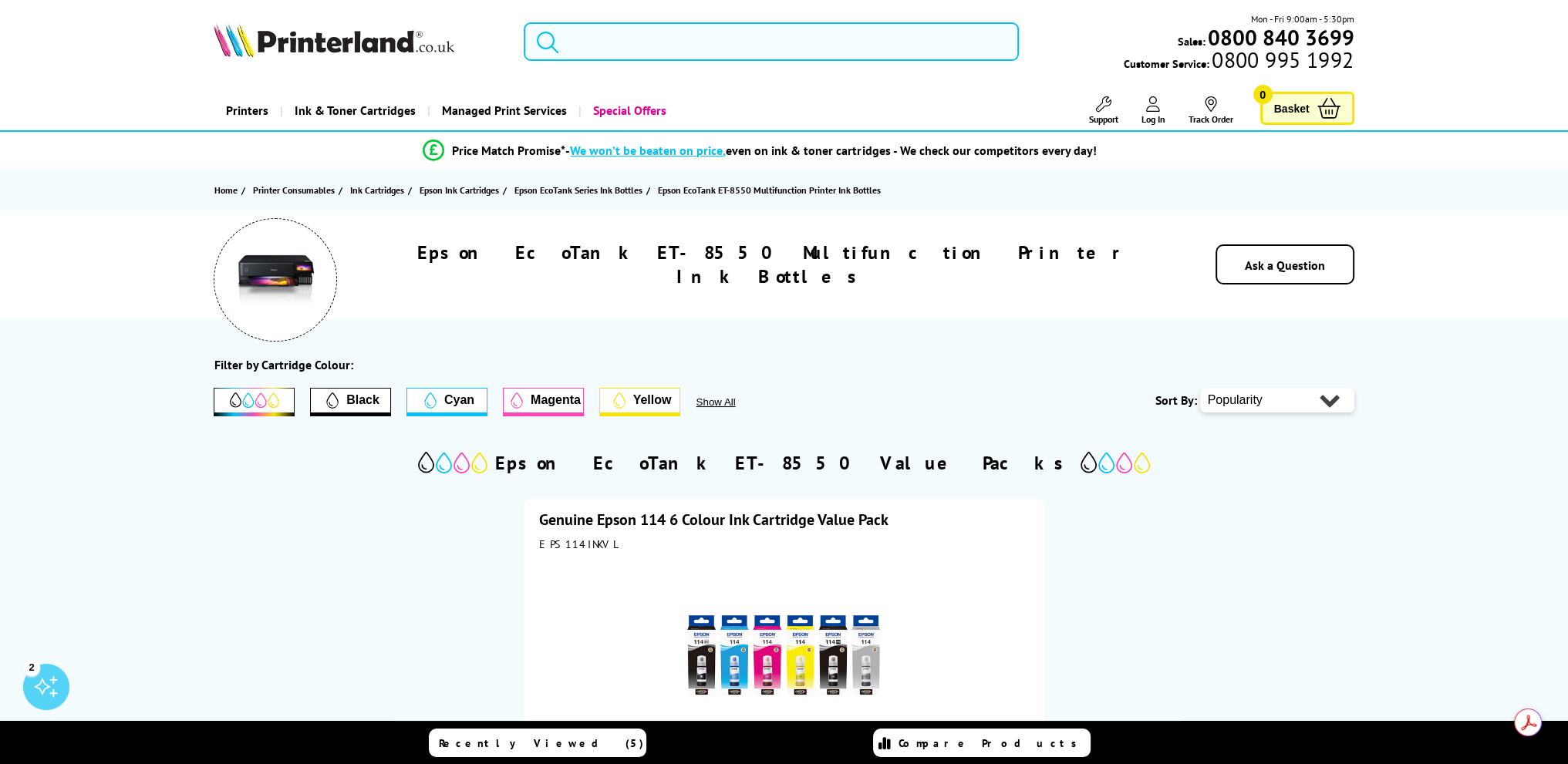
click at [781, 44] on input "search" at bounding box center [770, 41] width 495 height 39
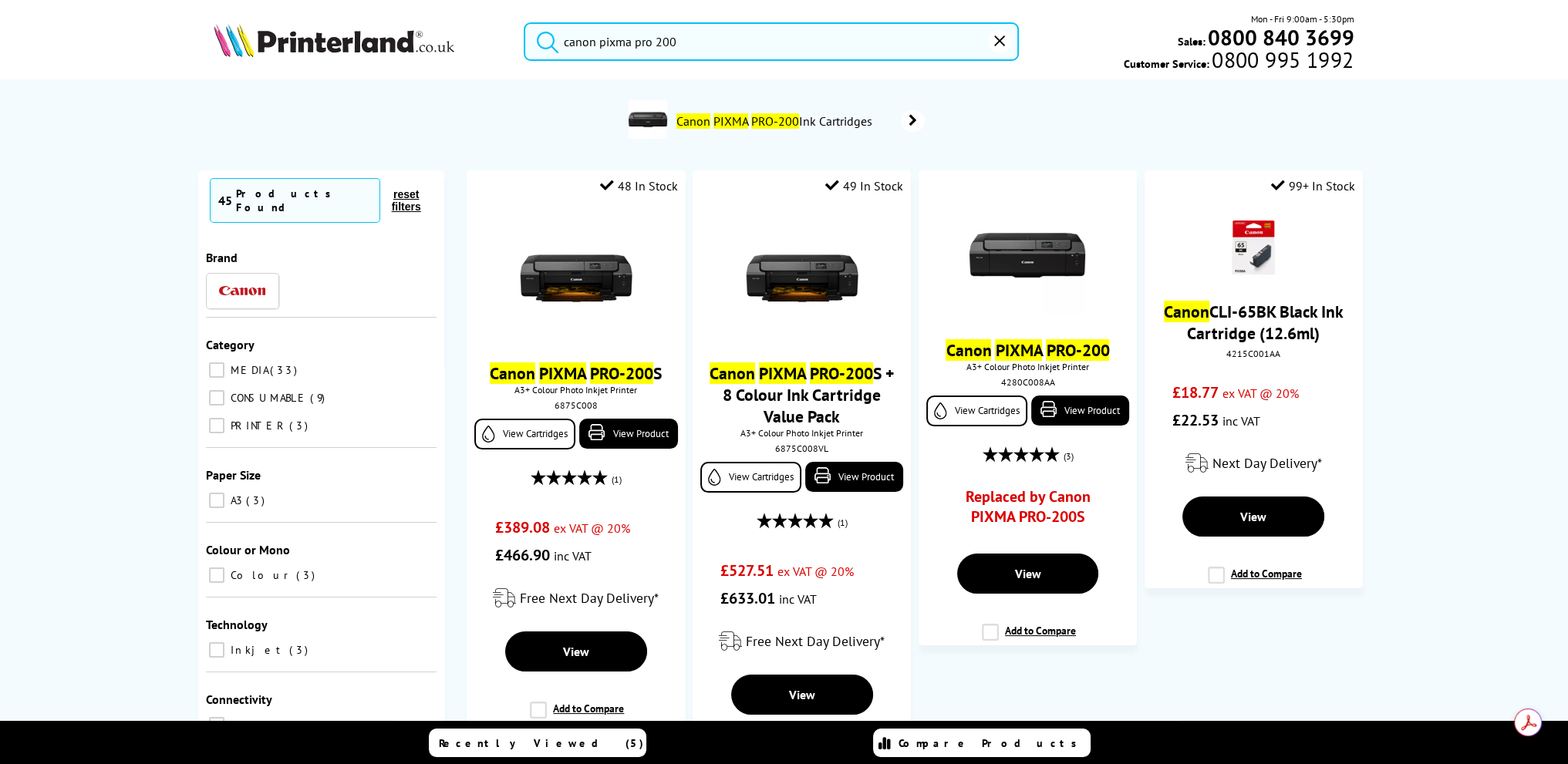
type input "canon pixma pro 200"
click at [524, 22] on button "submit" at bounding box center [543, 39] width 39 height 34
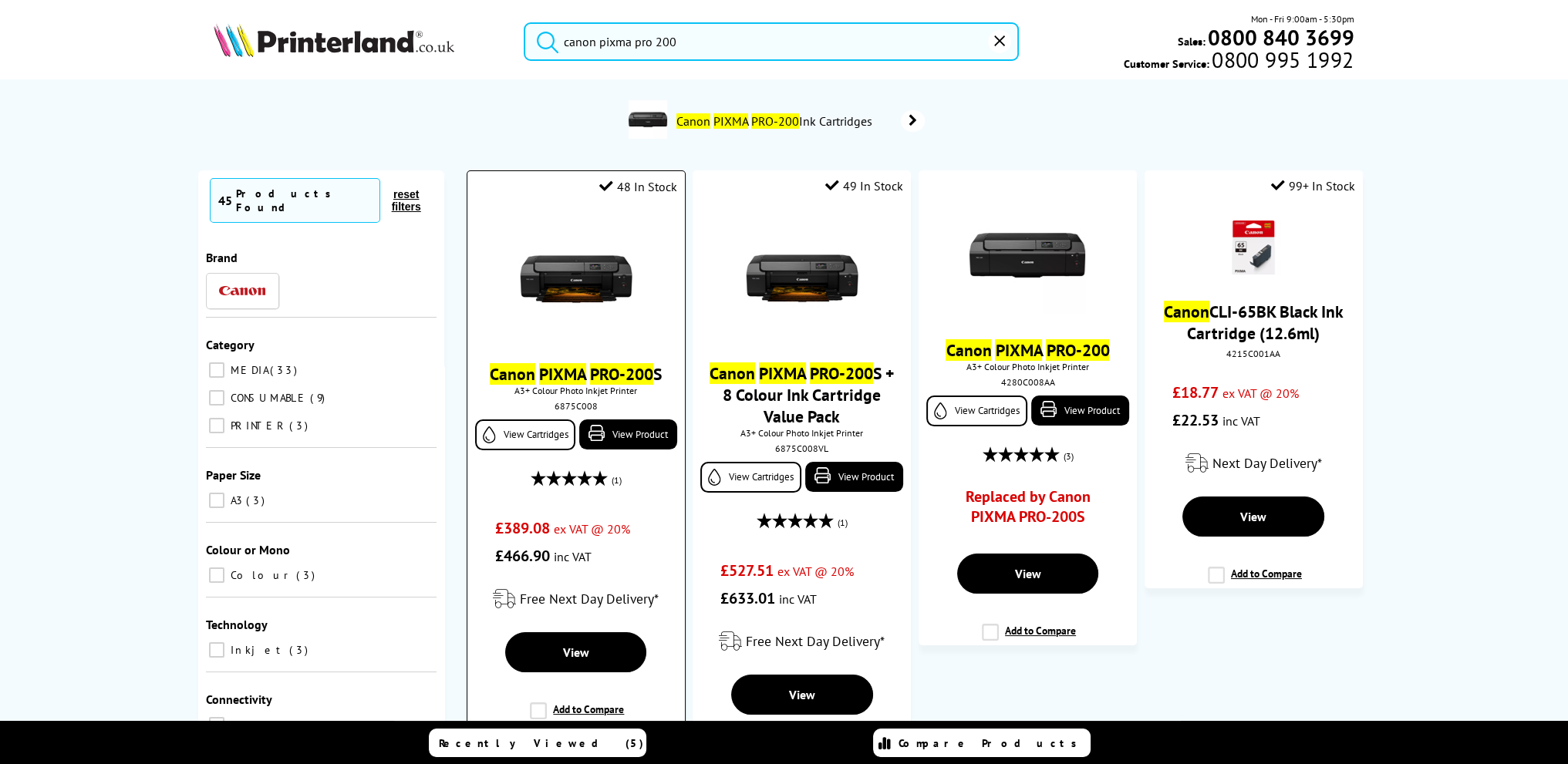
click at [571, 274] on img at bounding box center [576, 278] width 116 height 116
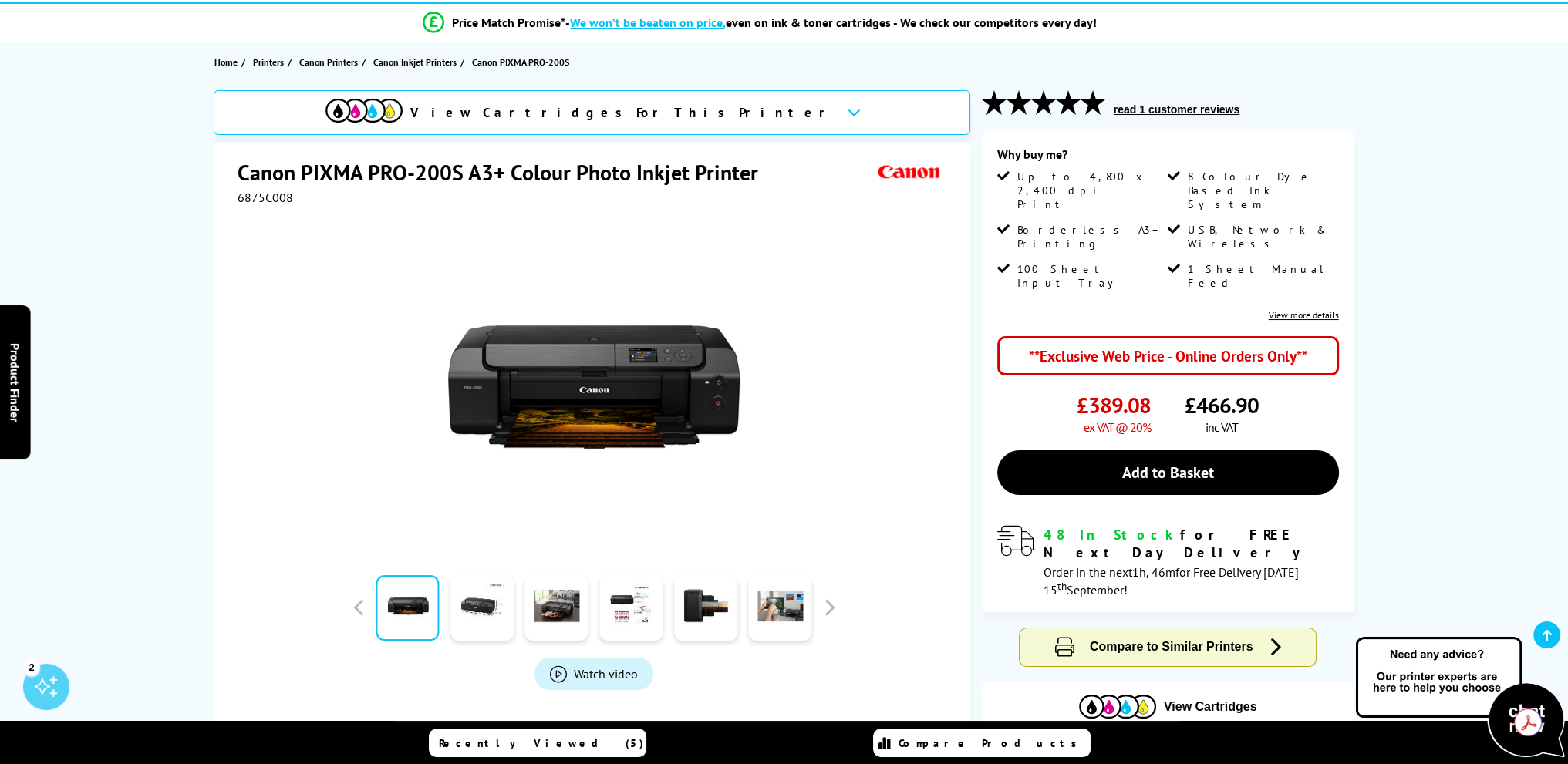
scroll to position [257, 0]
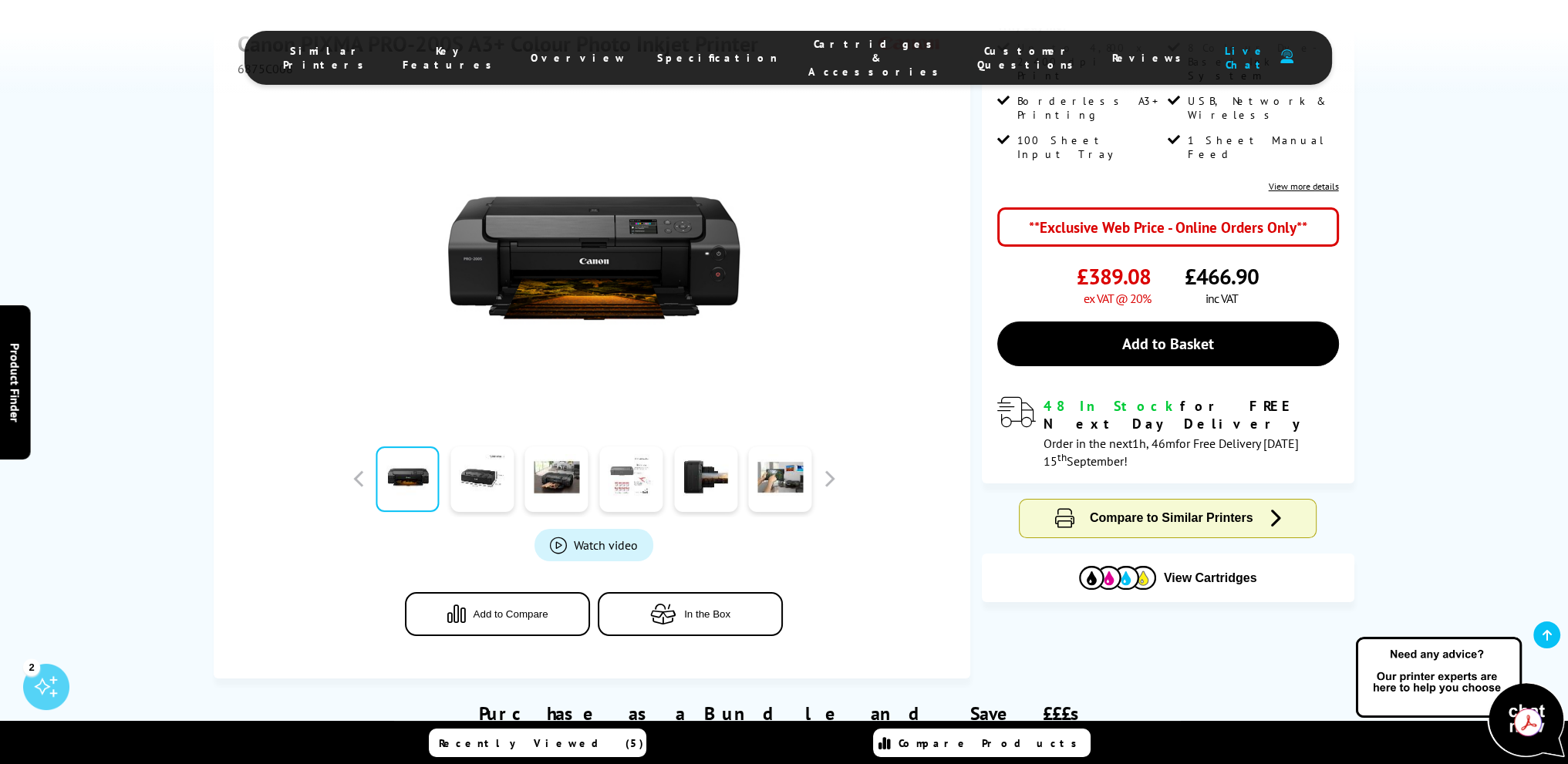
click at [636, 481] on link at bounding box center [630, 480] width 63 height 66
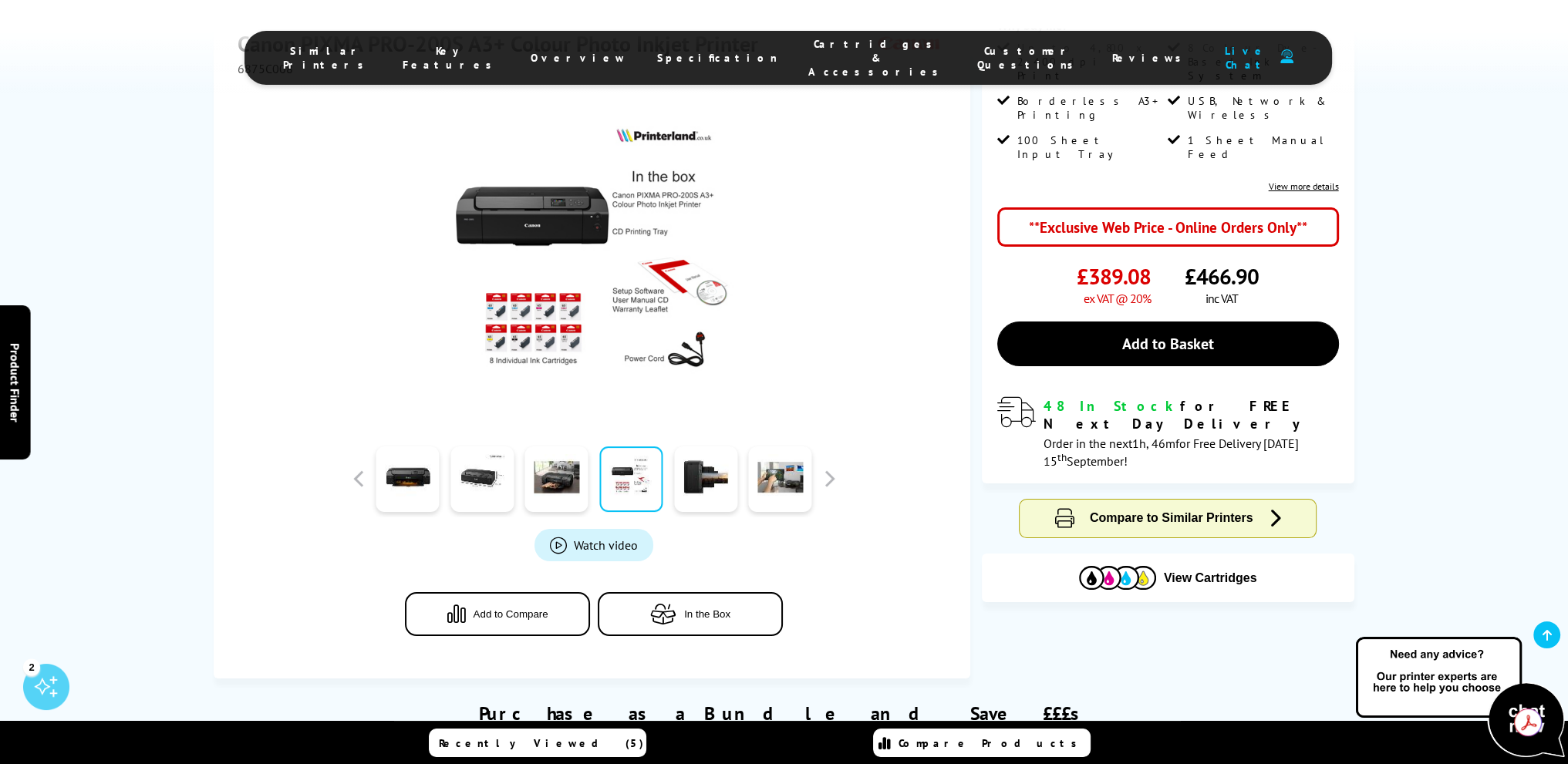
click at [168, 376] on div "View Cartridges For This Printer Canon PIXMA PRO-200S A3+ Colour Photo Inkjet P…" at bounding box center [784, 320] width 1234 height 717
click at [346, 485] on div "Watch video Add to Compare In the Box" at bounding box center [593, 371] width 713 height 591
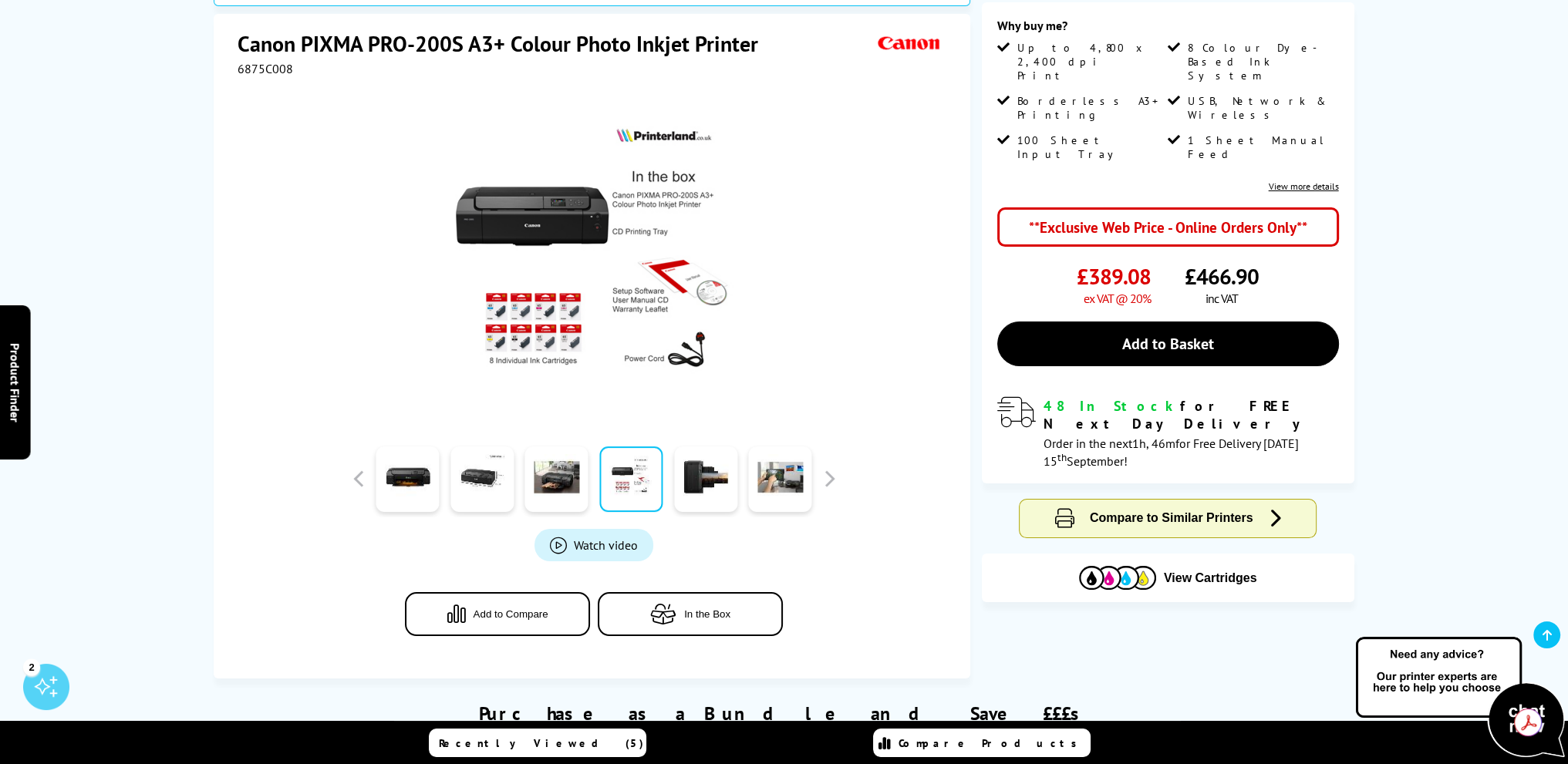
scroll to position [0, 0]
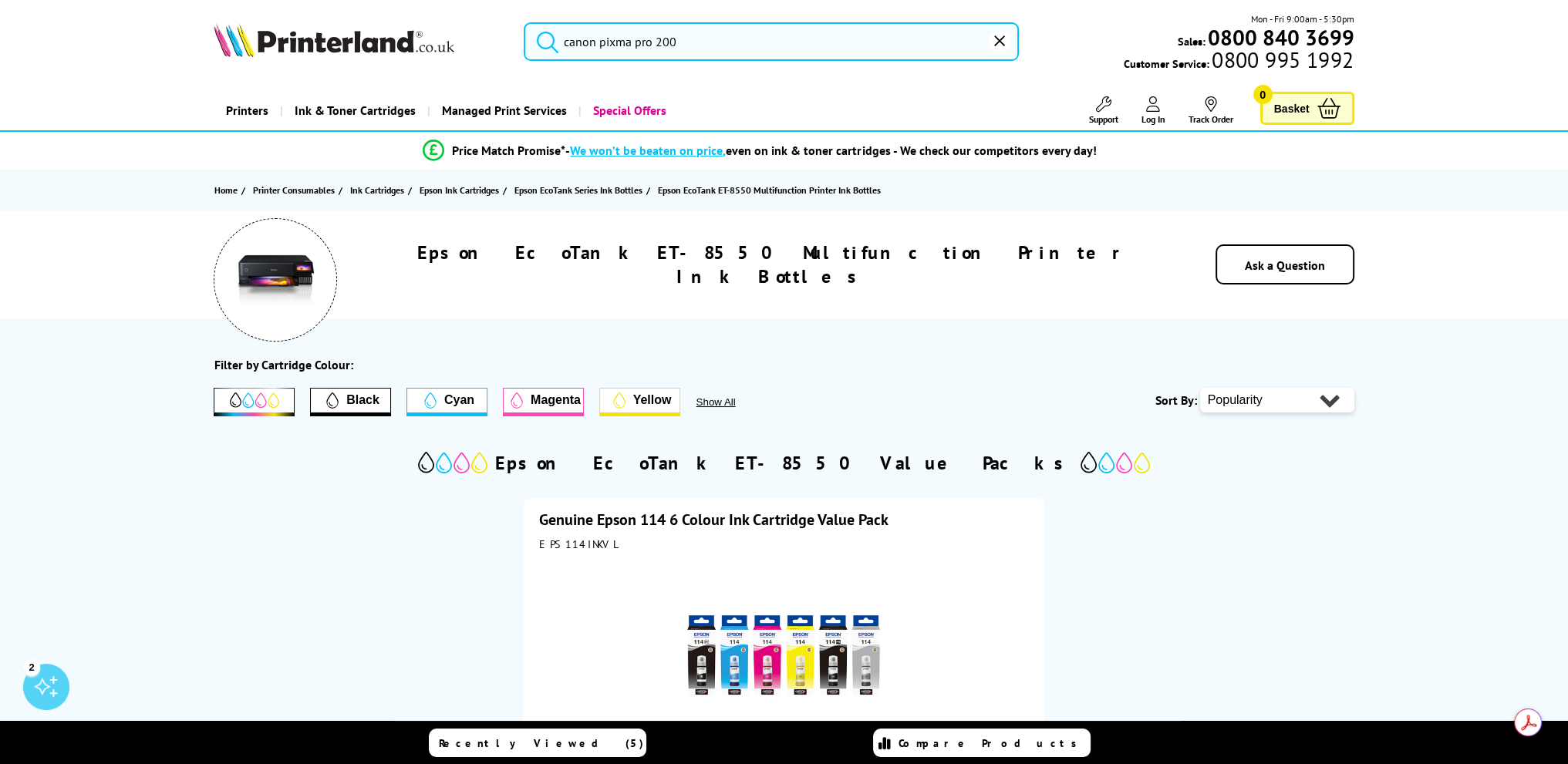
drag, startPoint x: 441, startPoint y: 453, endPoint x: 425, endPoint y: 444, distance: 18.4
click at [842, 33] on input "canon pixma pro 2" at bounding box center [770, 41] width 495 height 39
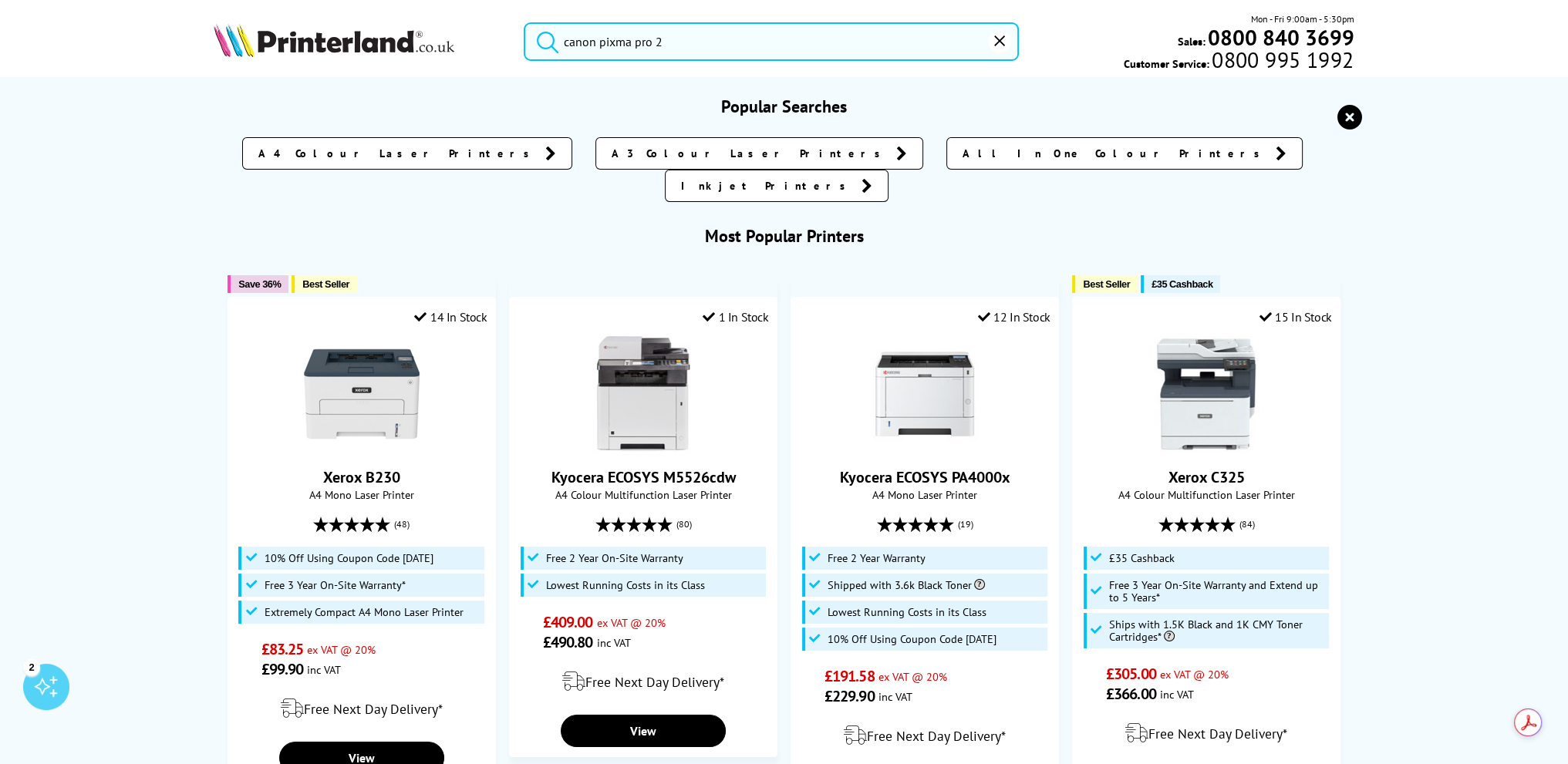
click at [524, 22] on button "submit" at bounding box center [543, 39] width 39 height 34
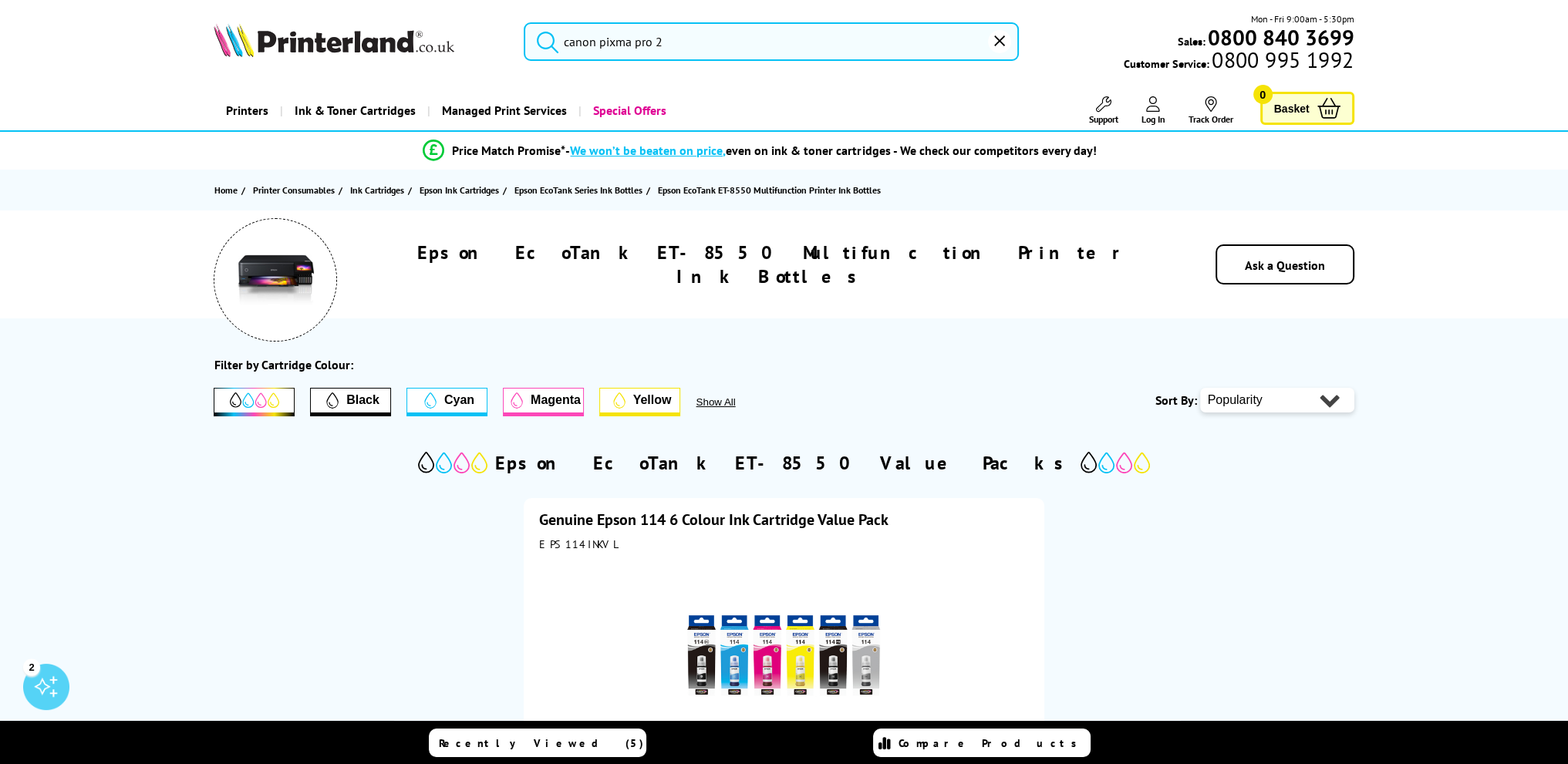
click at [697, 43] on input "canon pixma pro 2" at bounding box center [770, 41] width 495 height 39
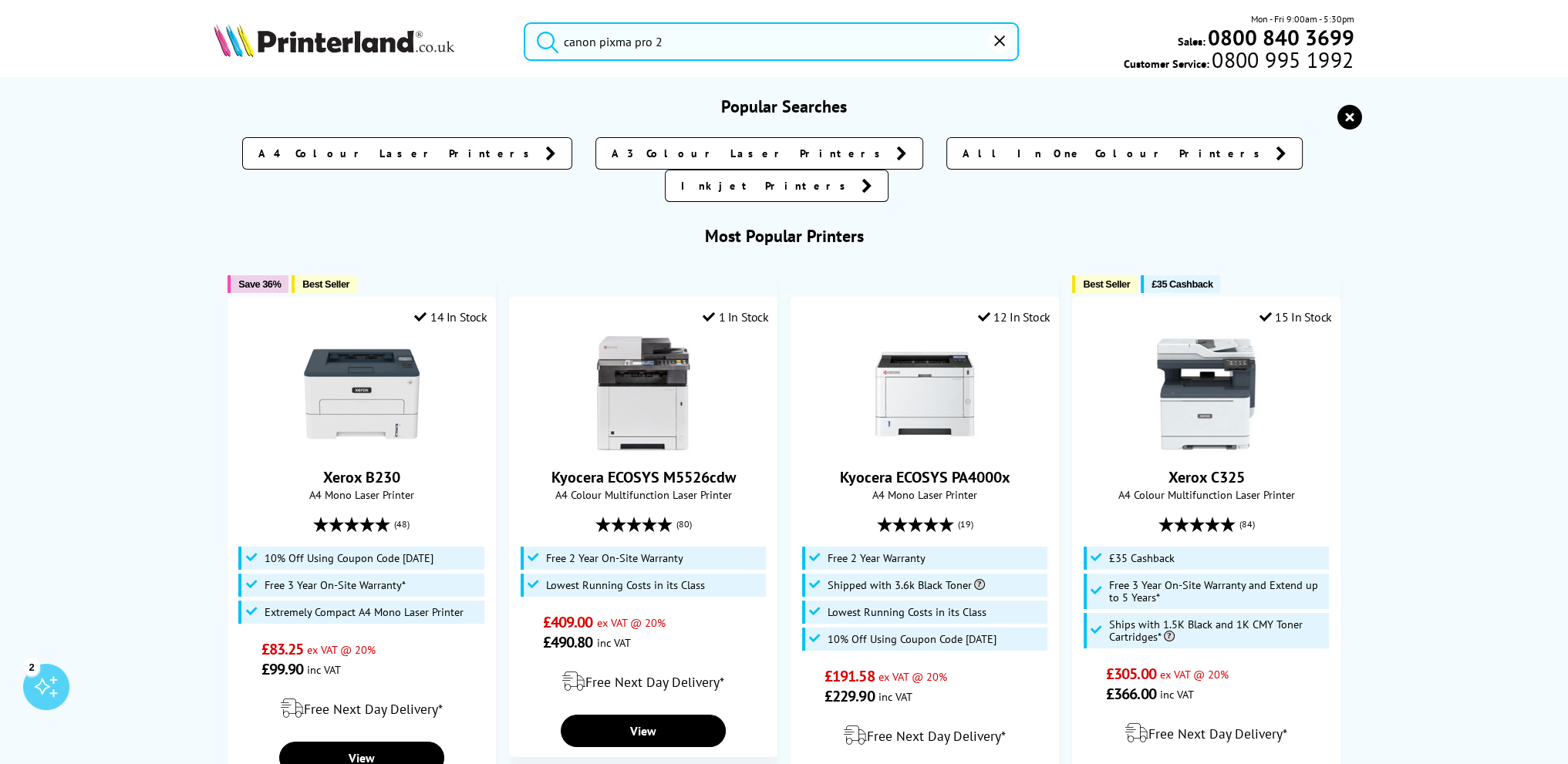
click at [540, 40] on icon "submit" at bounding box center [547, 42] width 23 height 23
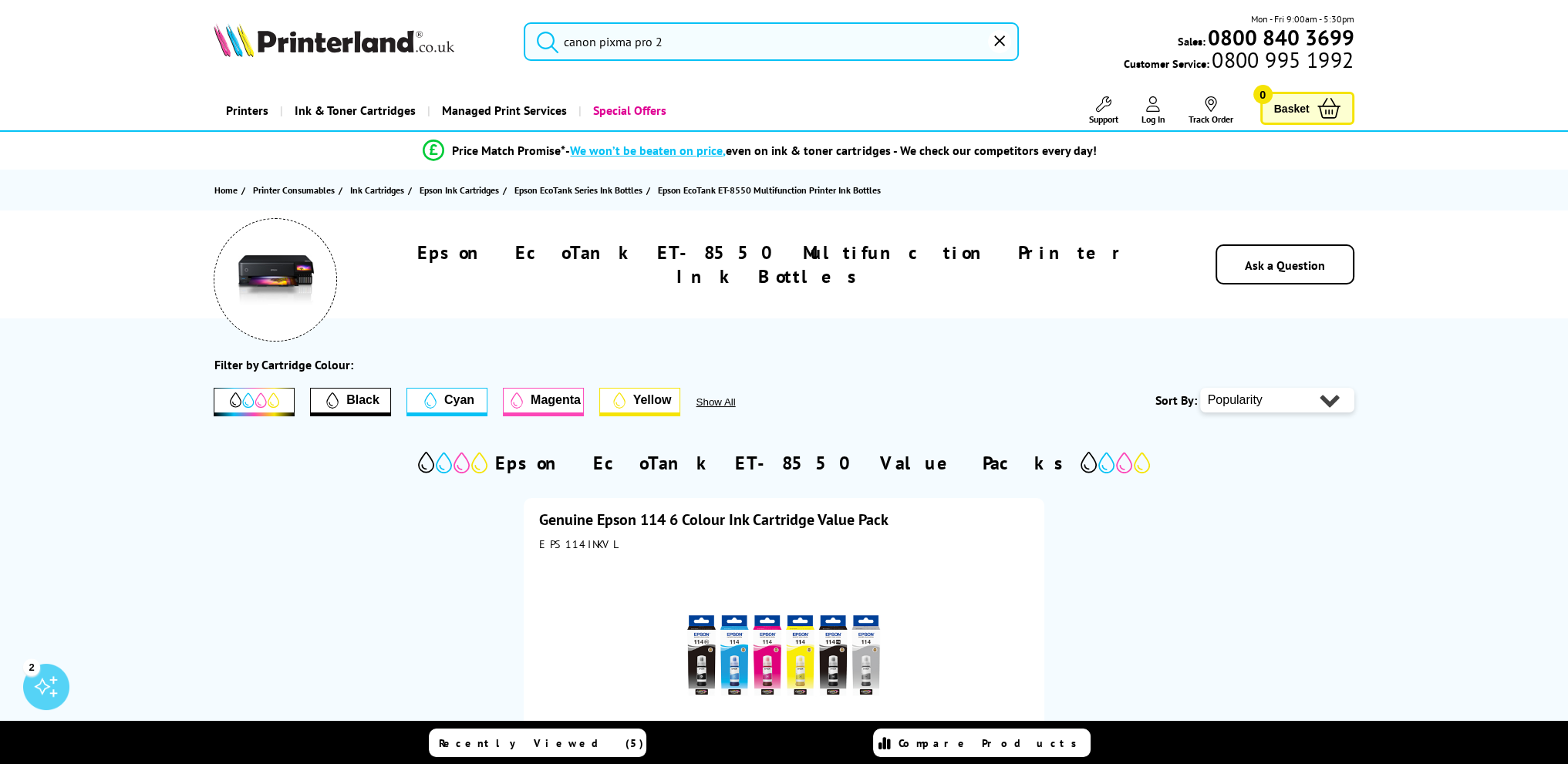
click at [545, 38] on icon "submit" at bounding box center [547, 42] width 23 height 23
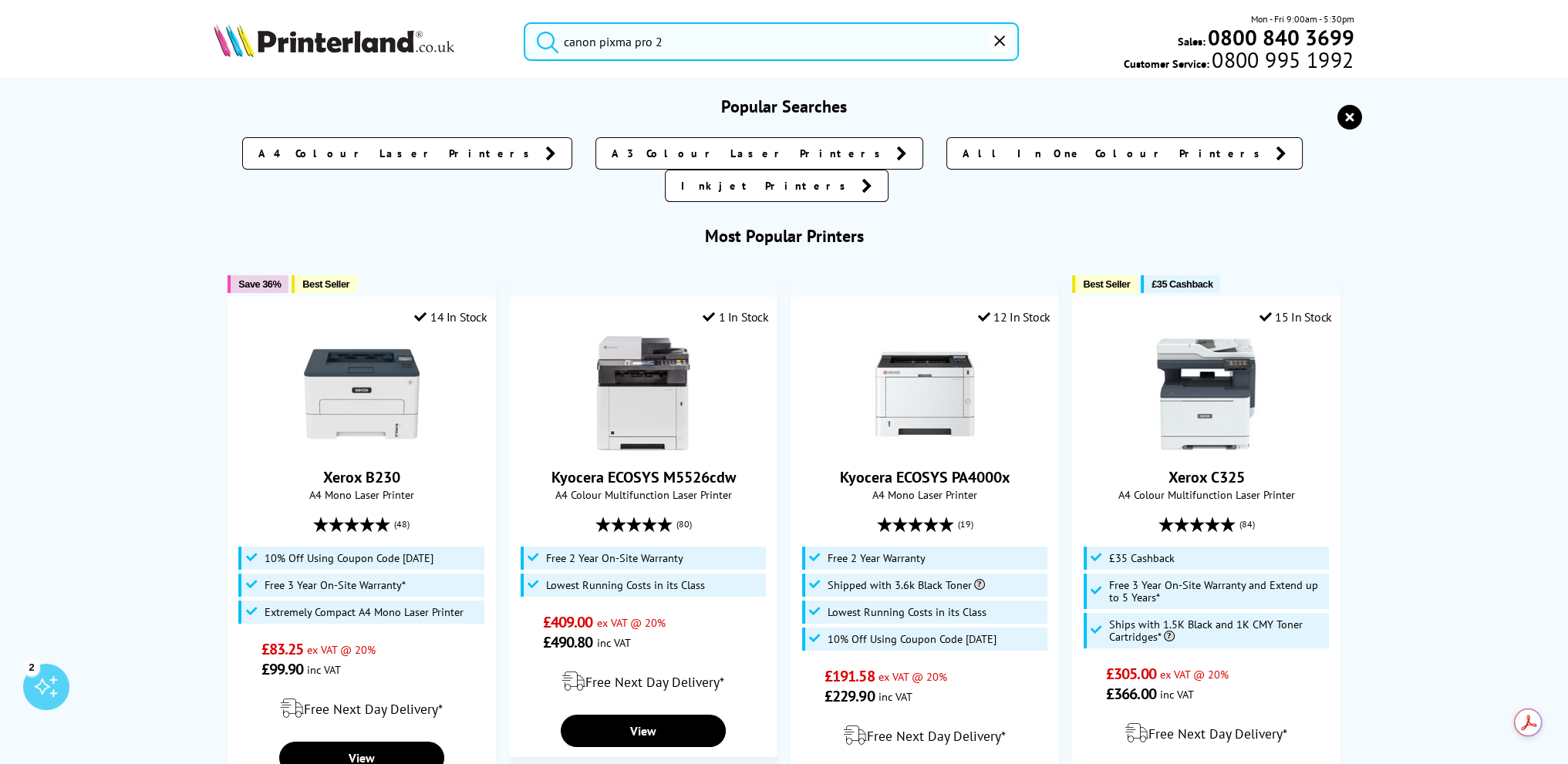
click at [728, 38] on input "canon pixma pro 2" at bounding box center [770, 41] width 495 height 39
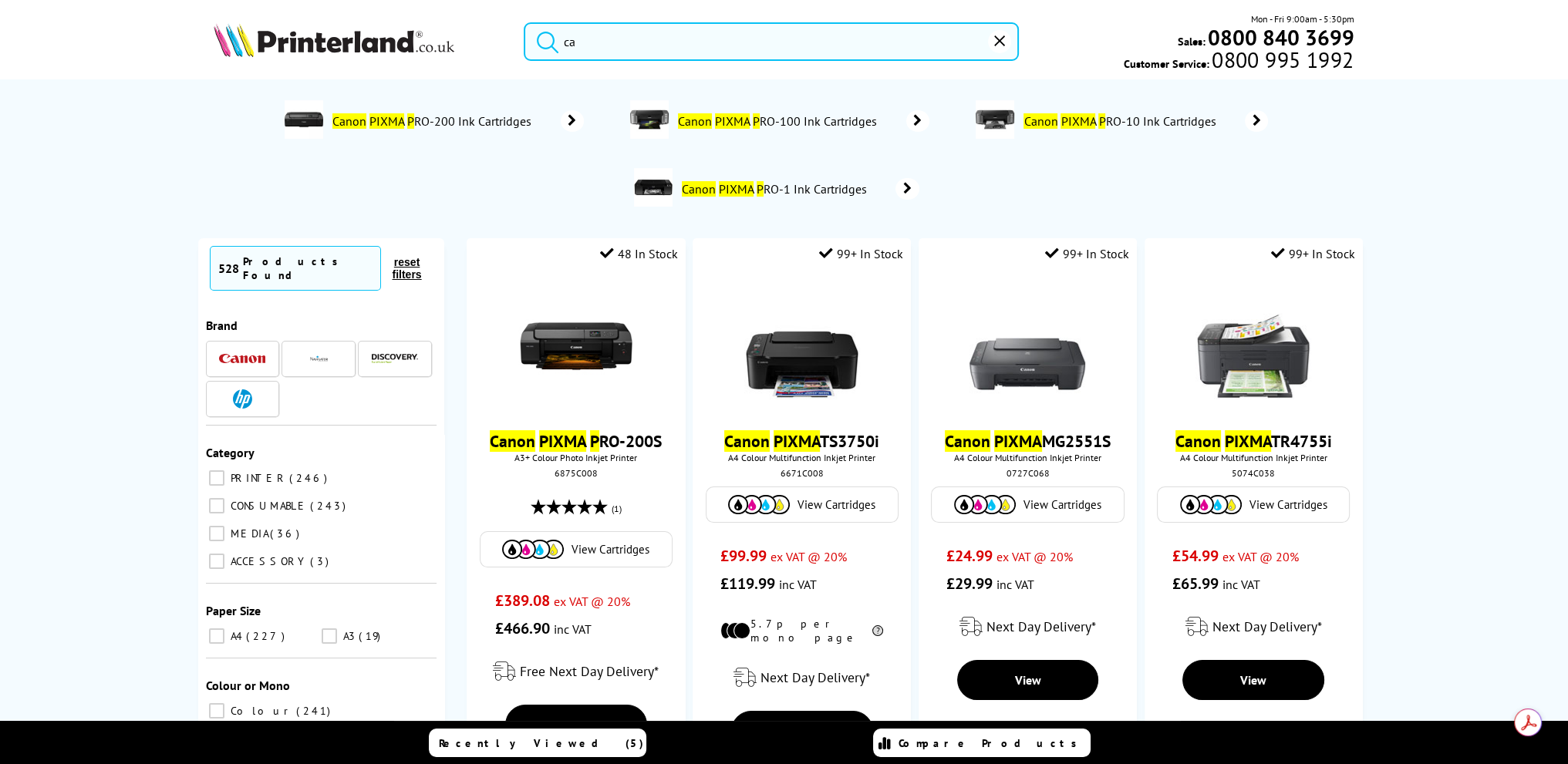
type input "c"
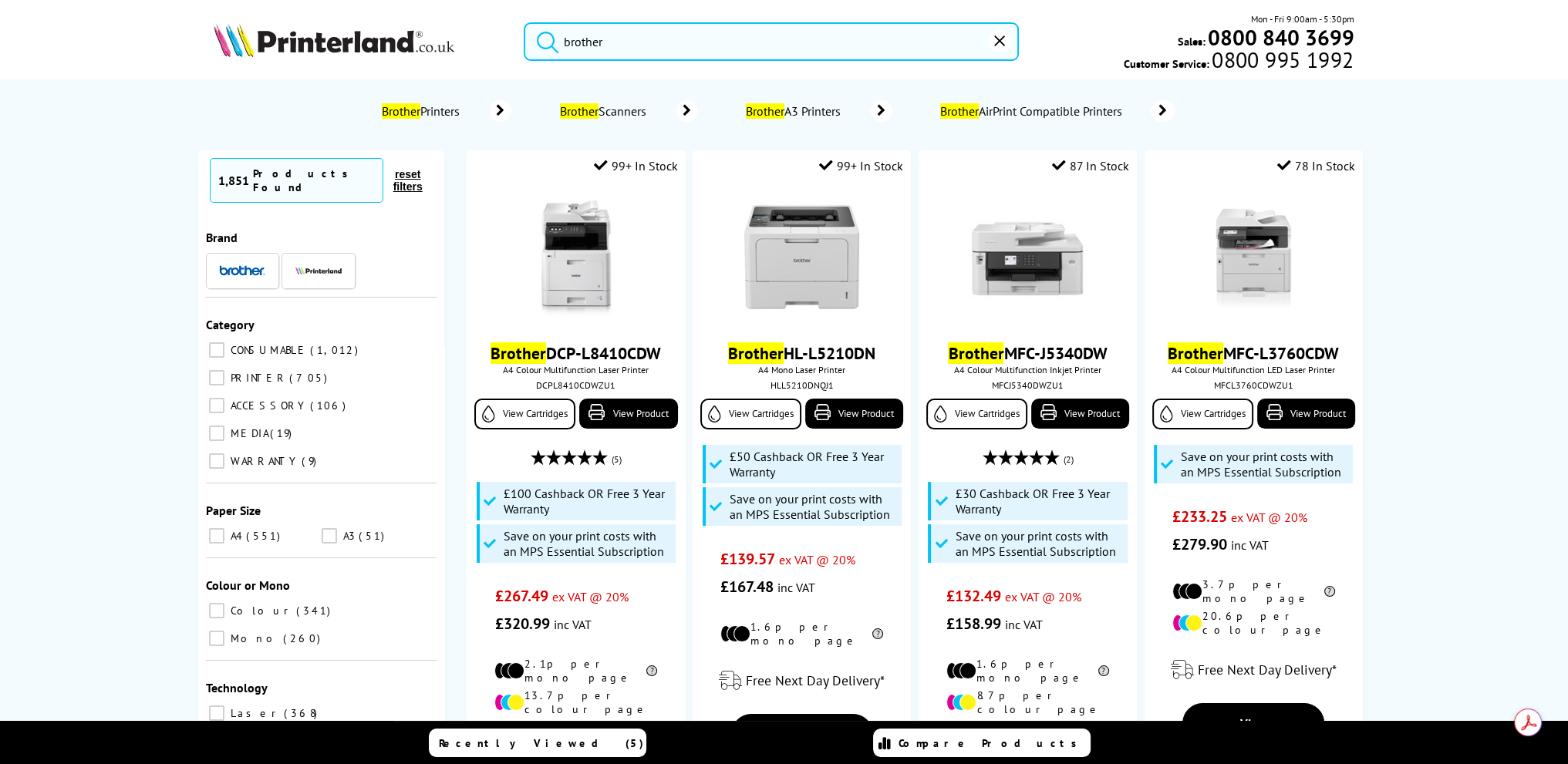
type input "brother"
click at [210, 114] on div "Brother Printers Brother Scanners Brother A3 Printers Brother AirPrint Compatib…" at bounding box center [784, 111] width 1202 height 48
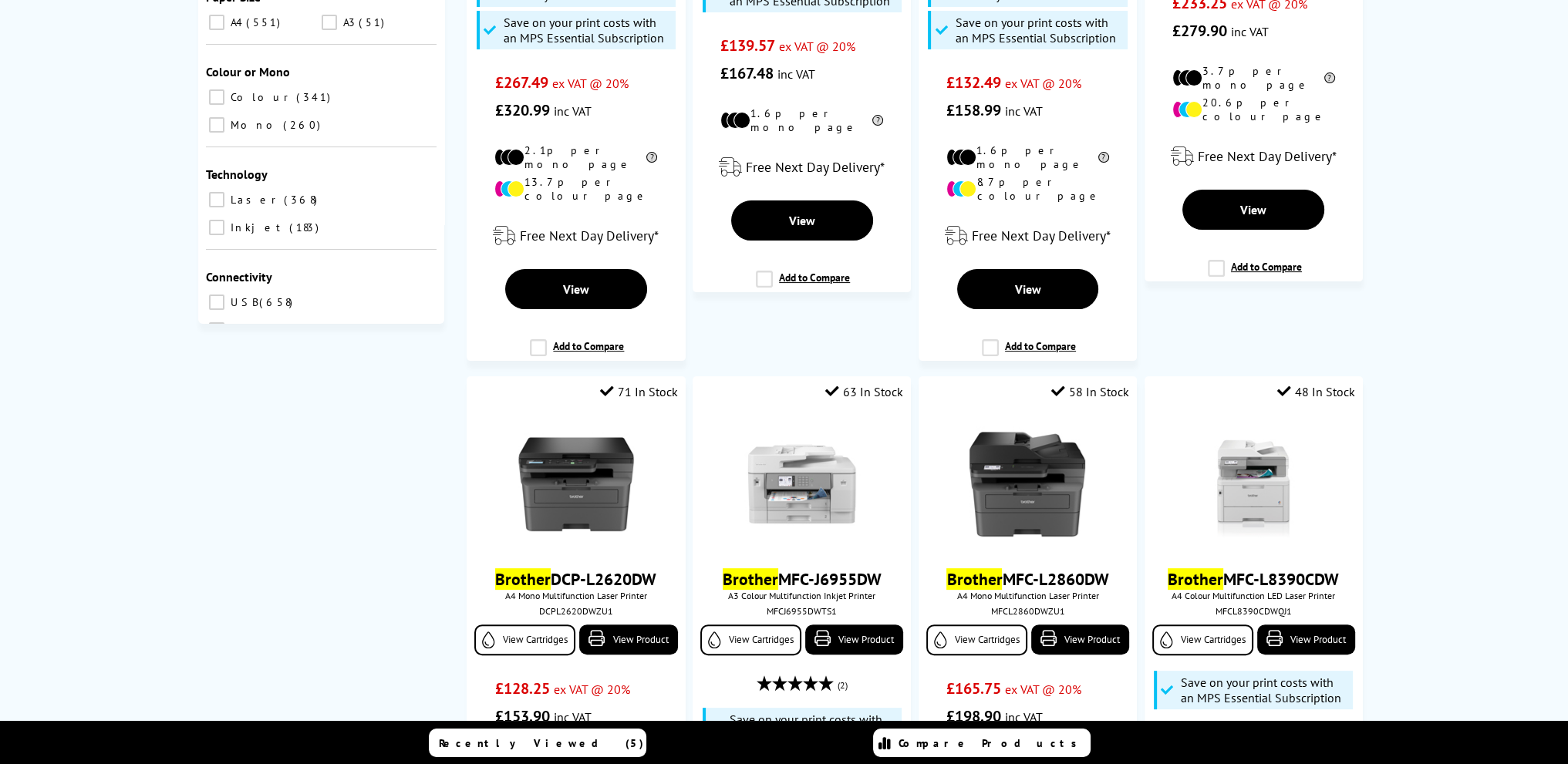
scroll to position [385, 0]
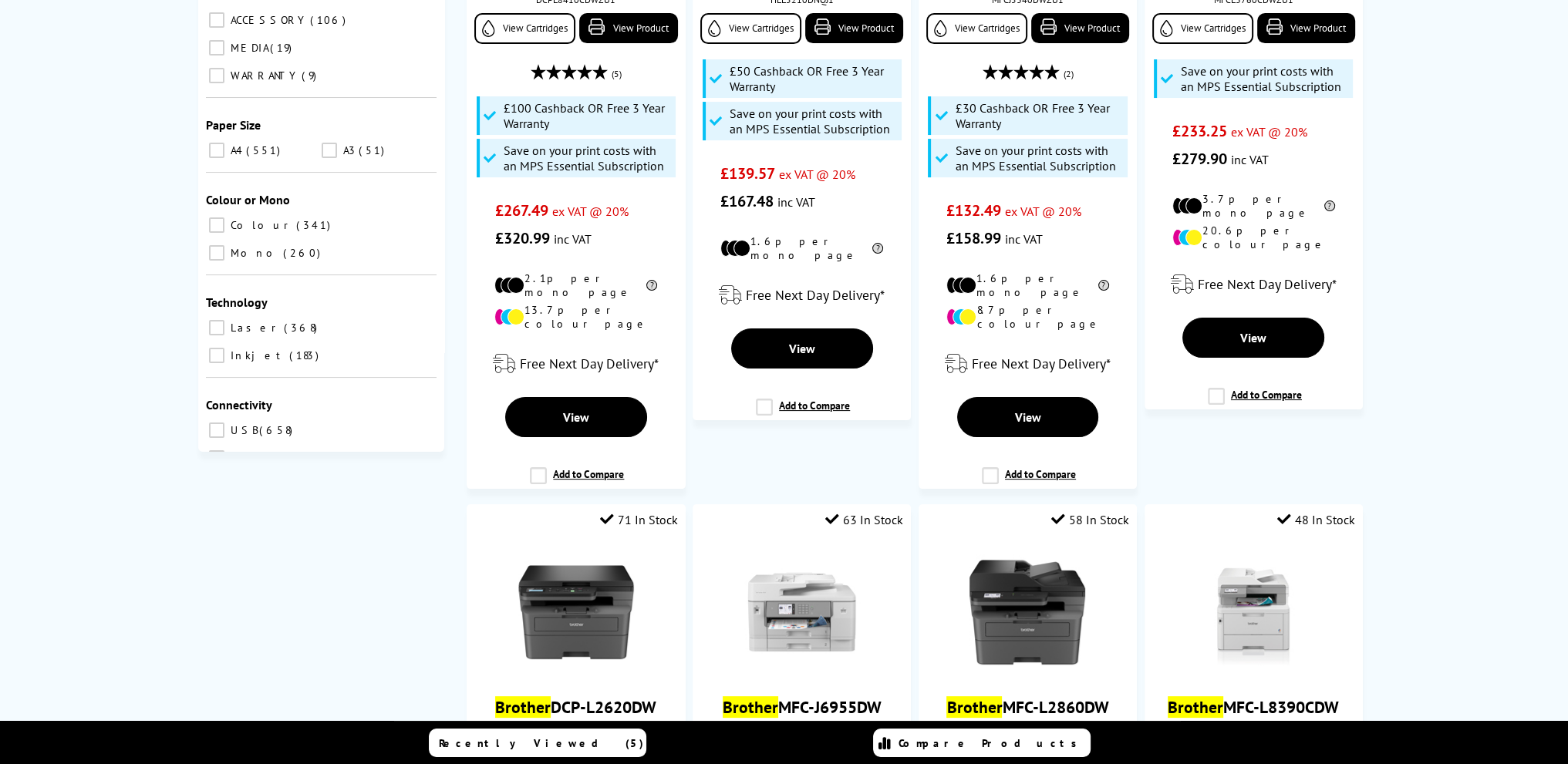
click at [327, 143] on input "A3 51" at bounding box center [329, 150] width 16 height 16
checkbox input "true"
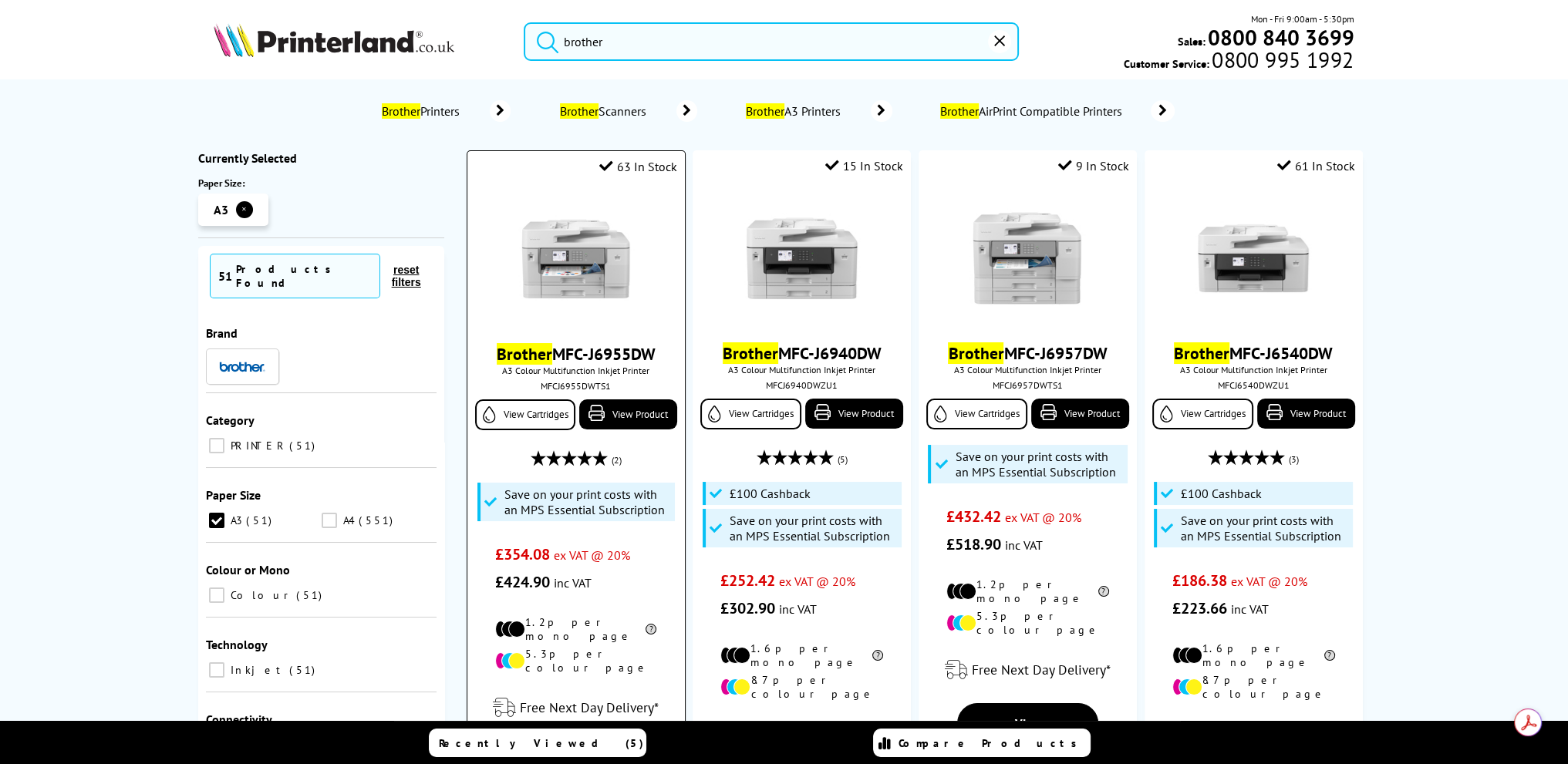
click at [581, 262] on img at bounding box center [576, 259] width 116 height 116
click at [568, 266] on img at bounding box center [576, 259] width 116 height 116
click at [638, 418] on link "View Product" at bounding box center [628, 414] width 97 height 30
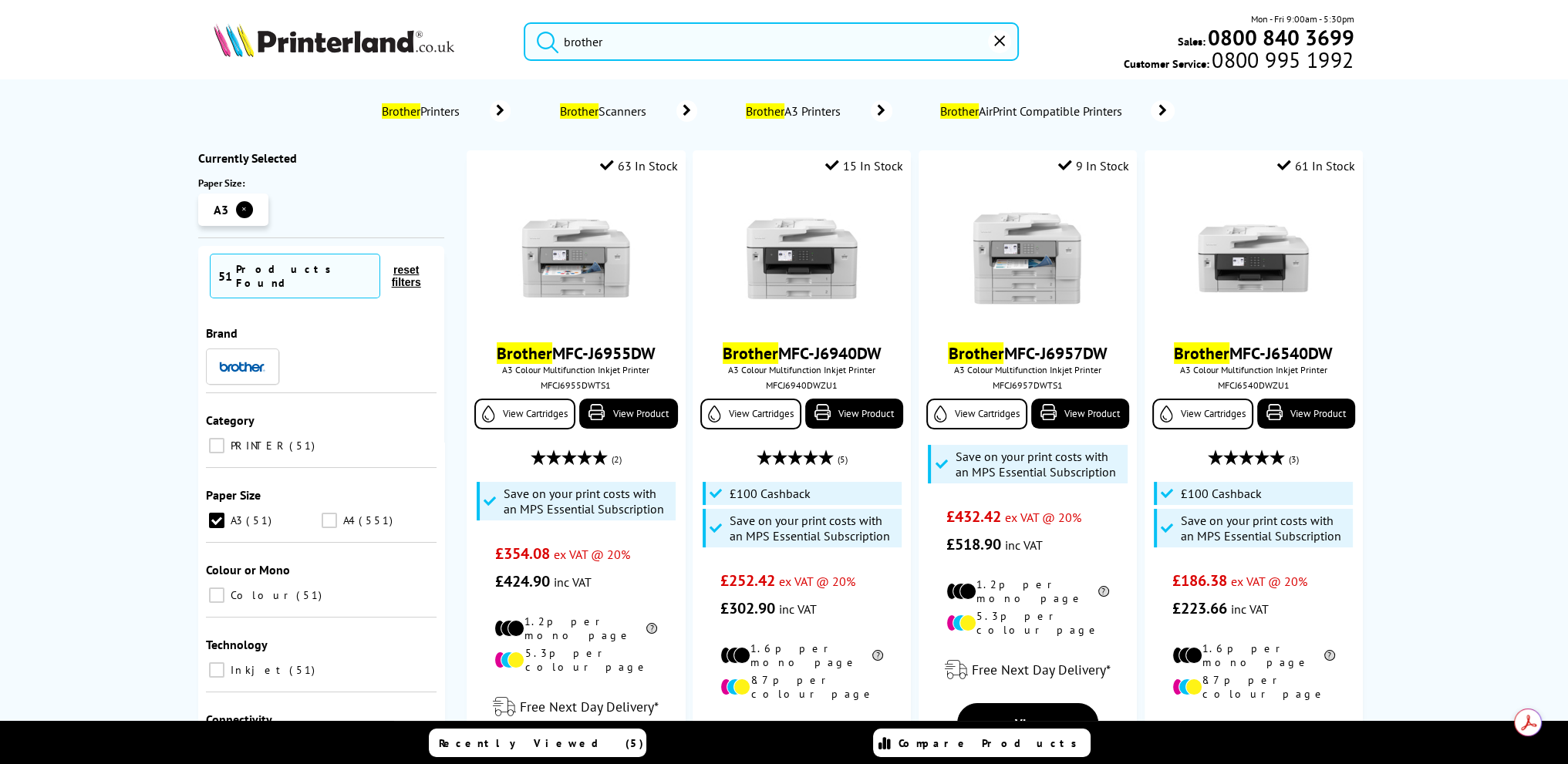
click at [272, 36] on img at bounding box center [333, 39] width 241 height 34
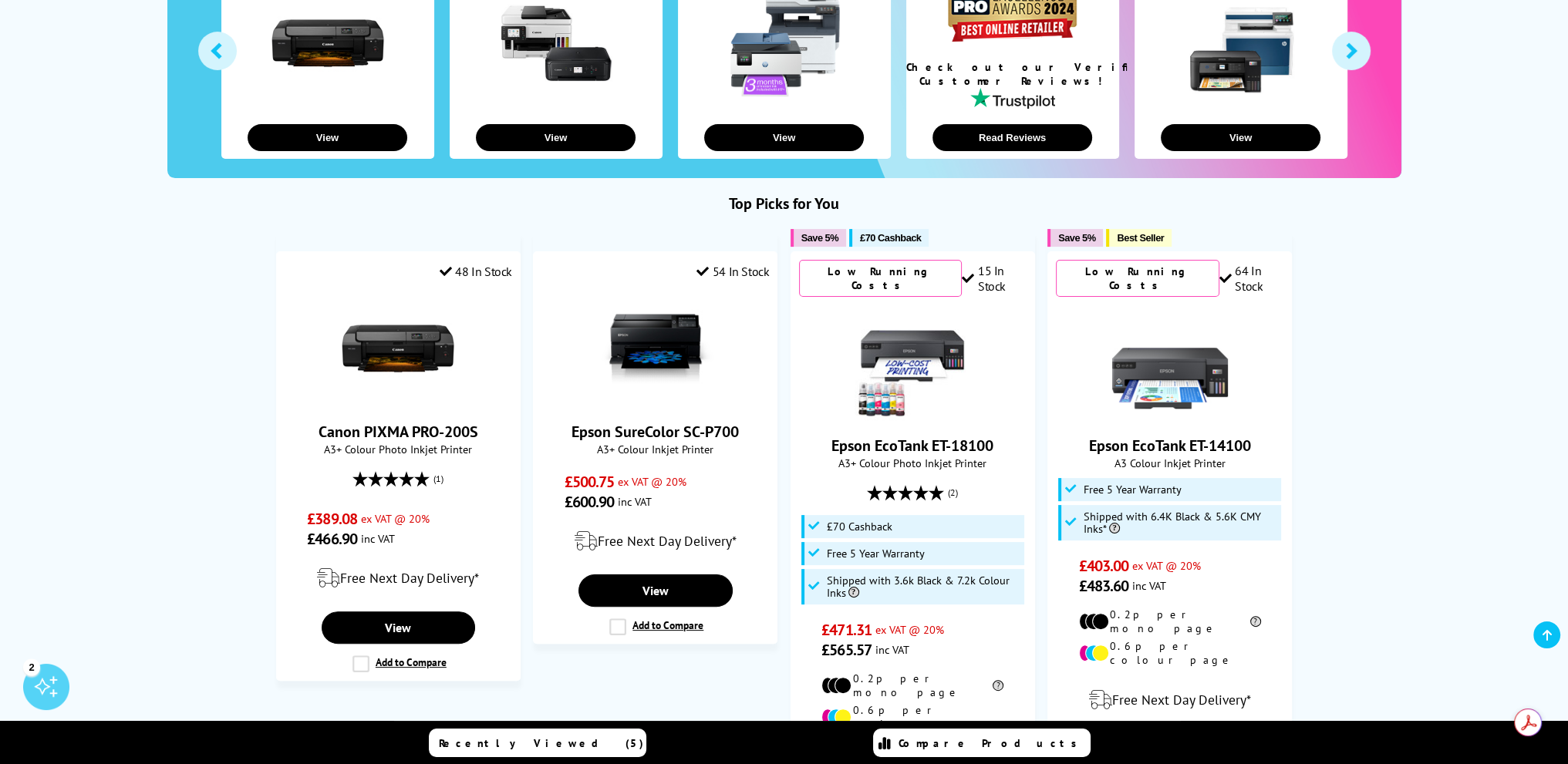
scroll to position [513, 0]
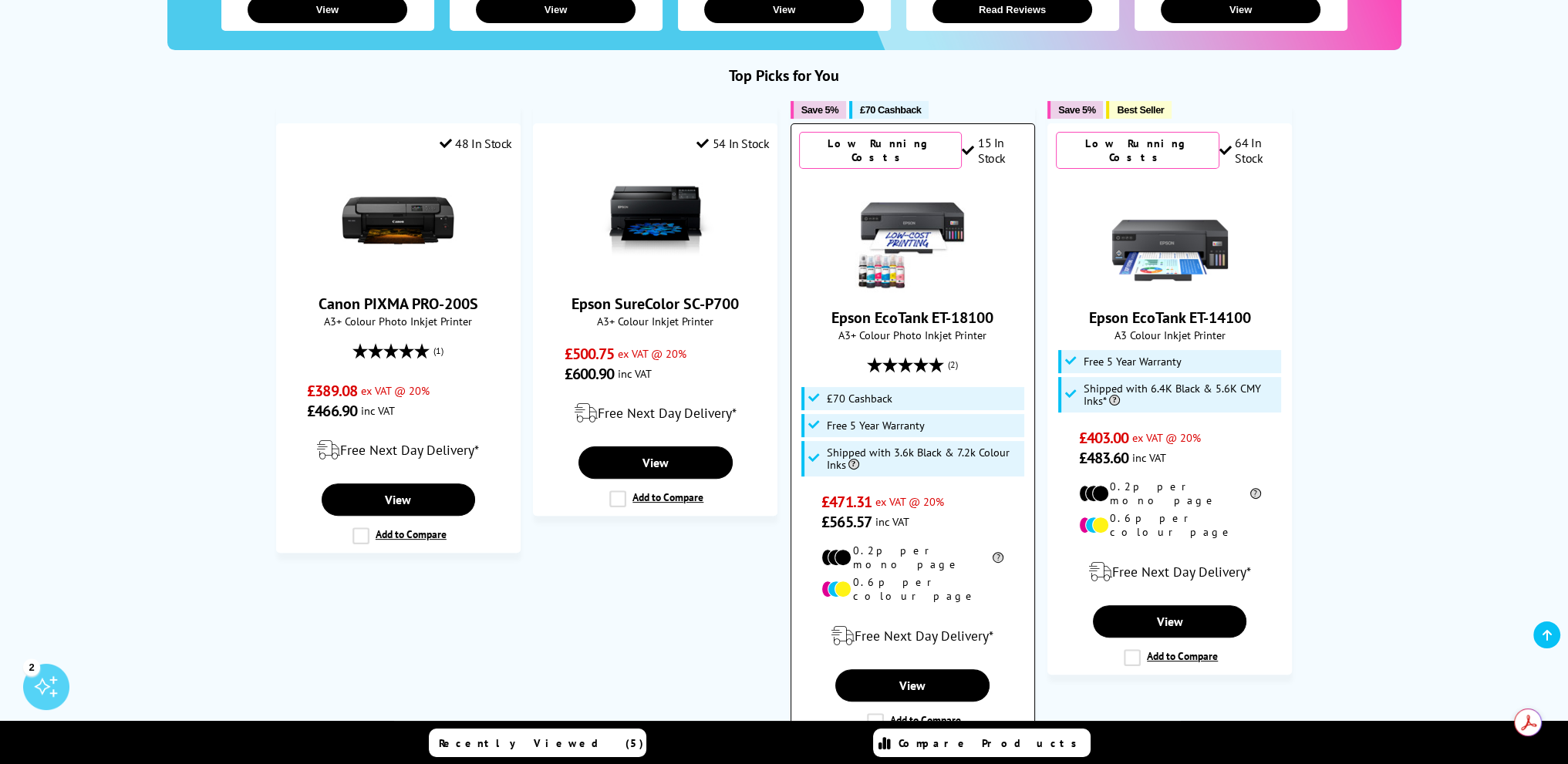
click at [902, 243] on img at bounding box center [912, 234] width 116 height 116
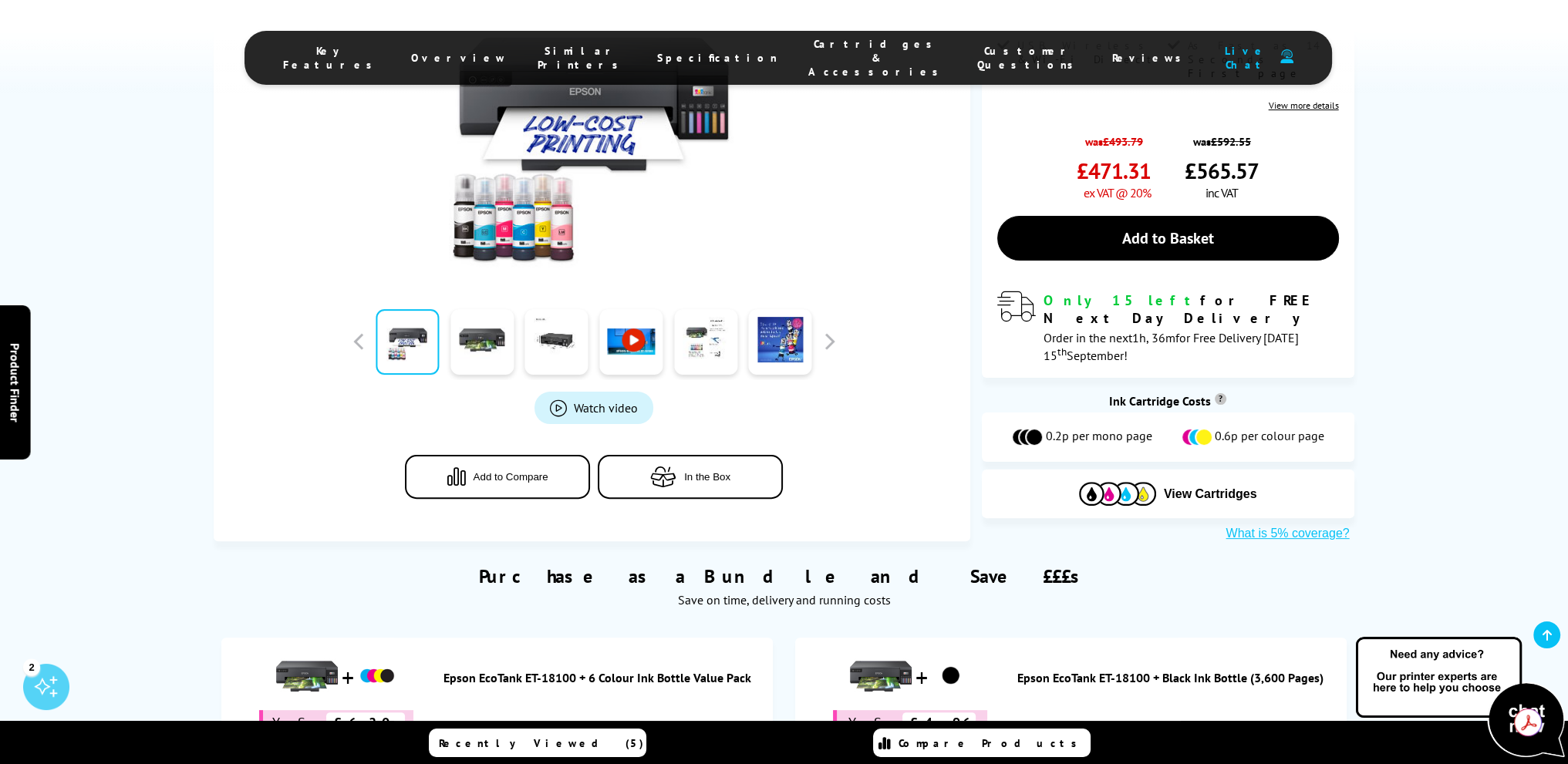
scroll to position [513, 0]
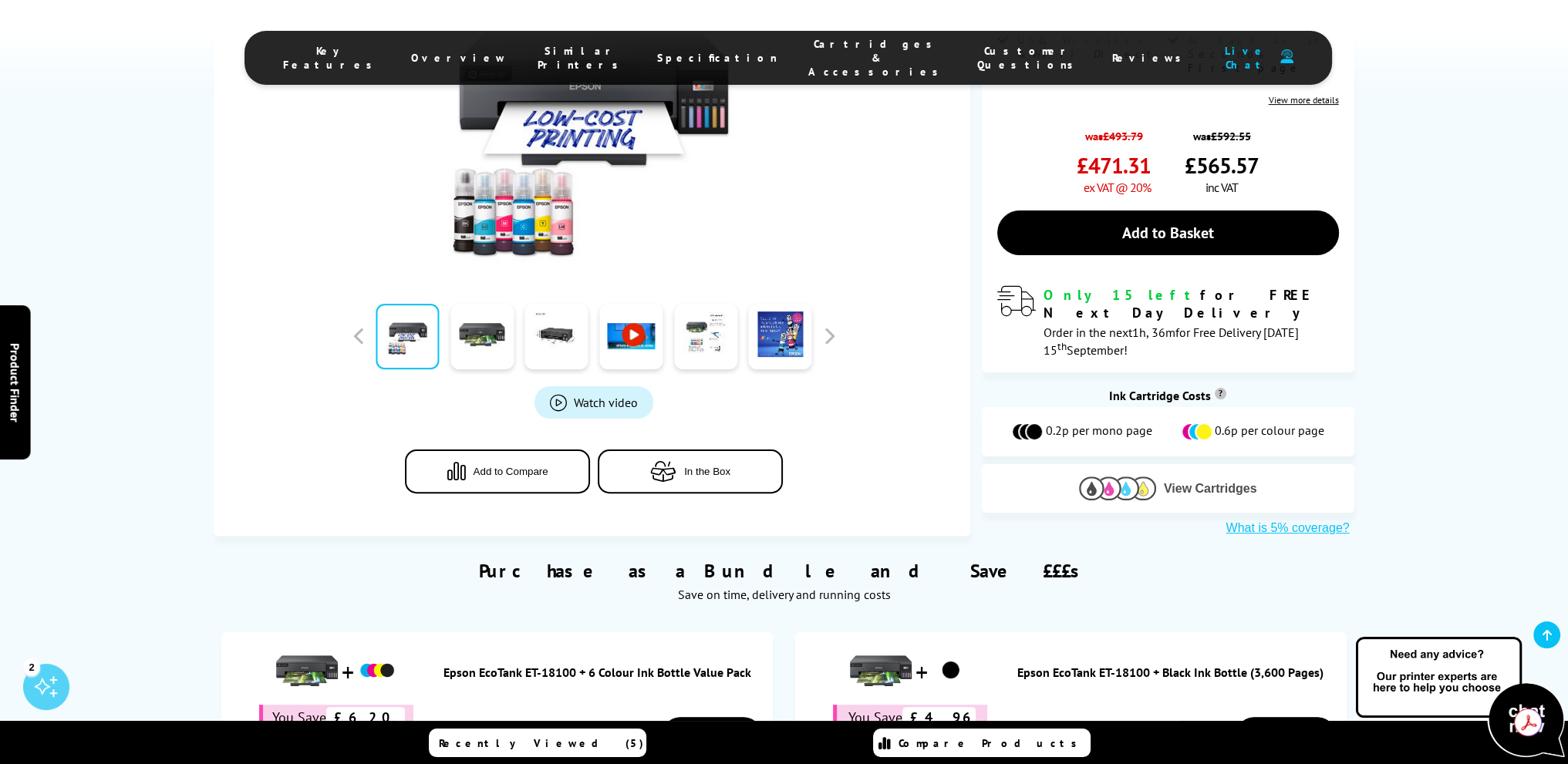
click at [1181, 482] on span "View Cartridges" at bounding box center [1211, 489] width 94 height 14
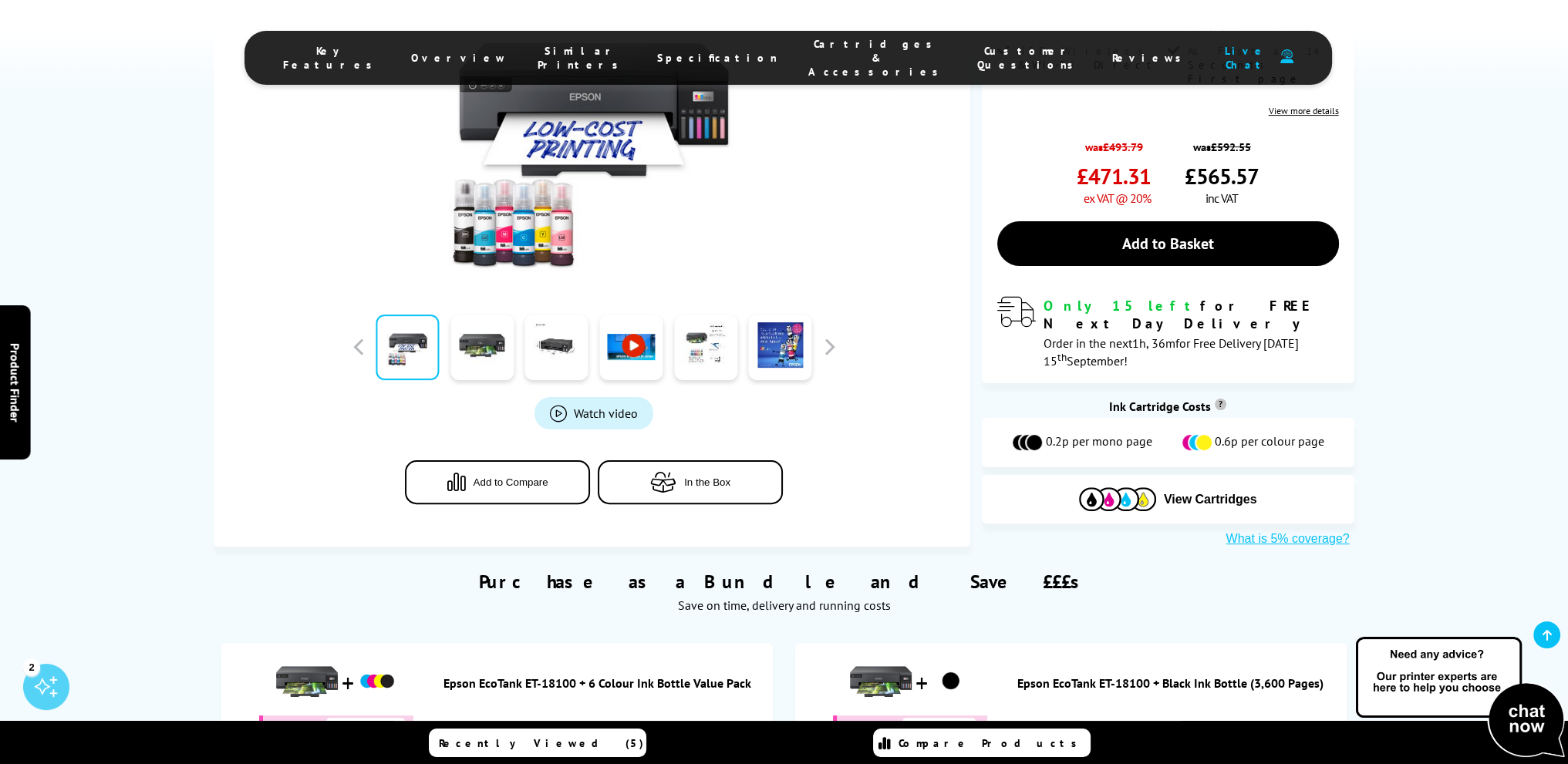
scroll to position [246, 0]
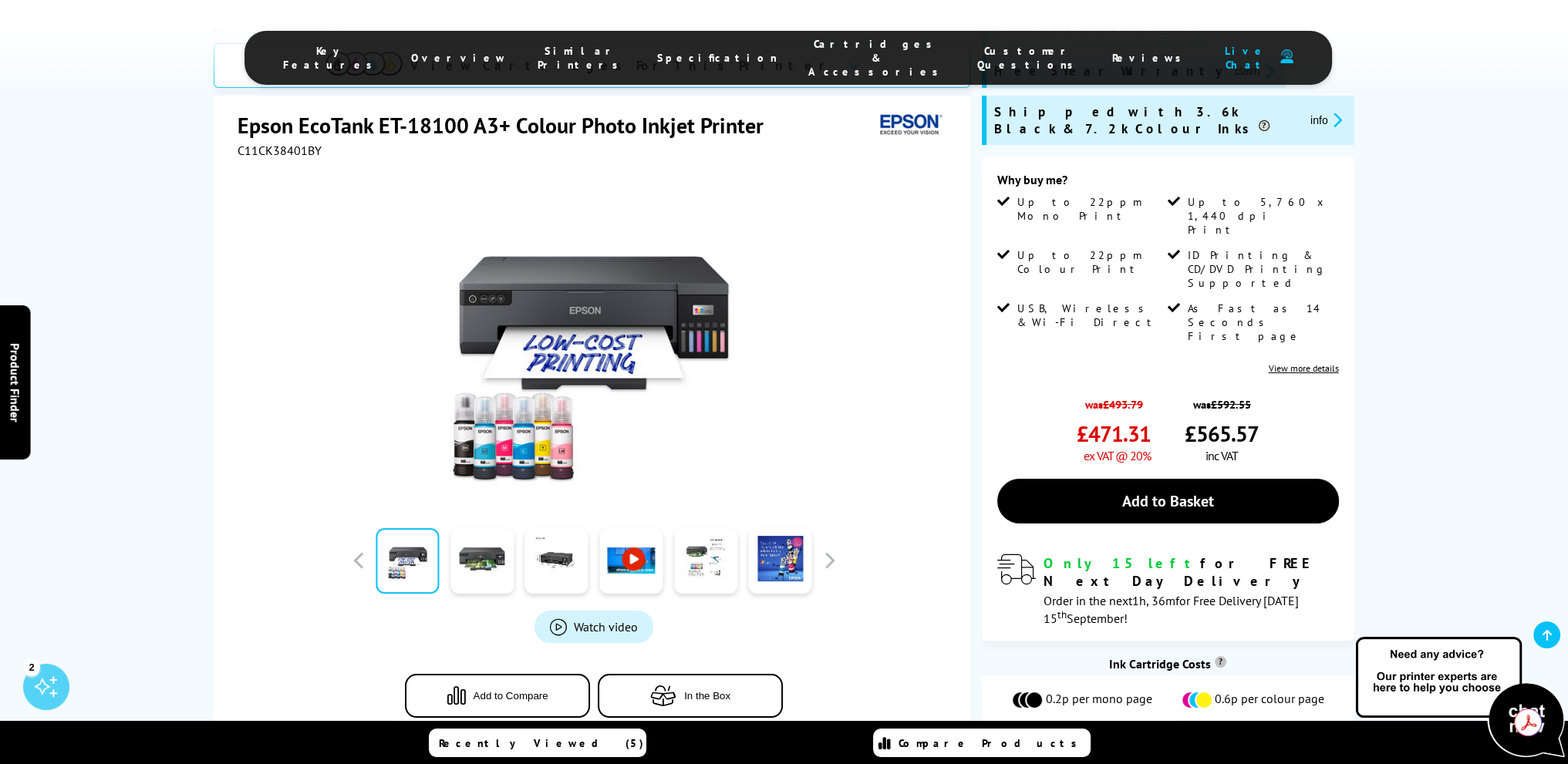
click at [638, 535] on link at bounding box center [630, 561] width 63 height 66
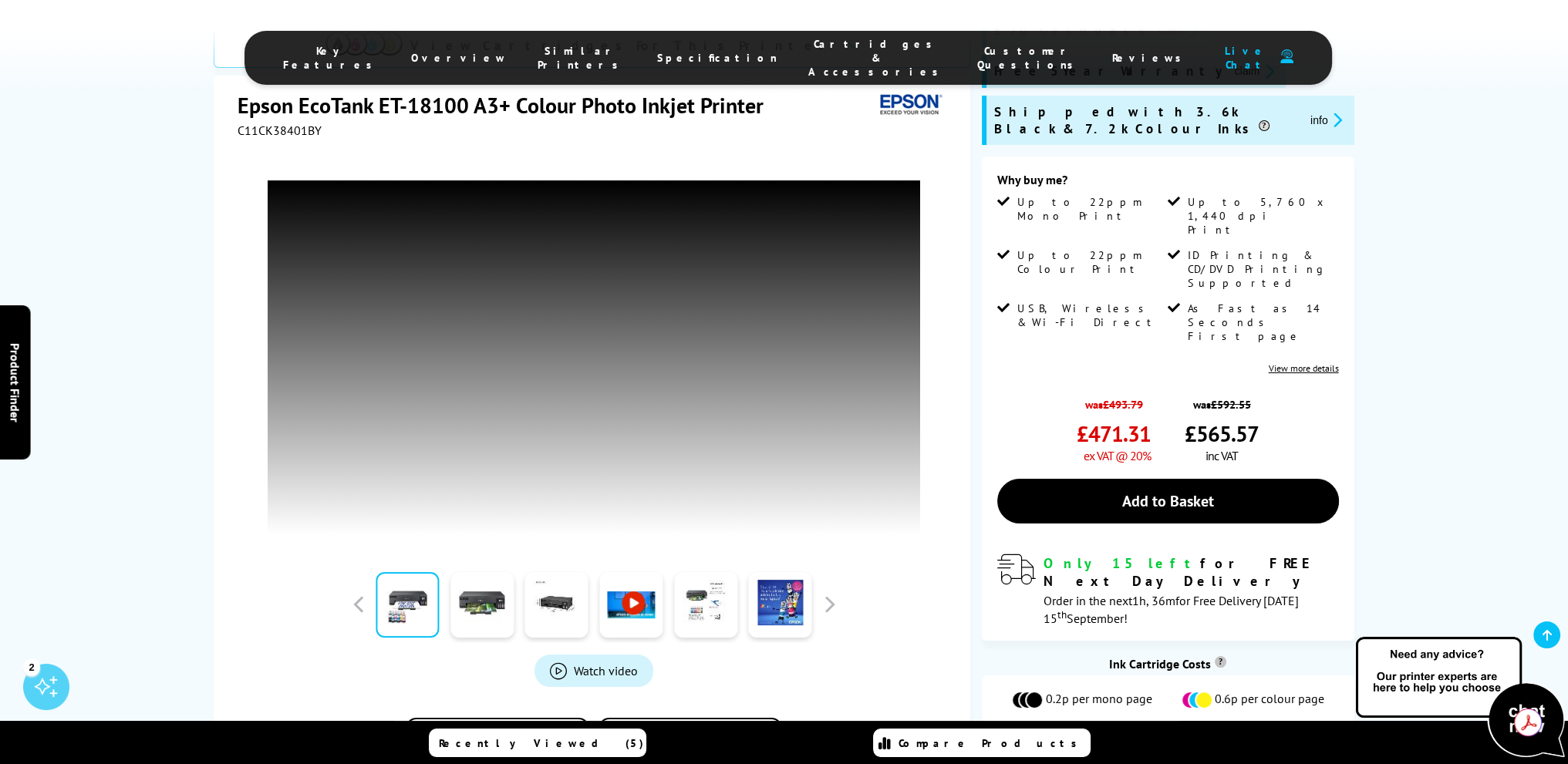
drag, startPoint x: 536, startPoint y: 564, endPoint x: 497, endPoint y: 550, distance: 41.4
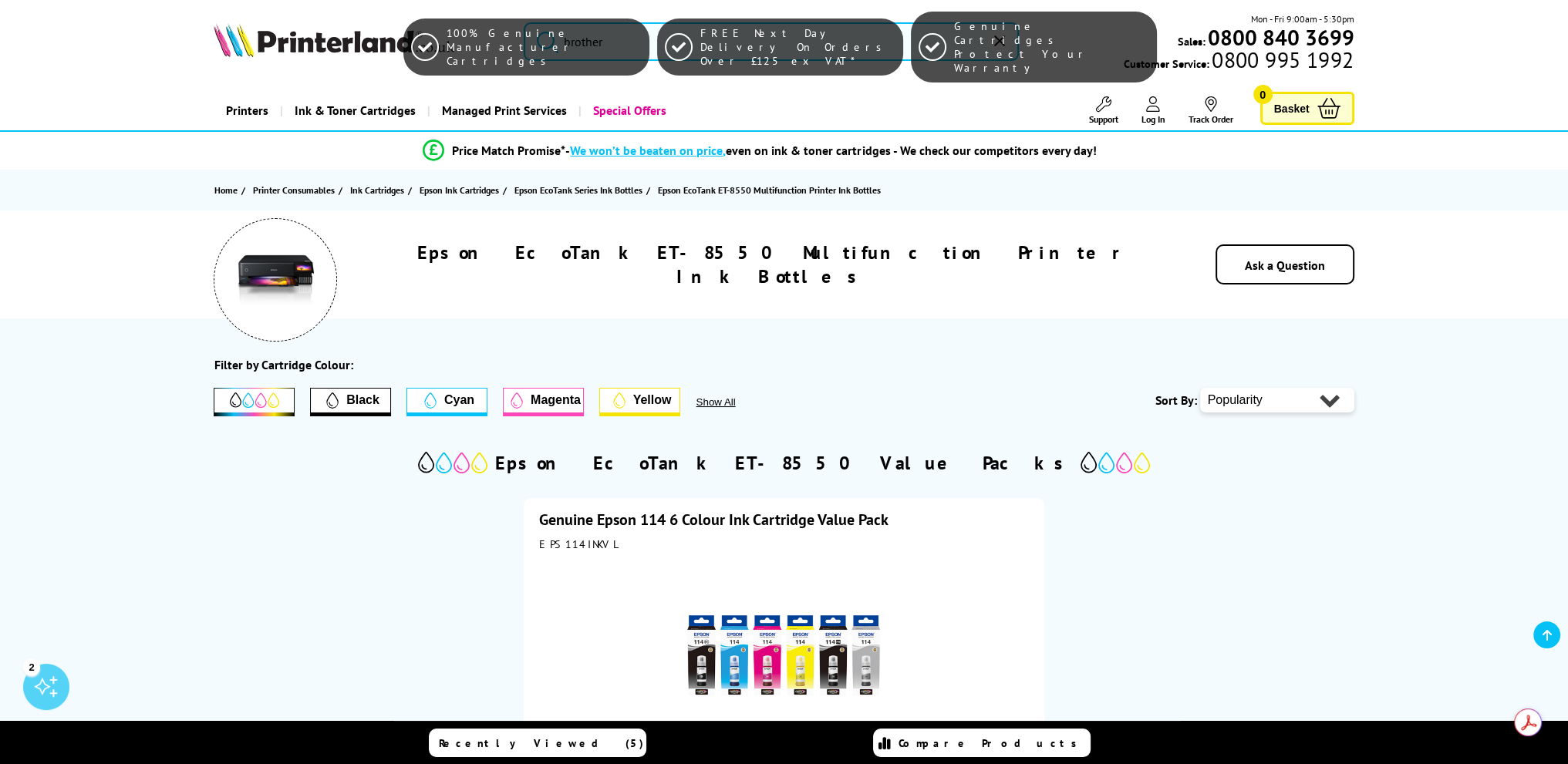
scroll to position [385, 0]
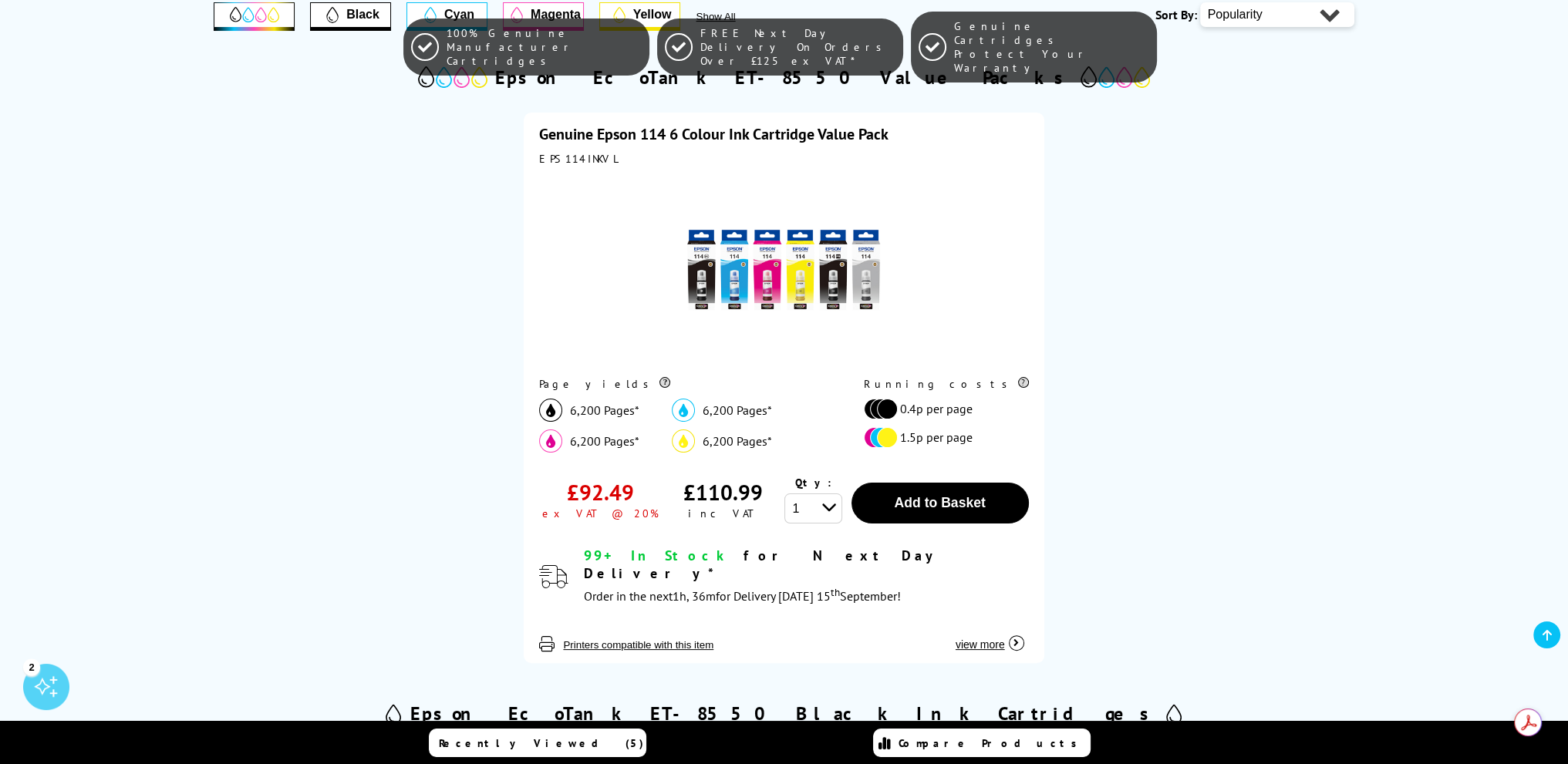
type input "brother"
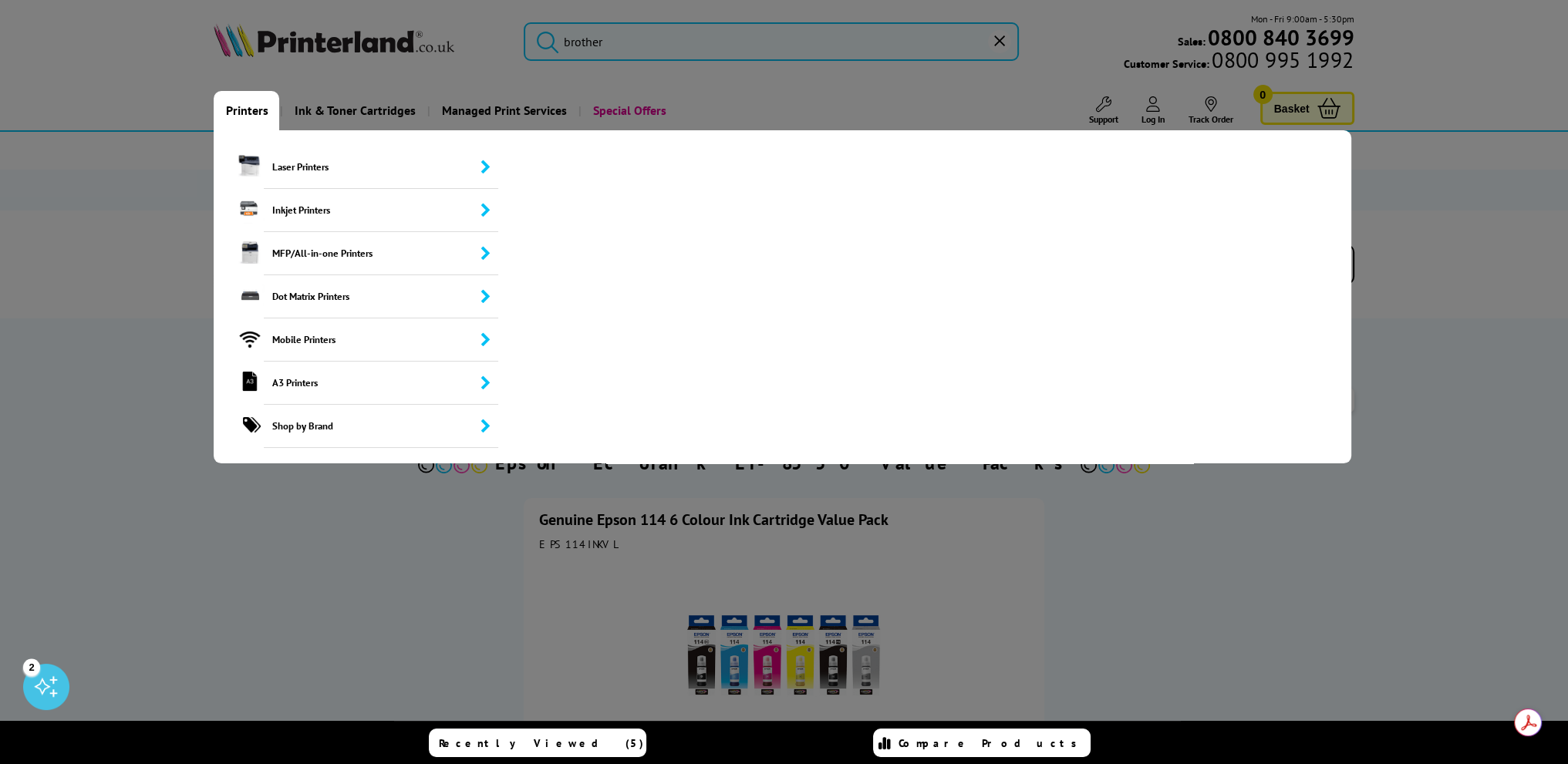
click at [248, 107] on link "Printers" at bounding box center [246, 111] width 66 height 39
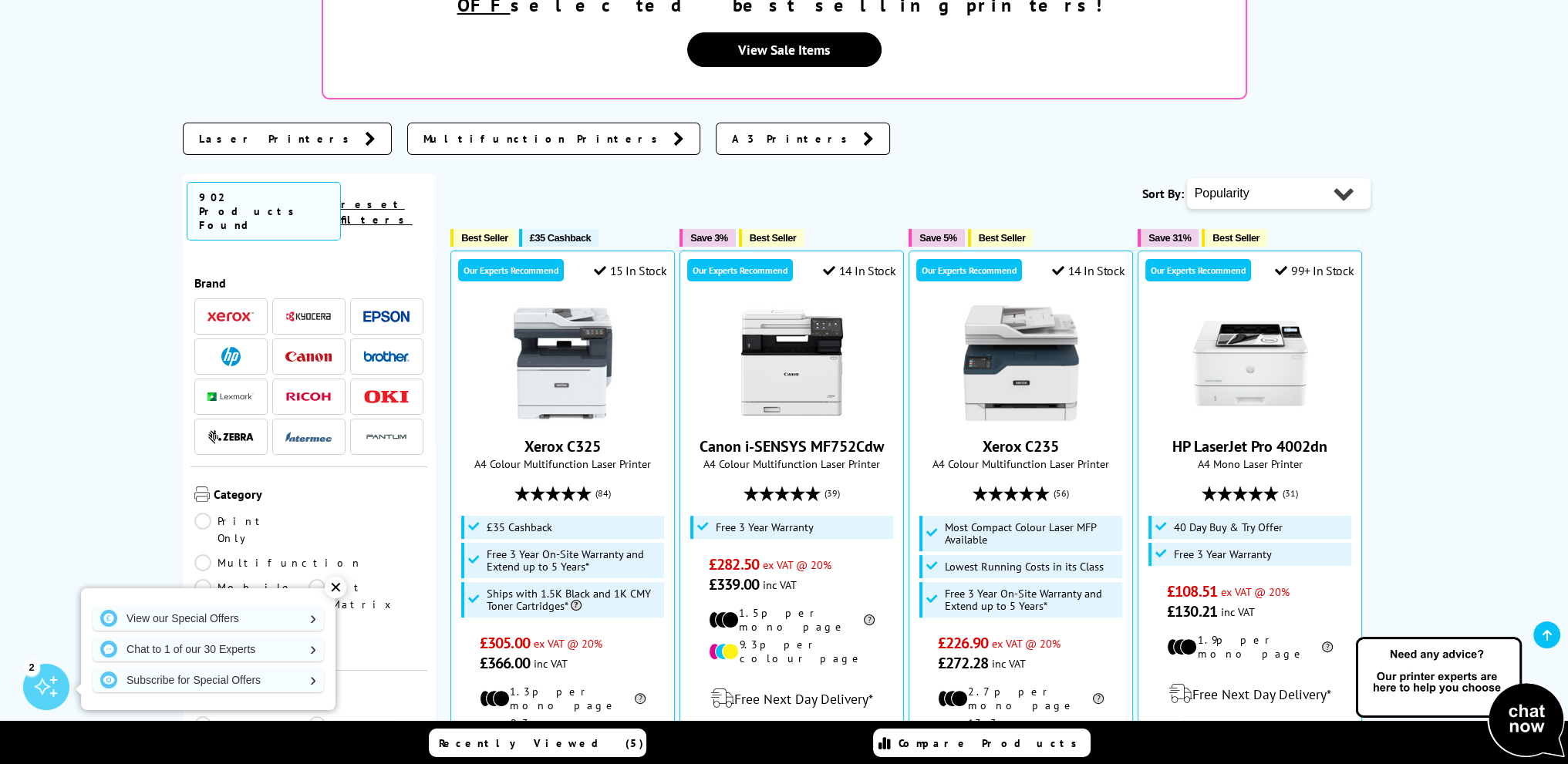
scroll to position [385, 0]
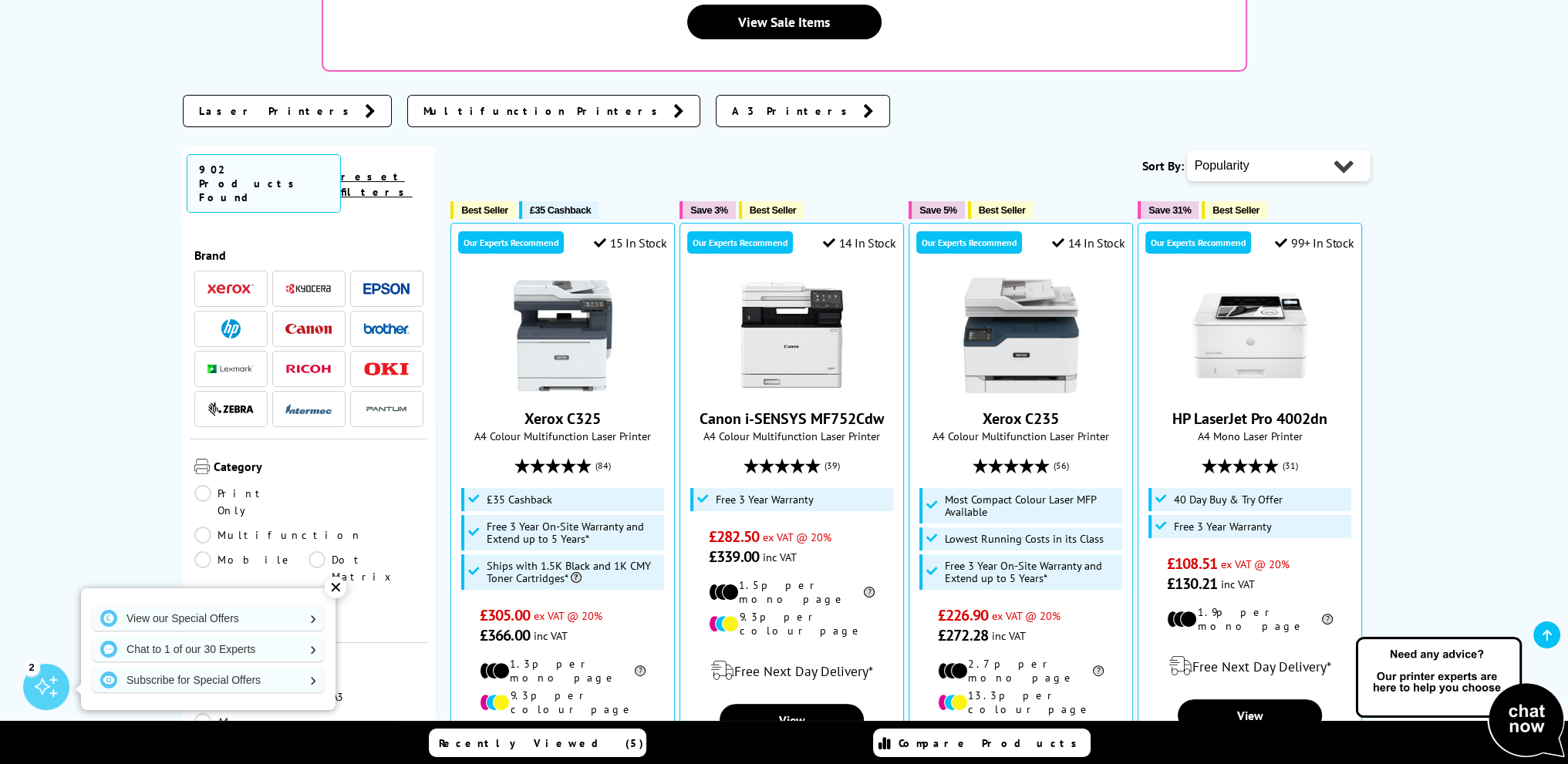
click at [385, 283] on img at bounding box center [386, 289] width 46 height 12
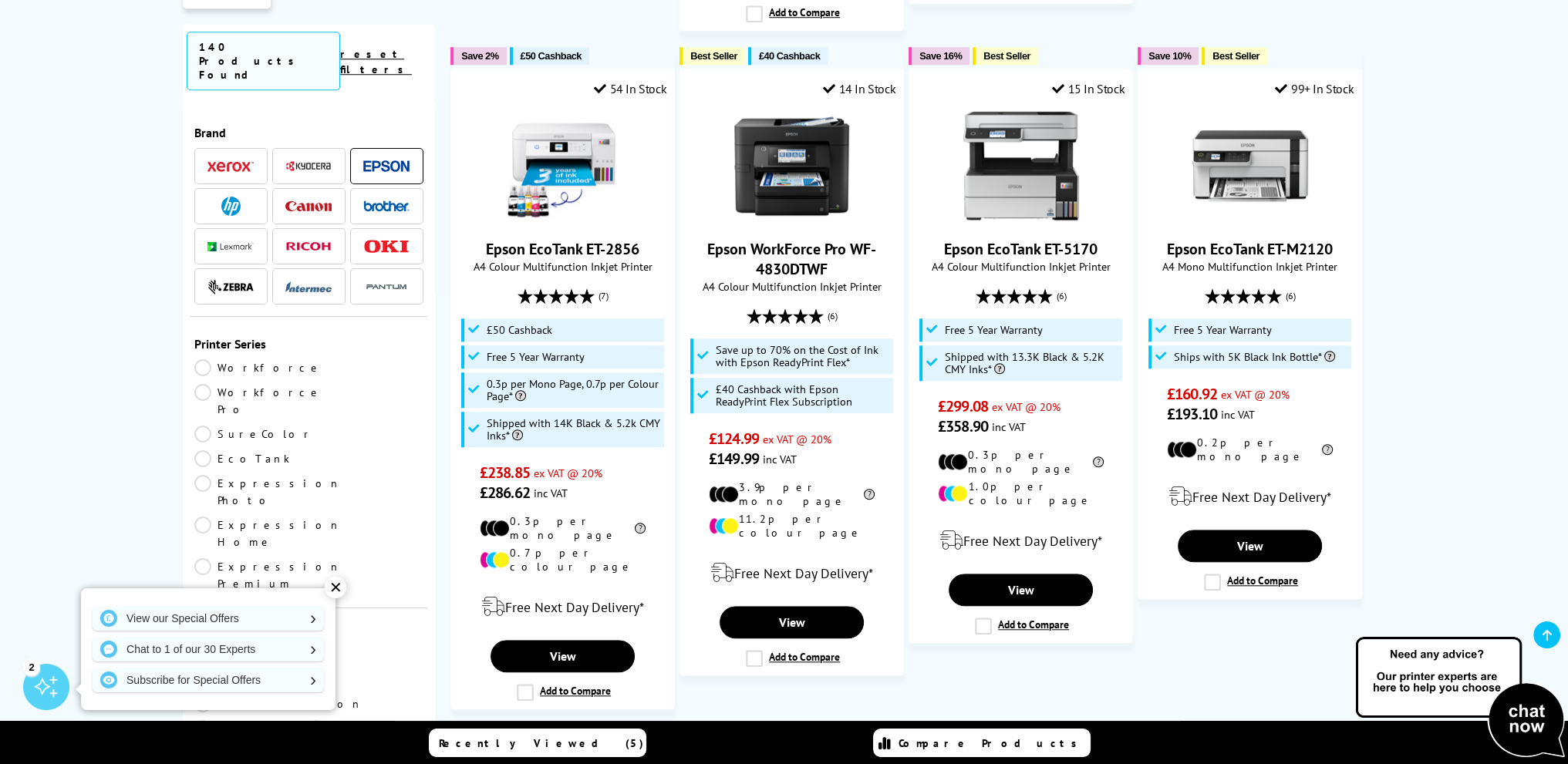
scroll to position [257, 0]
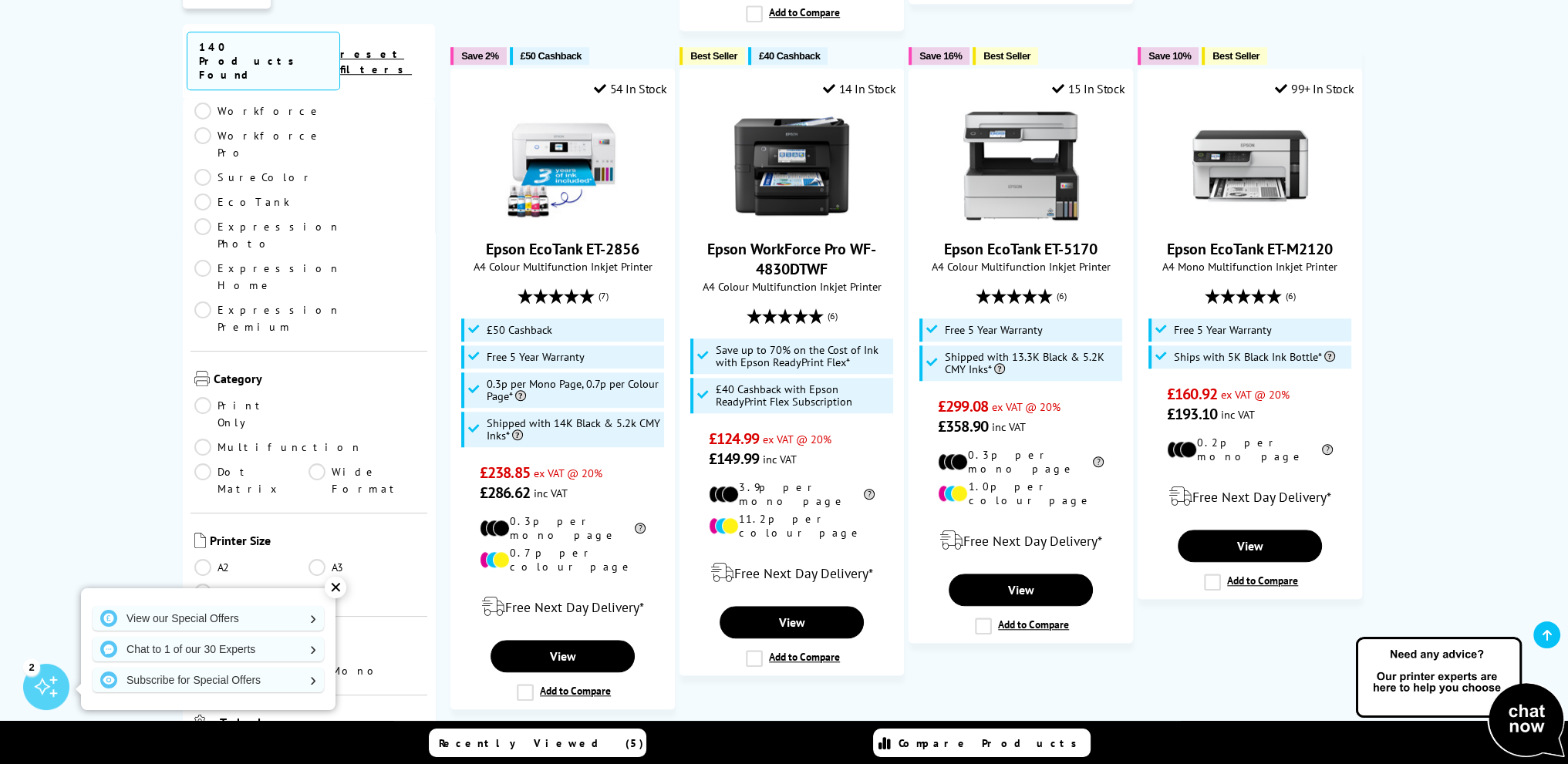
click at [315, 559] on link "A3" at bounding box center [366, 568] width 115 height 17
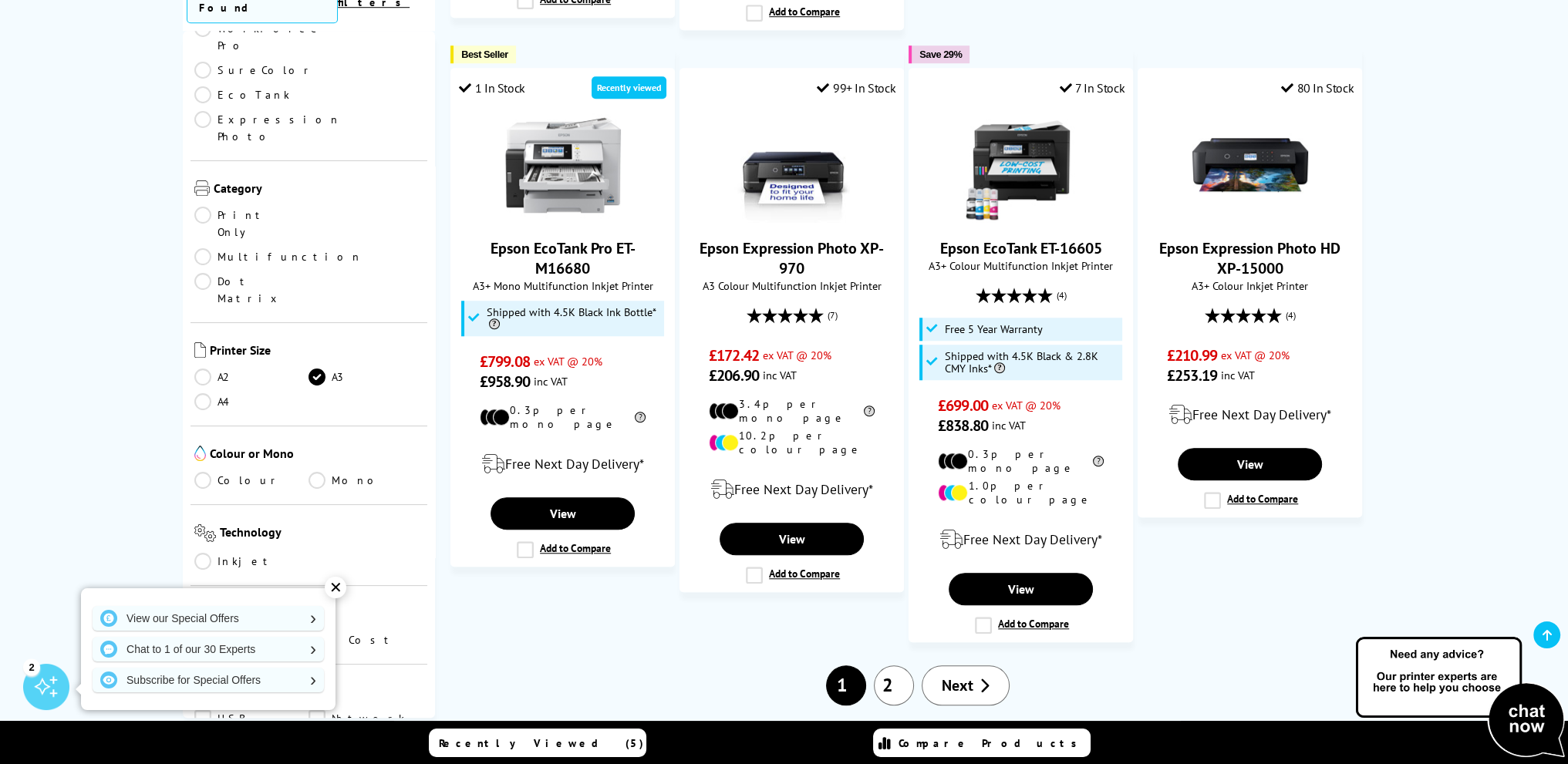
scroll to position [1799, 0]
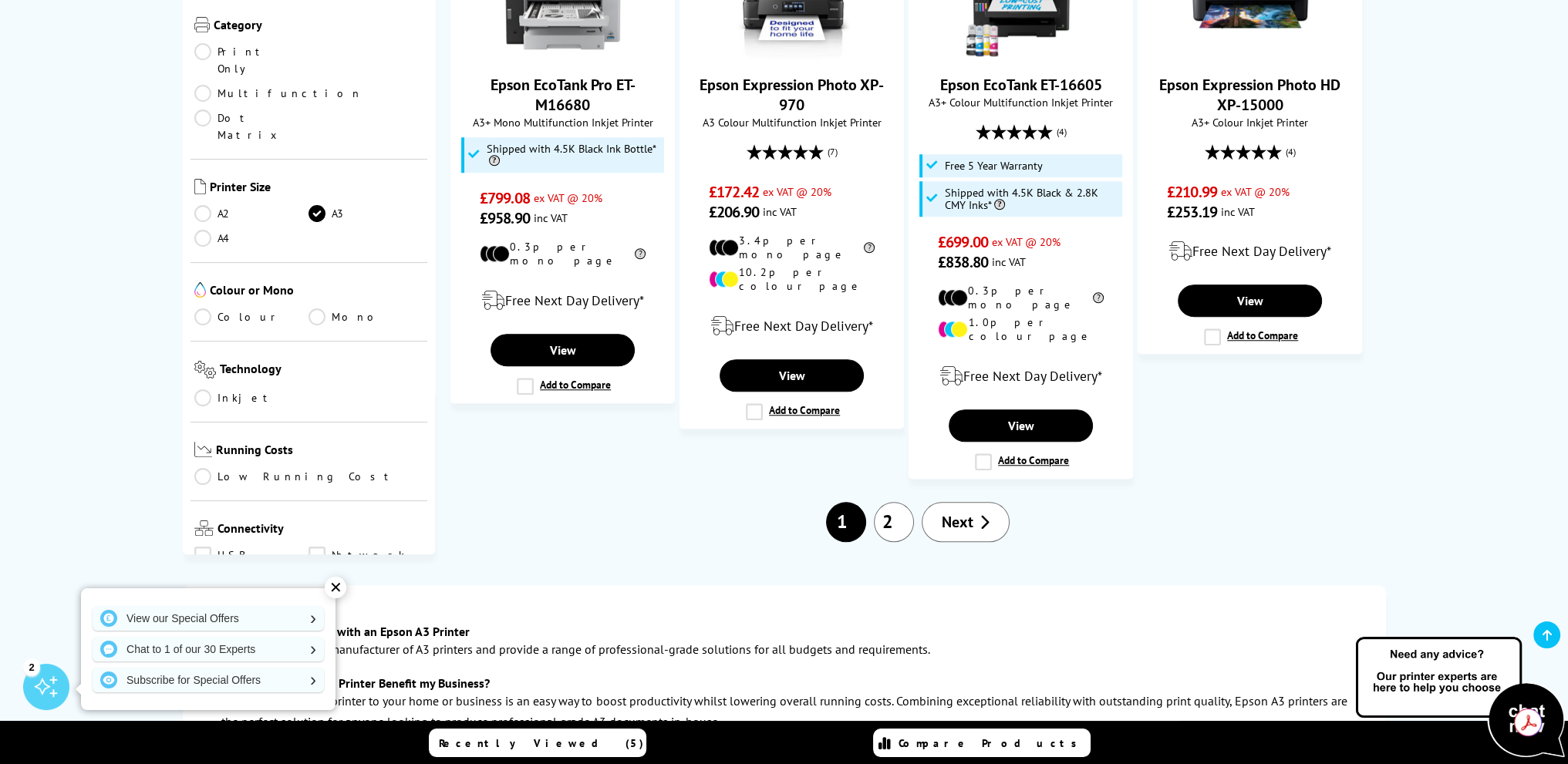
drag, startPoint x: 953, startPoint y: 453, endPoint x: 993, endPoint y: 456, distance: 40.1
click at [954, 512] on span "Next" at bounding box center [957, 522] width 31 height 20
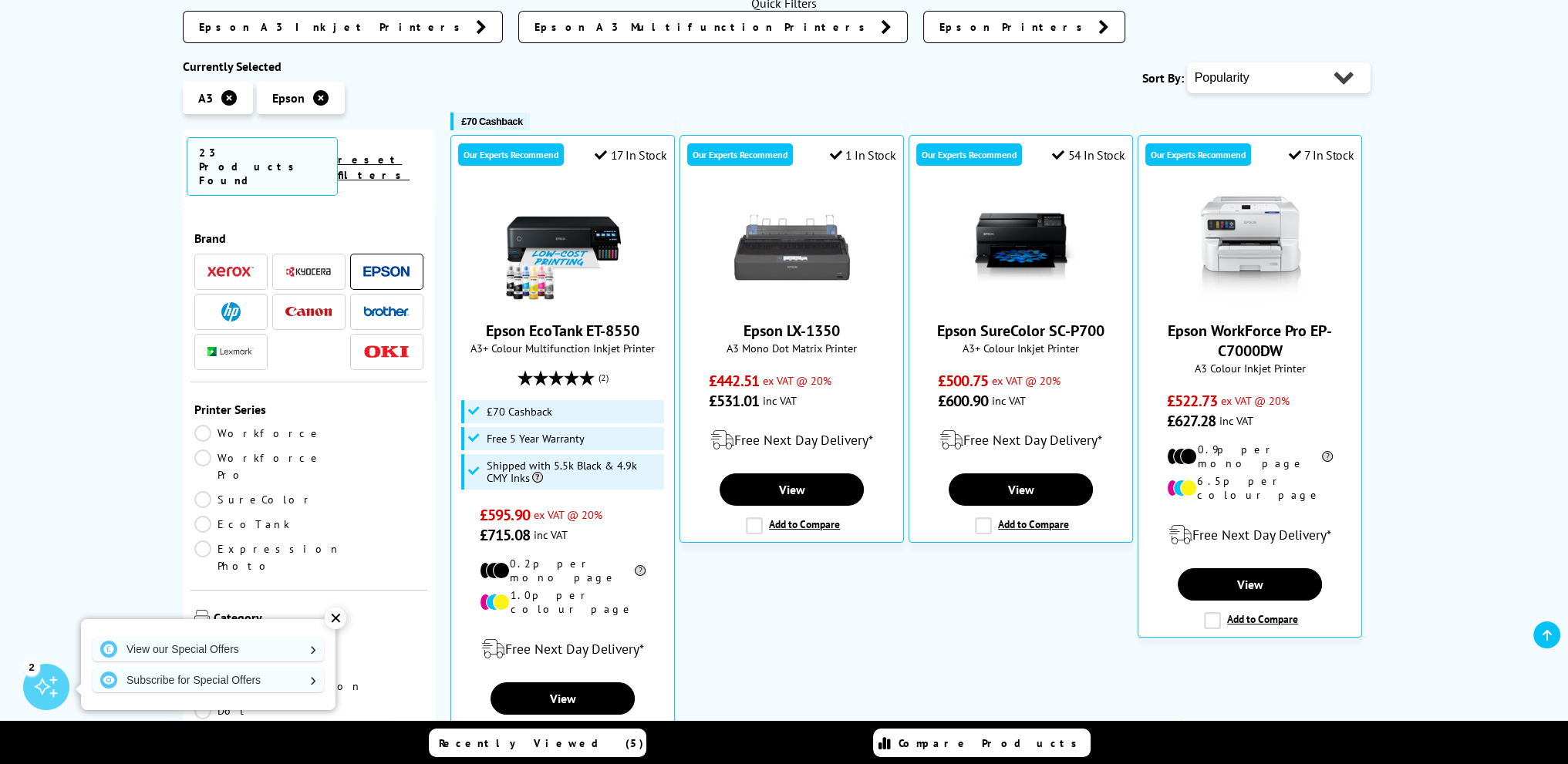
scroll to position [257, 0]
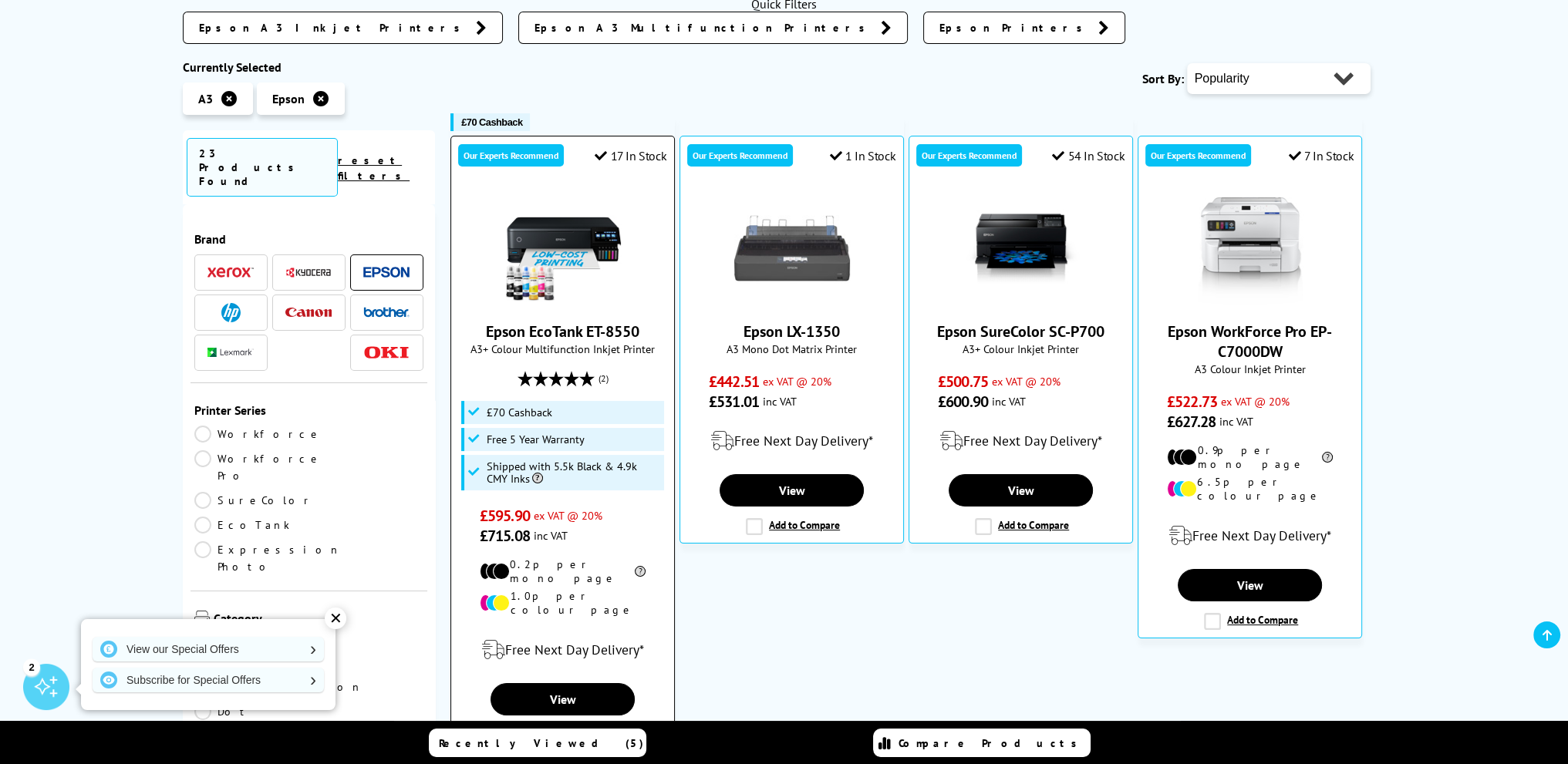
click at [570, 251] on img at bounding box center [563, 248] width 116 height 116
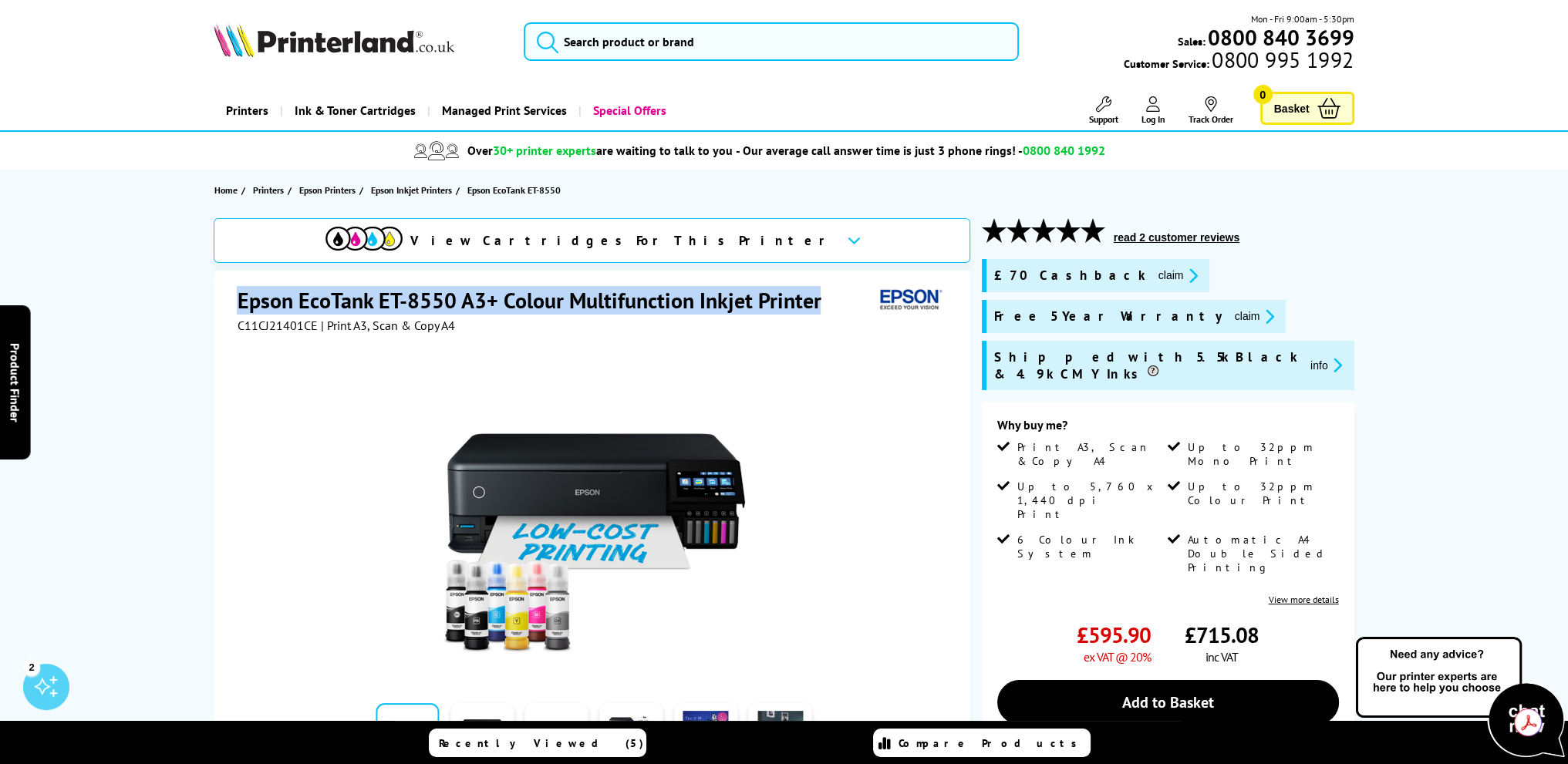
drag, startPoint x: 241, startPoint y: 298, endPoint x: 824, endPoint y: 292, distance: 583.0
click at [824, 292] on h1 "Epson EcoTank ET-8550 A3+ Colour Multifunction Inkjet Printer" at bounding box center [536, 300] width 599 height 29
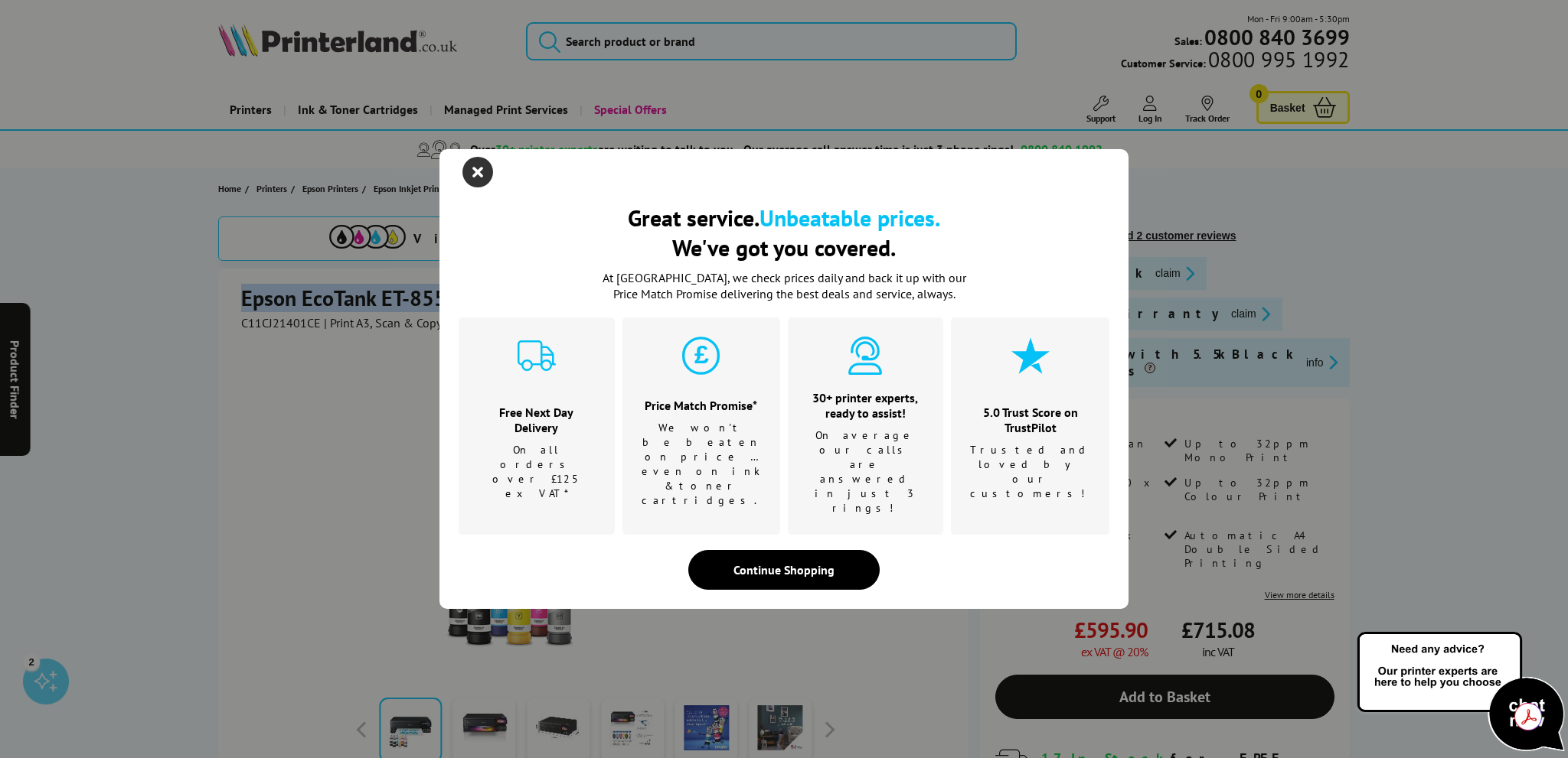
click at [474, 187] on icon "close modal" at bounding box center [478, 172] width 31 height 31
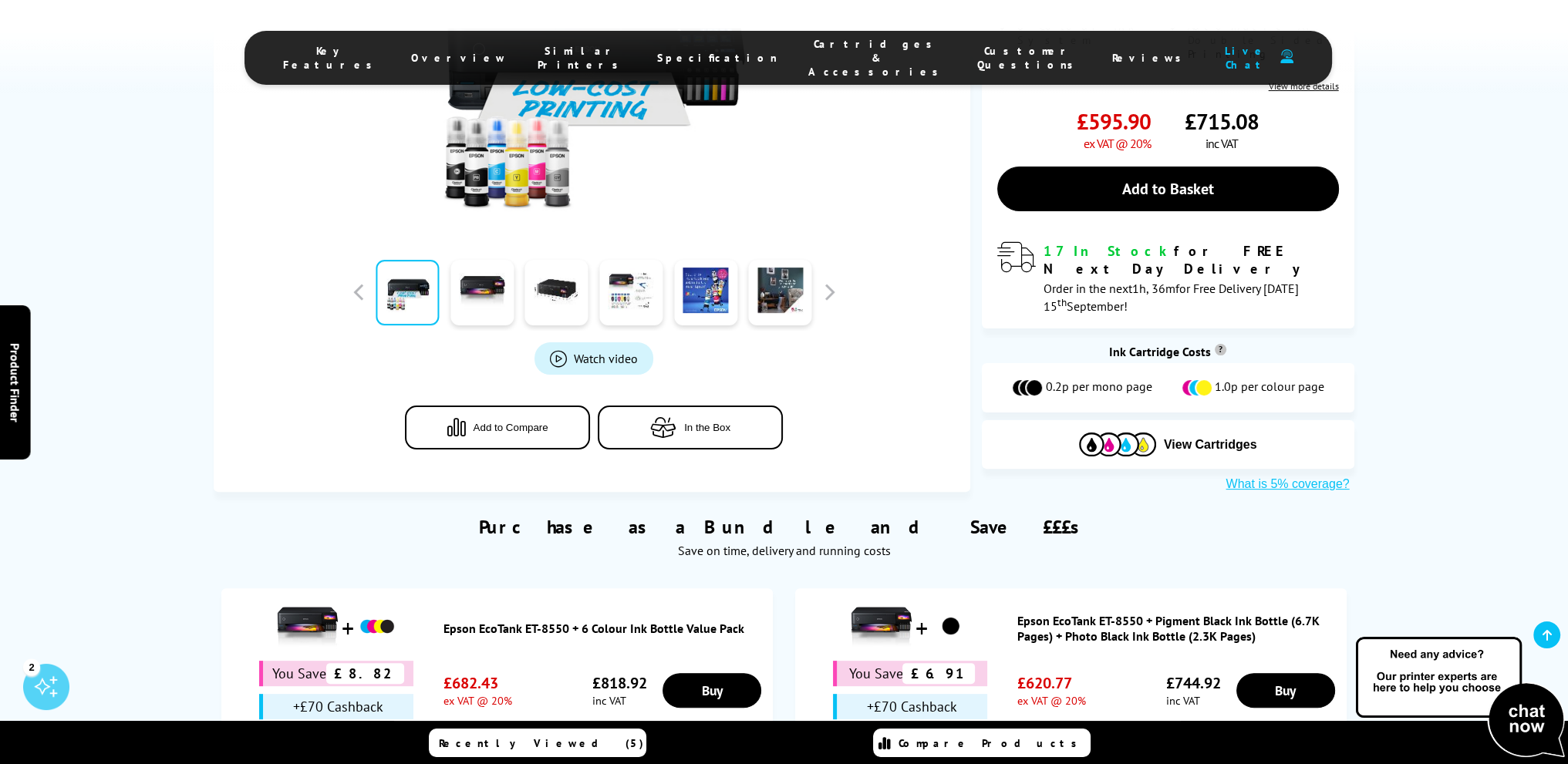
scroll to position [385, 0]
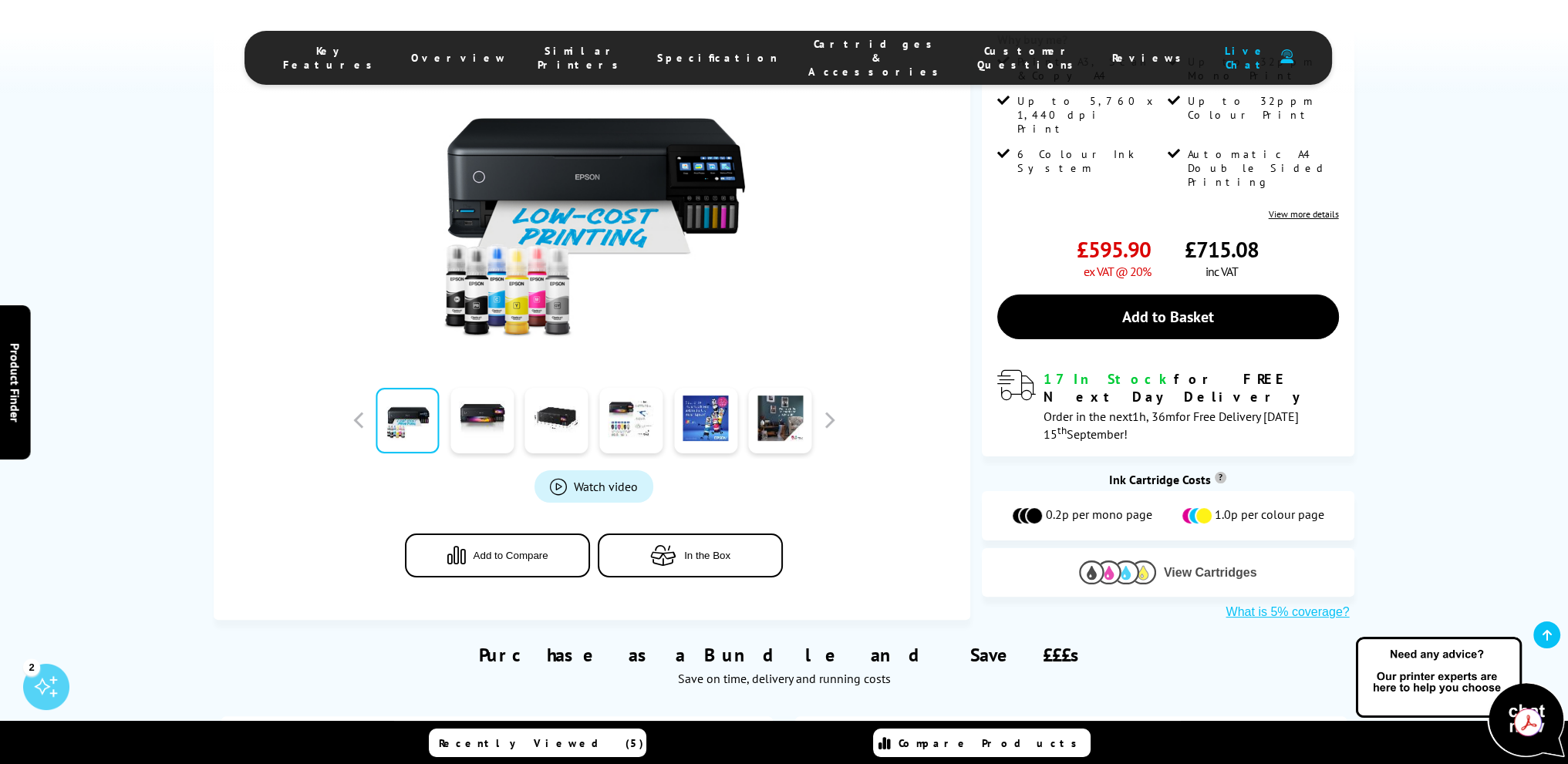
click at [1210, 560] on button "View Cartridges" at bounding box center [1167, 573] width 349 height 25
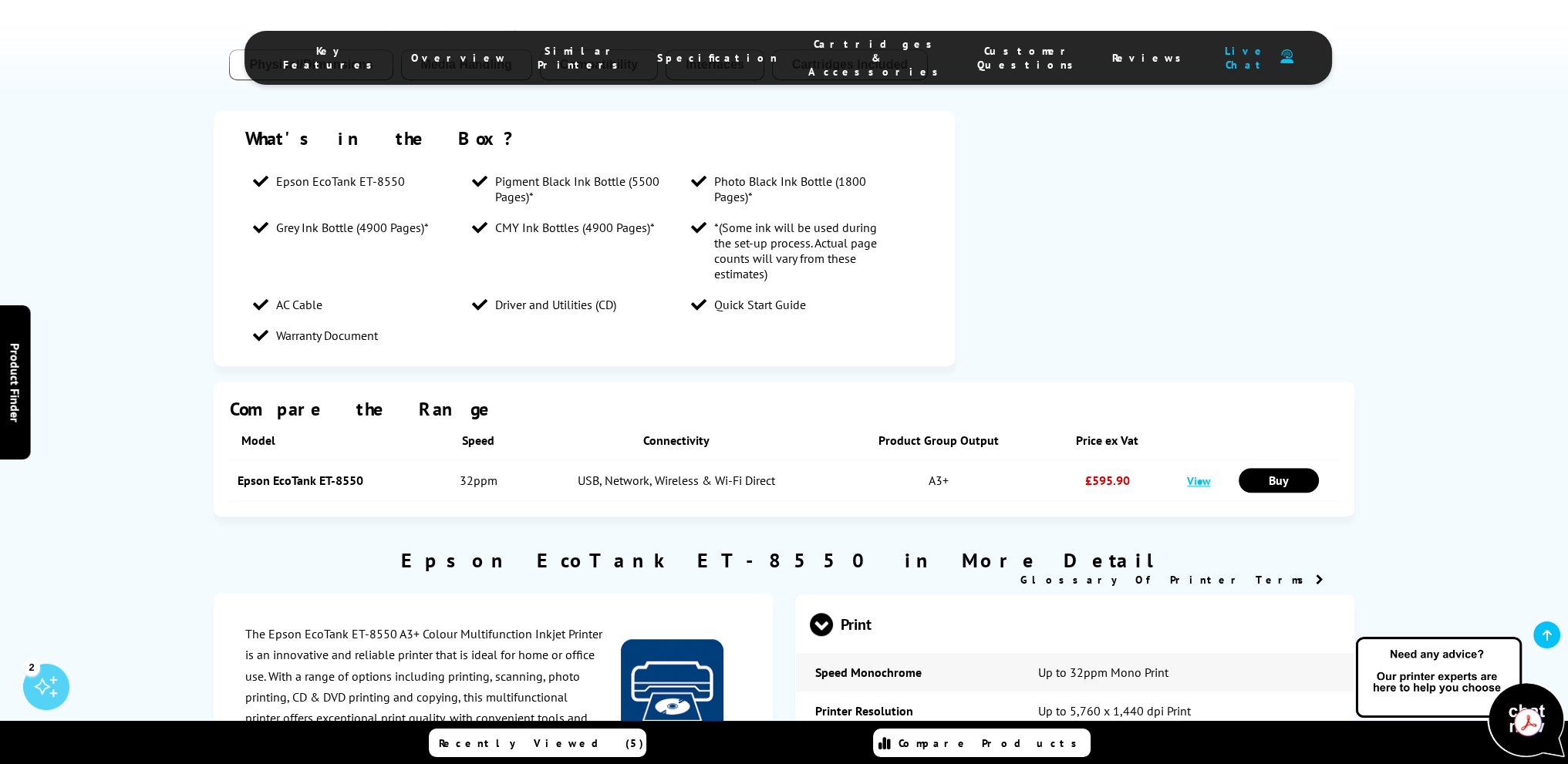
scroll to position [1042, 0]
